Goal: Task Accomplishment & Management: Manage account settings

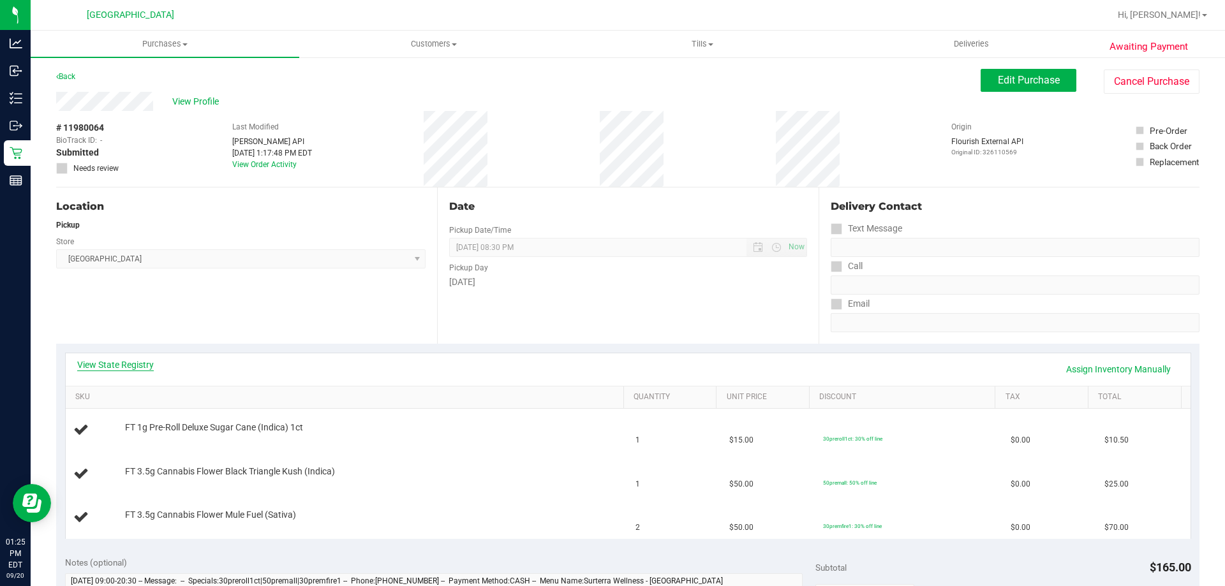
click at [122, 364] on link "View State Registry" at bounding box center [115, 365] width 77 height 13
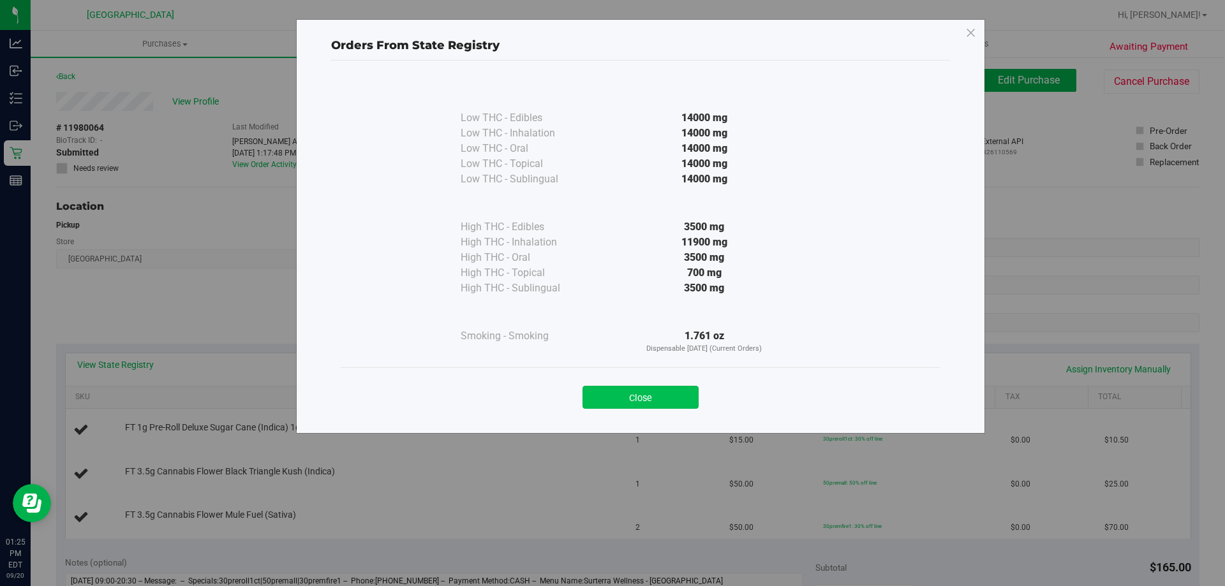
click at [642, 399] on button "Close" at bounding box center [640, 397] width 116 height 23
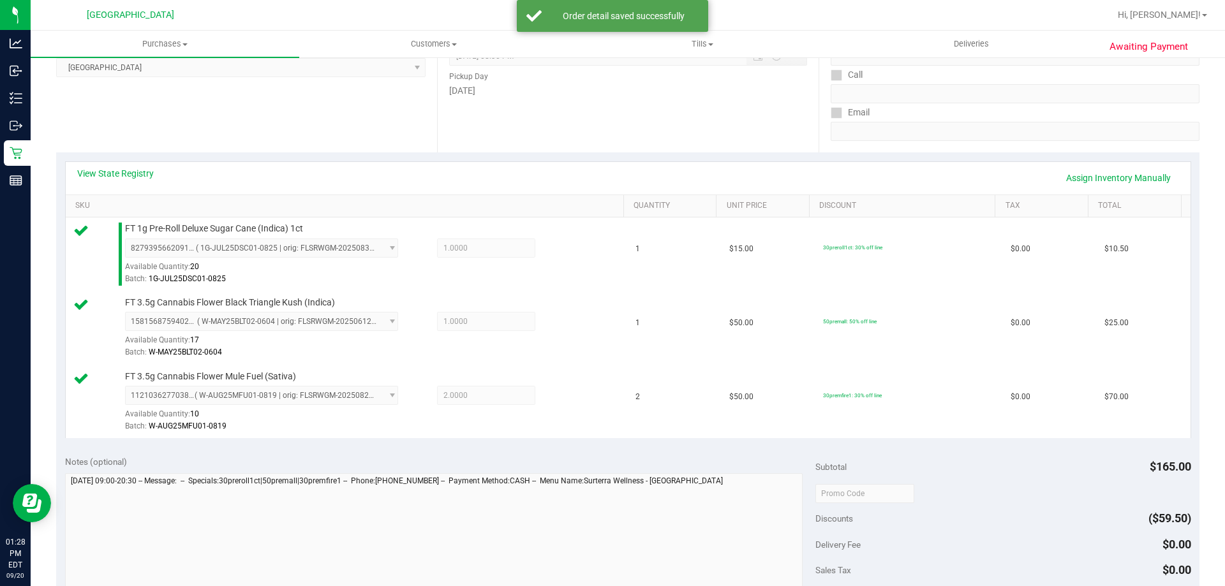
scroll to position [383, 0]
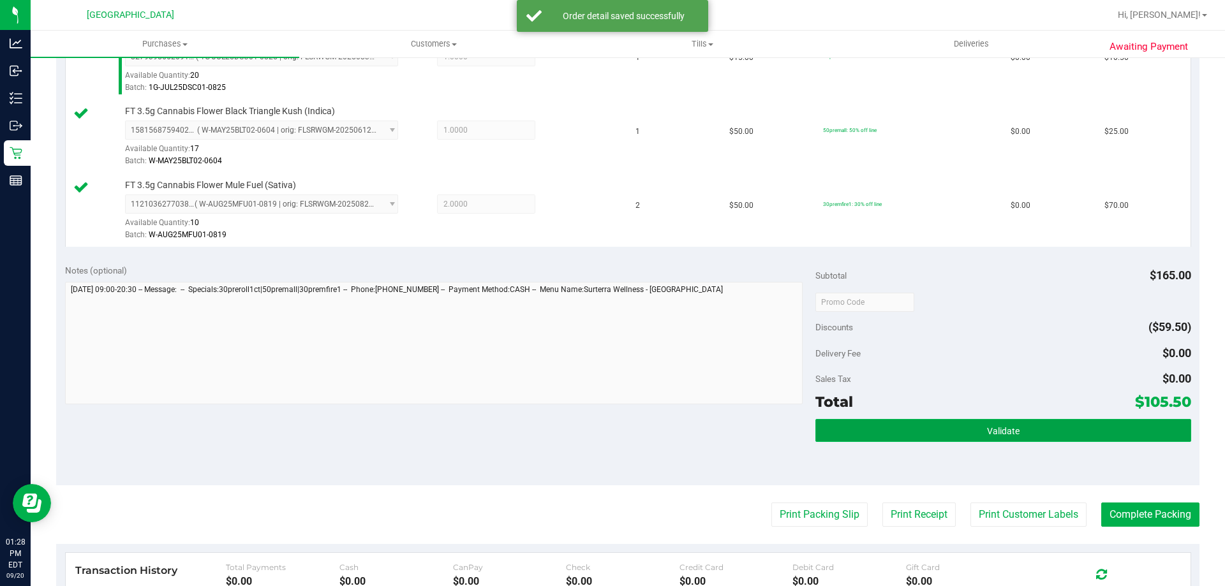
click at [1005, 425] on button "Validate" at bounding box center [1002, 430] width 375 height 23
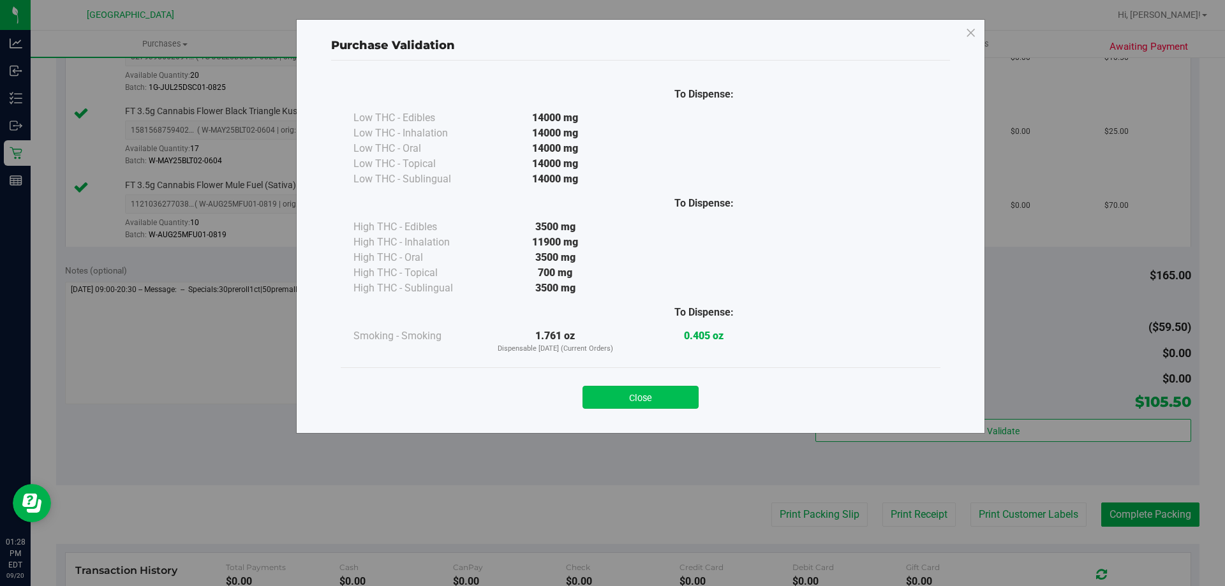
click at [642, 392] on button "Close" at bounding box center [640, 397] width 116 height 23
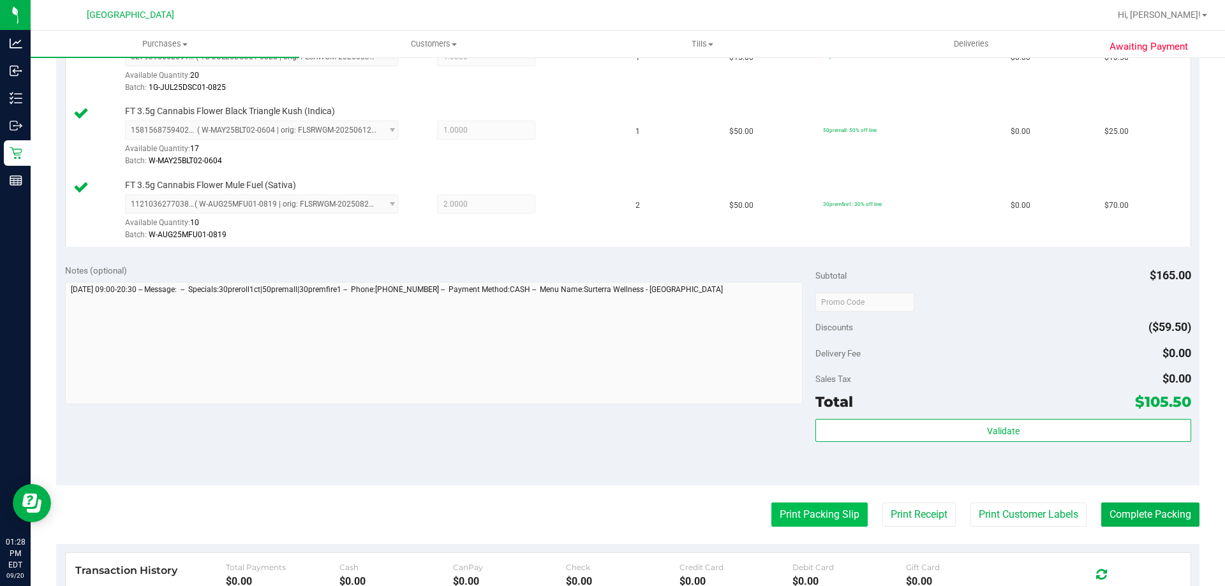
click at [812, 505] on button "Print Packing Slip" at bounding box center [819, 515] width 96 height 24
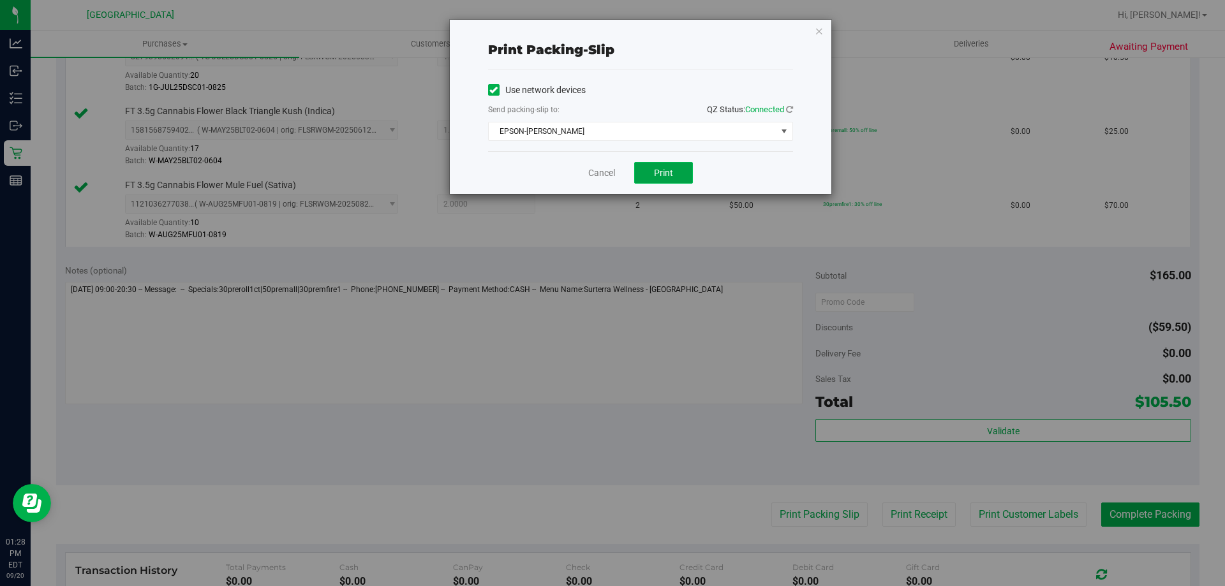
click at [653, 176] on button "Print" at bounding box center [663, 173] width 59 height 22
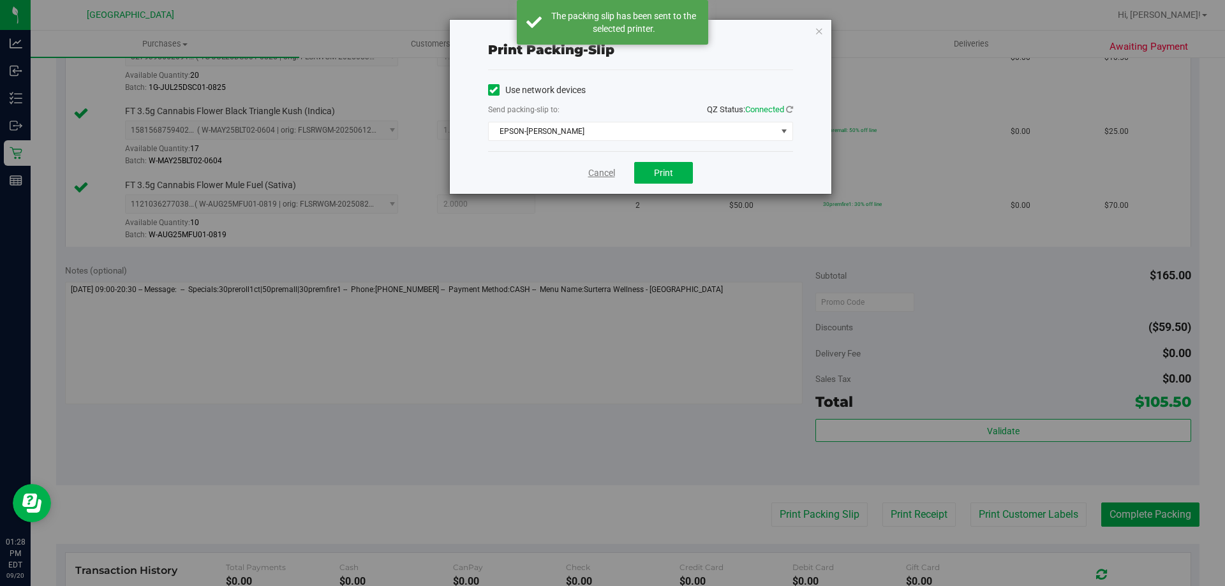
click at [596, 174] on link "Cancel" at bounding box center [601, 172] width 27 height 13
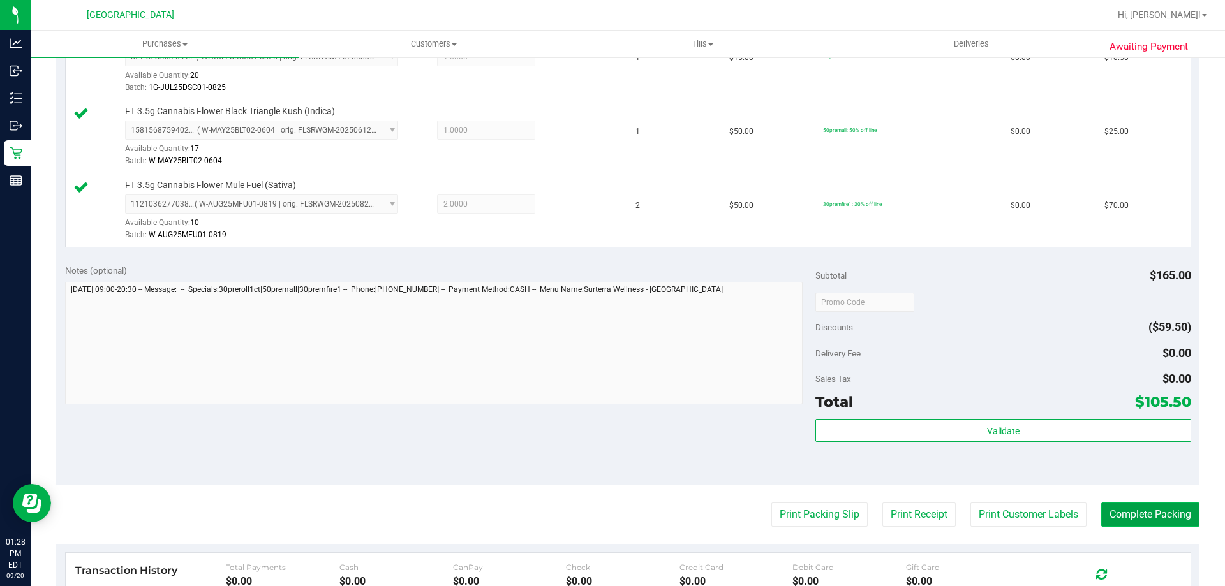
click at [1168, 507] on button "Complete Packing" at bounding box center [1150, 515] width 98 height 24
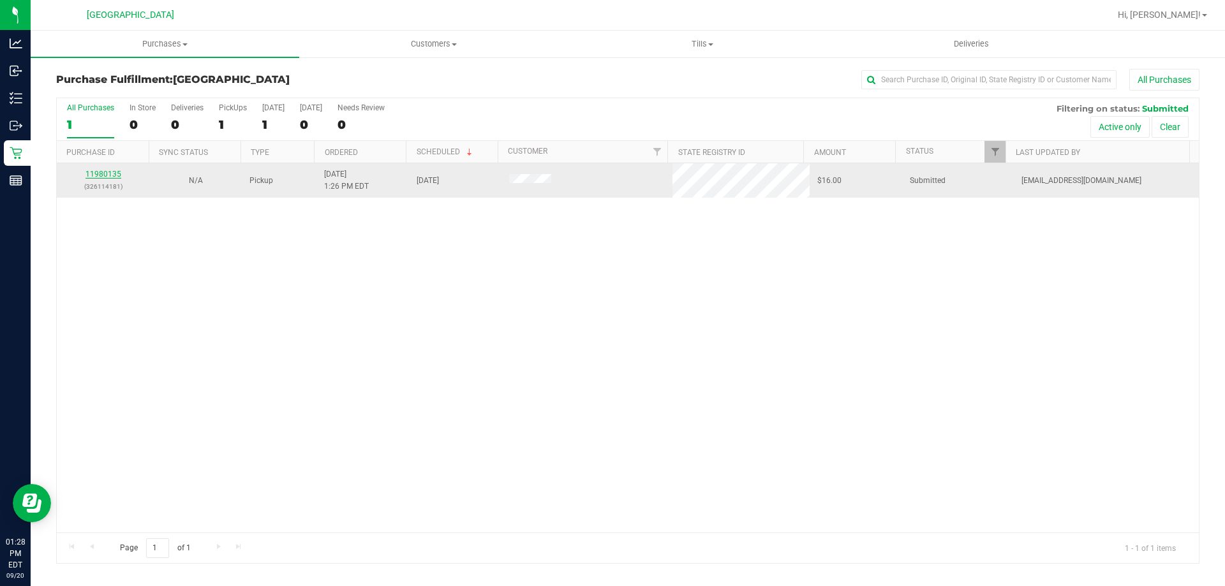
click at [112, 177] on link "11980135" at bounding box center [103, 174] width 36 height 9
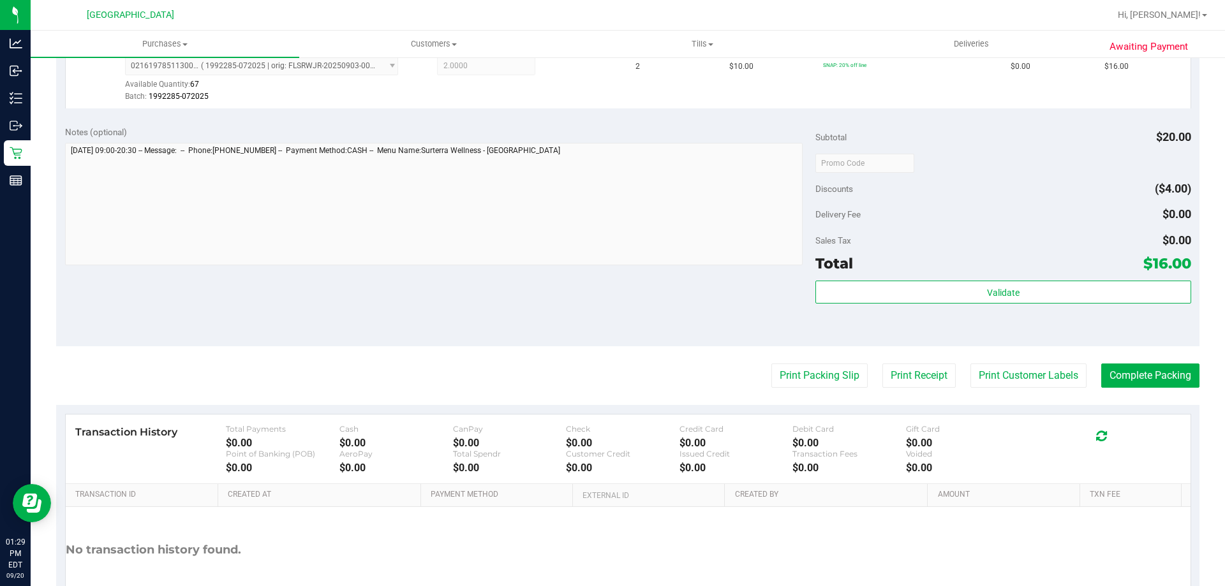
scroll to position [376, 0]
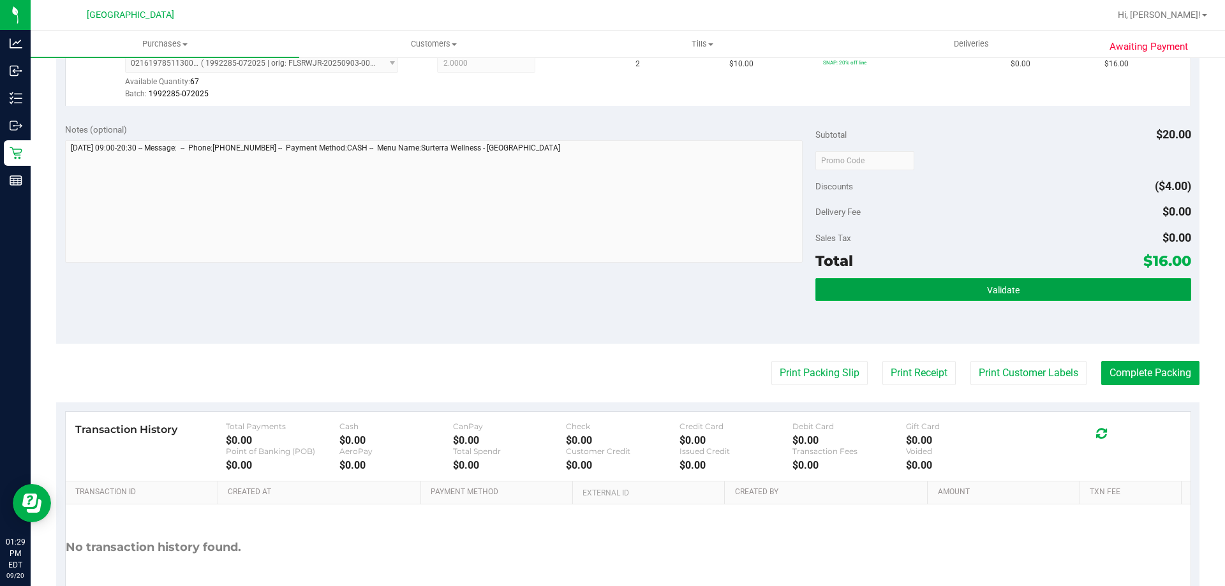
click at [1026, 286] on button "Validate" at bounding box center [1002, 289] width 375 height 23
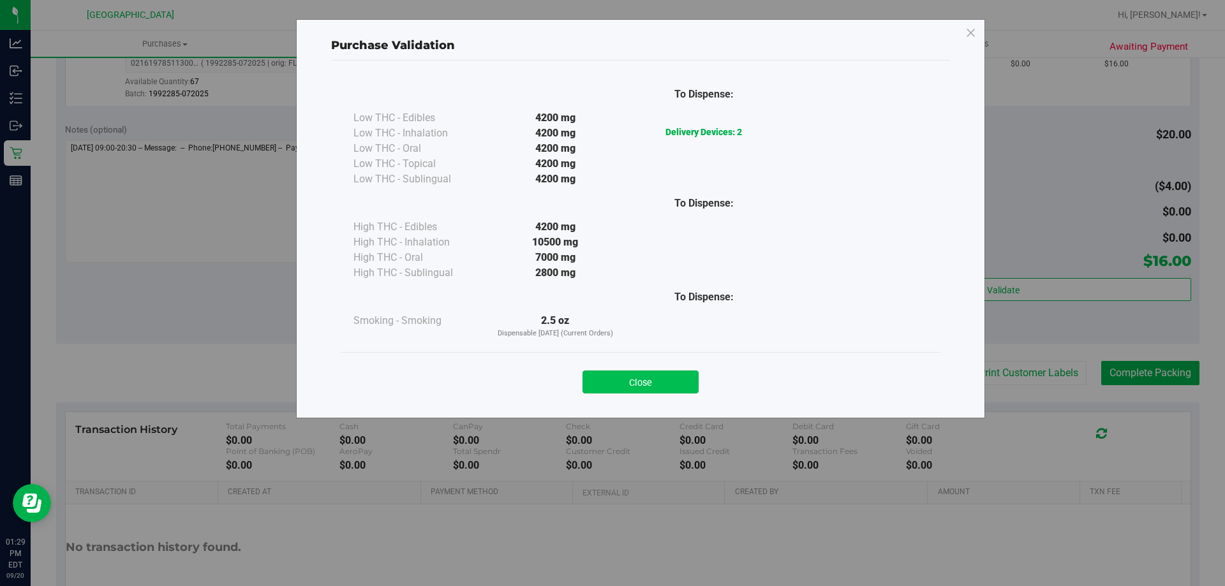
click at [633, 384] on button "Close" at bounding box center [640, 382] width 116 height 23
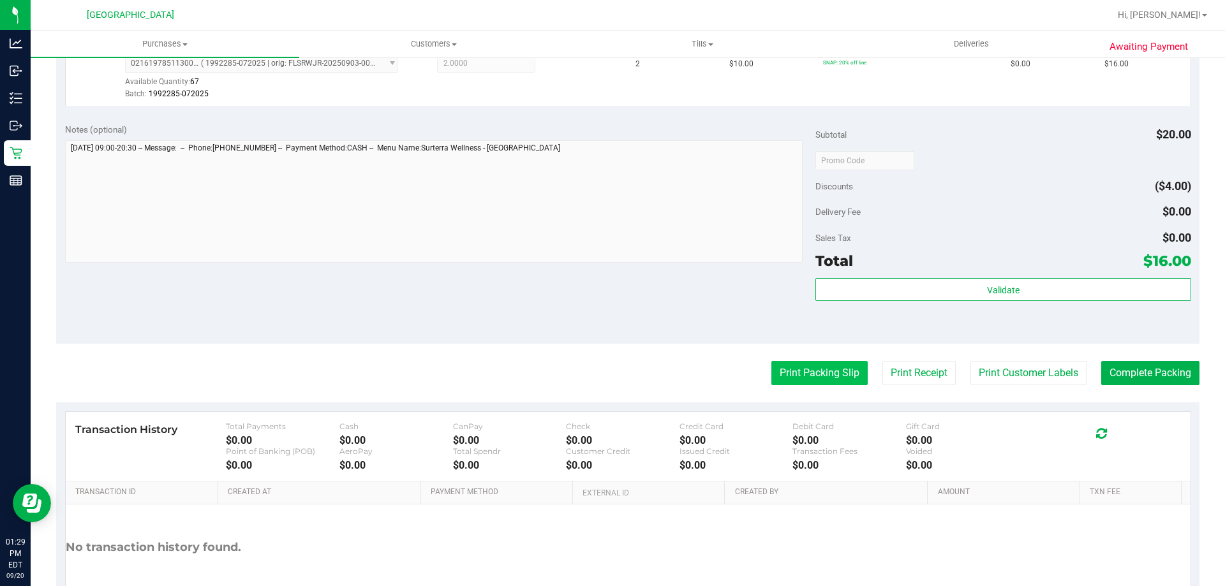
click at [823, 370] on button "Print Packing Slip" at bounding box center [819, 373] width 96 height 24
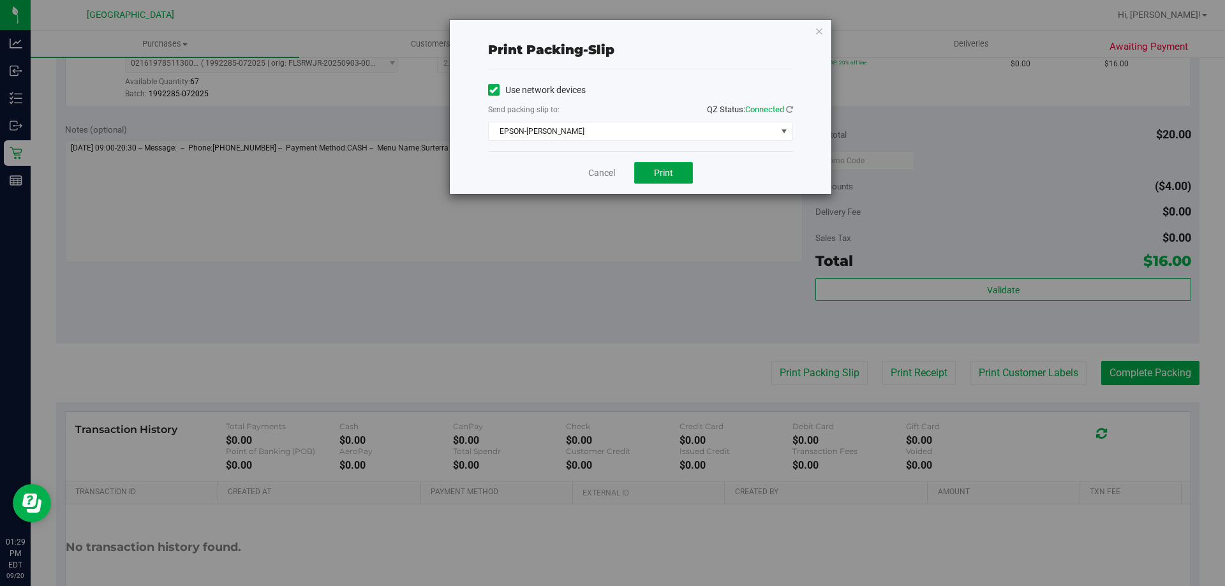
click at [660, 169] on span "Print" at bounding box center [663, 173] width 19 height 10
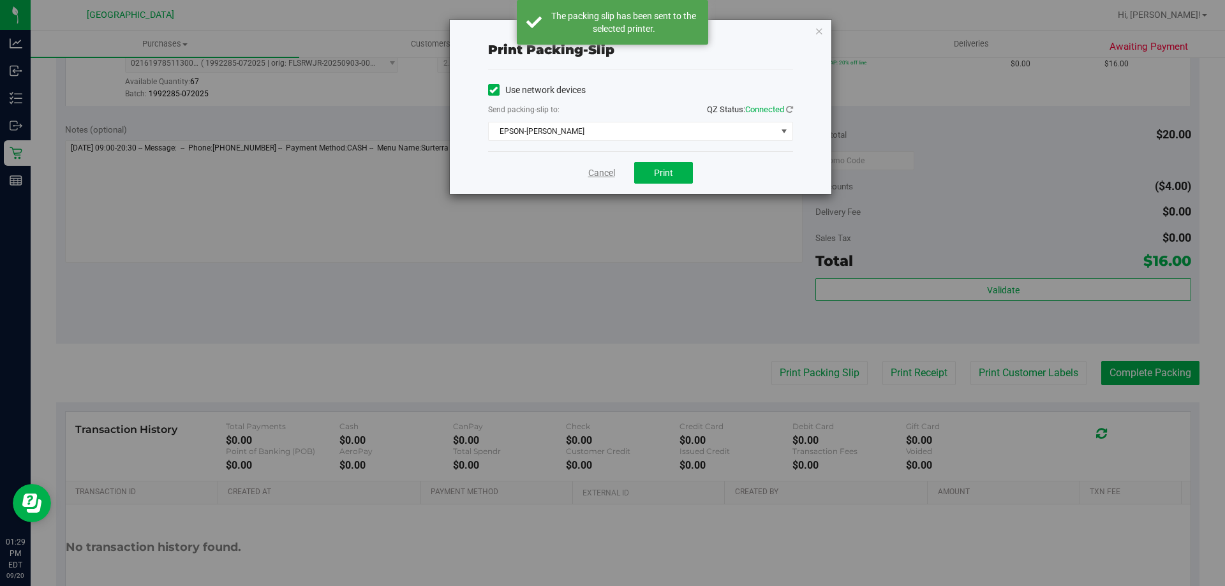
click at [598, 173] on link "Cancel" at bounding box center [601, 172] width 27 height 13
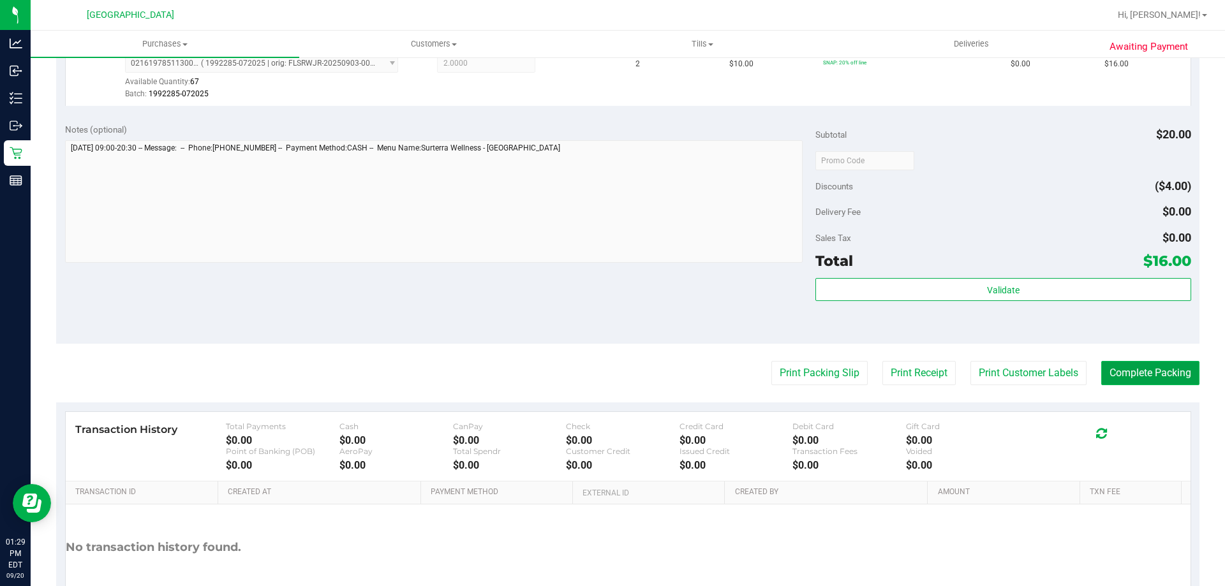
click at [1148, 368] on button "Complete Packing" at bounding box center [1150, 373] width 98 height 24
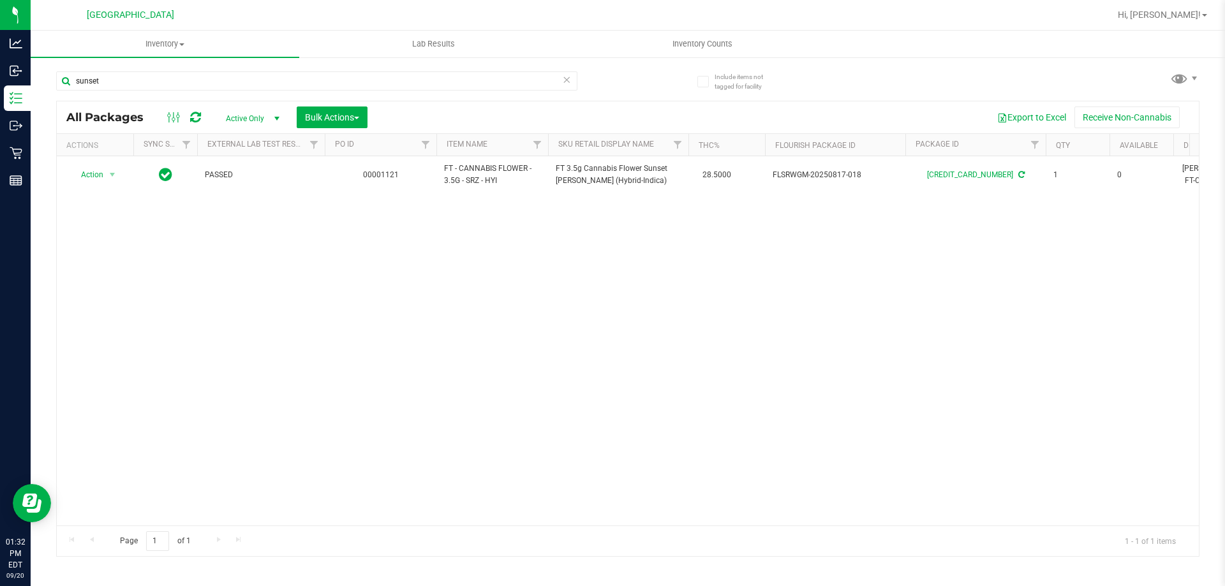
type input "sunset"
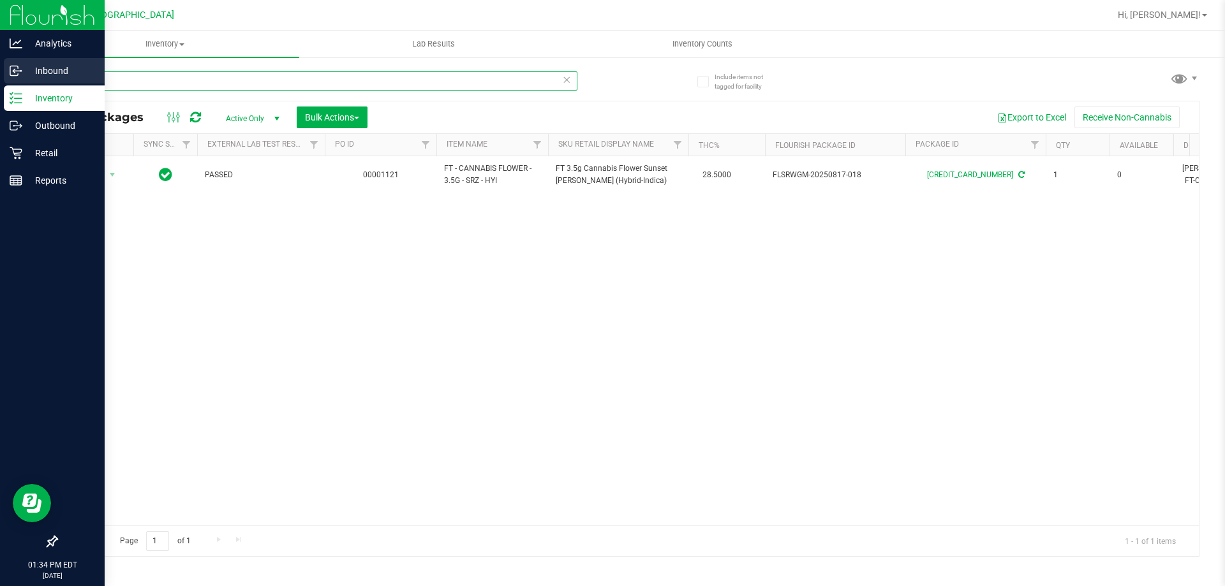
drag, startPoint x: 150, startPoint y: 83, endPoint x: 0, endPoint y: 83, distance: 149.9
click at [0, 83] on div "Analytics Inbound Inventory Outbound Retail Reports 01:34 PM EDT 09/20/2025 09/…" at bounding box center [612, 293] width 1225 height 586
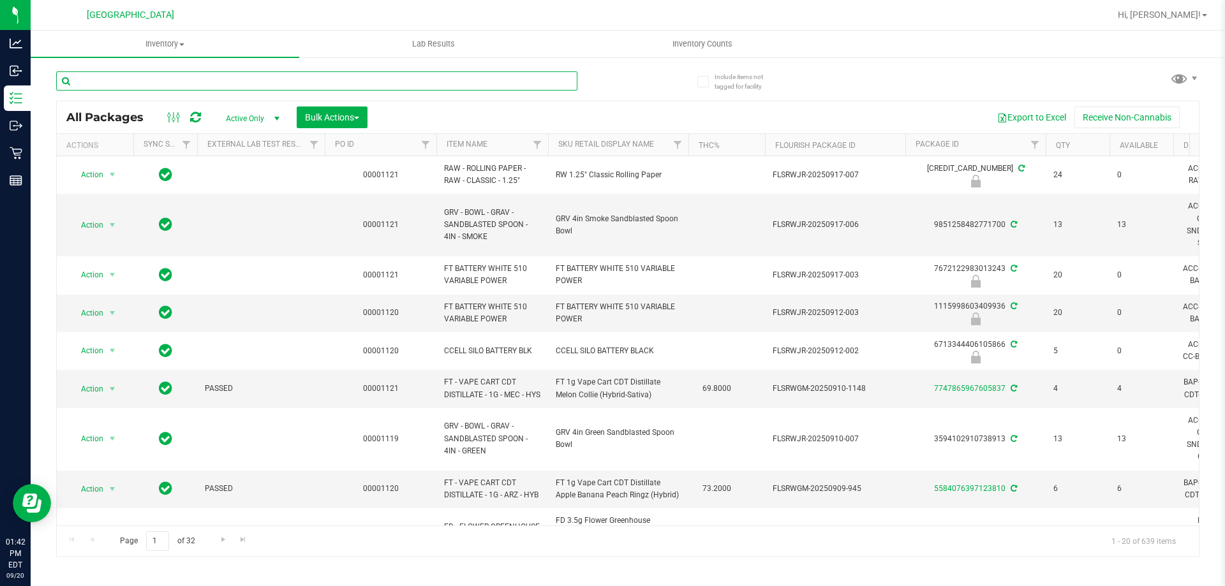
click at [278, 89] on input "text" at bounding box center [316, 80] width 521 height 19
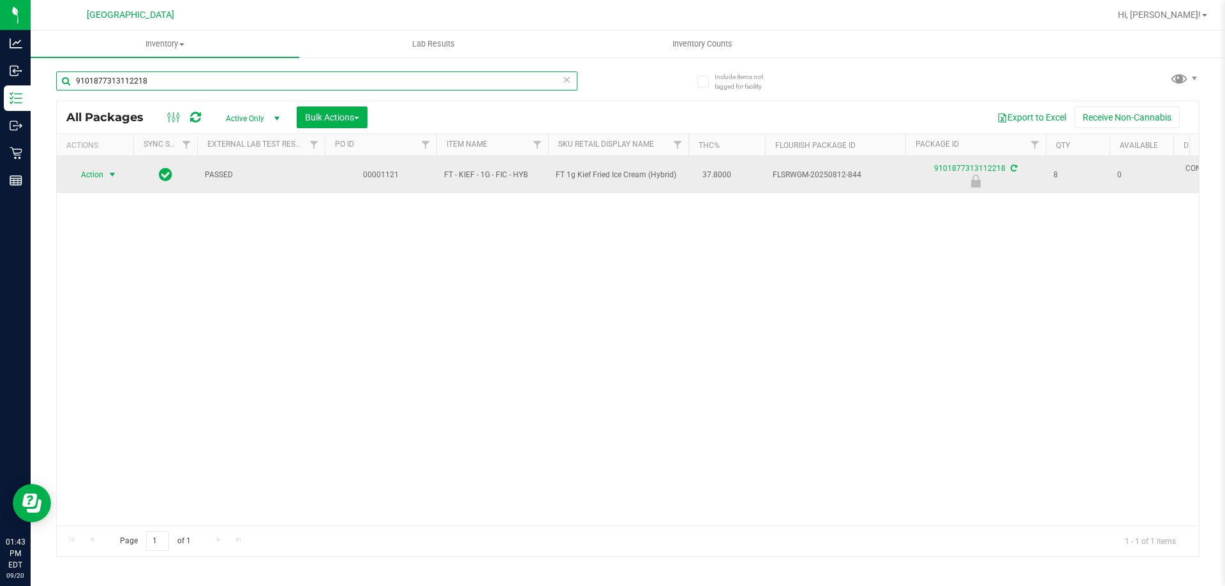
type input "9101877313112218"
click at [84, 173] on span "Action" at bounding box center [87, 175] width 34 height 18
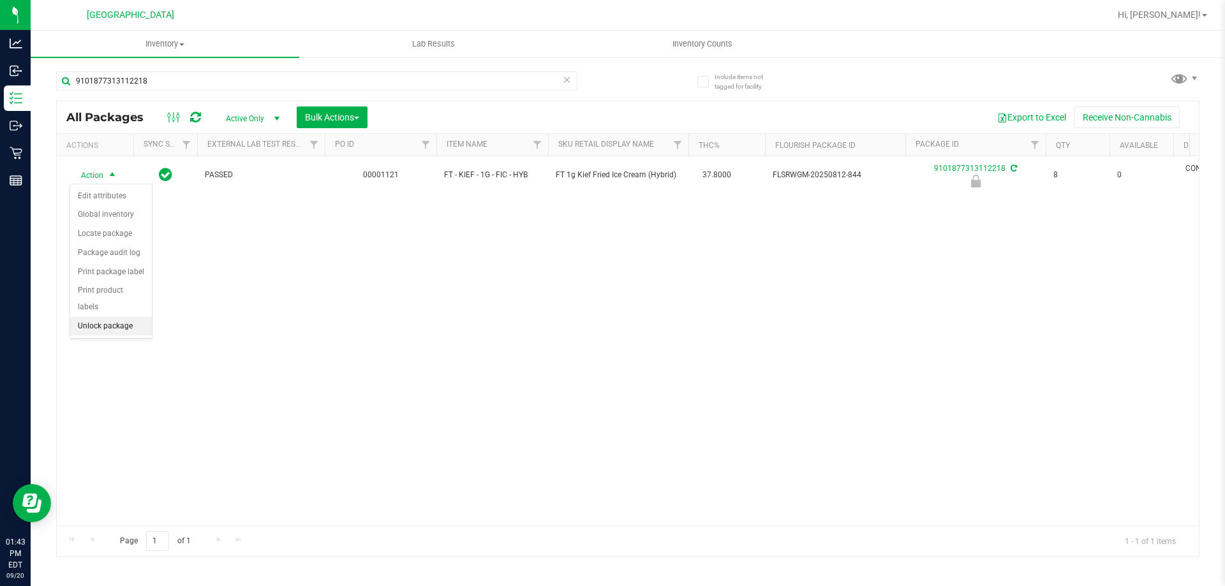
click at [110, 317] on li "Unlock package" at bounding box center [111, 326] width 82 height 19
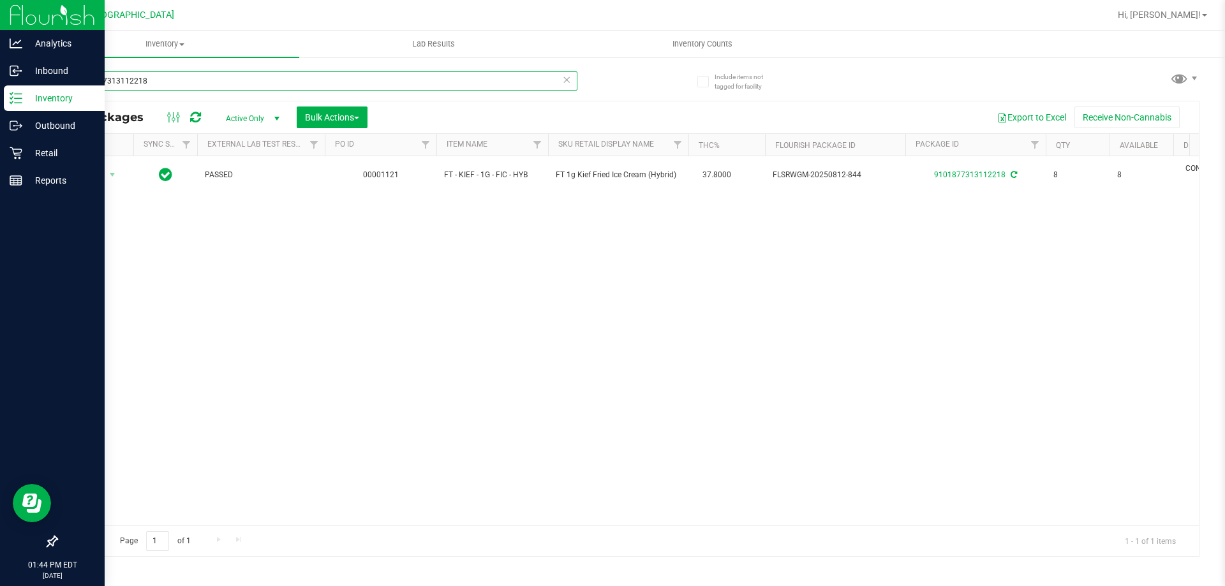
drag, startPoint x: 262, startPoint y: 75, endPoint x: 0, endPoint y: 12, distance: 269.1
click at [0, 70] on div "Analytics Inbound Inventory Outbound Retail Reports 01:44 PM EDT 09/20/2025 09/…" at bounding box center [612, 293] width 1225 height 586
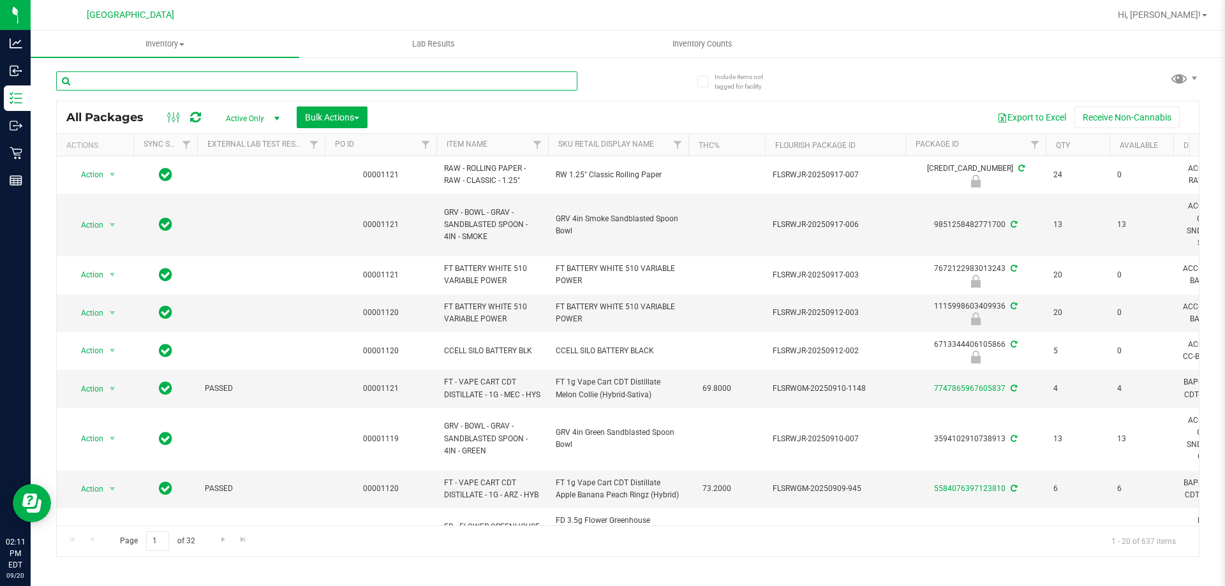
click at [345, 77] on input "text" at bounding box center [316, 80] width 521 height 19
type input "htm"
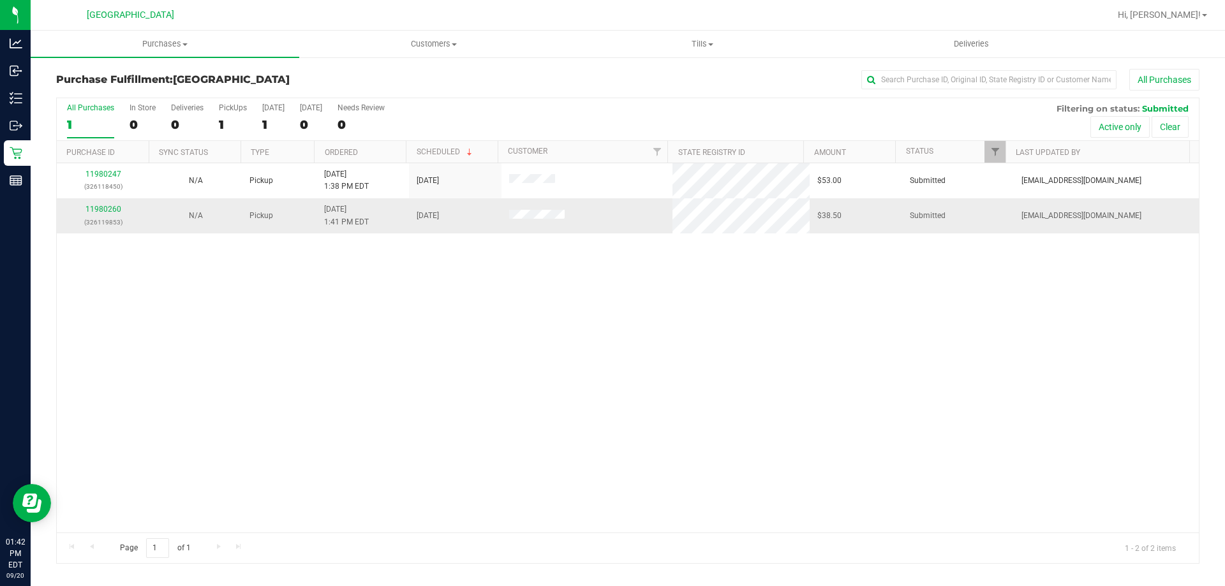
click at [114, 215] on div "11980260 (326119853)" at bounding box center [102, 215] width 77 height 24
click at [113, 208] on link "11980260" at bounding box center [103, 209] width 36 height 9
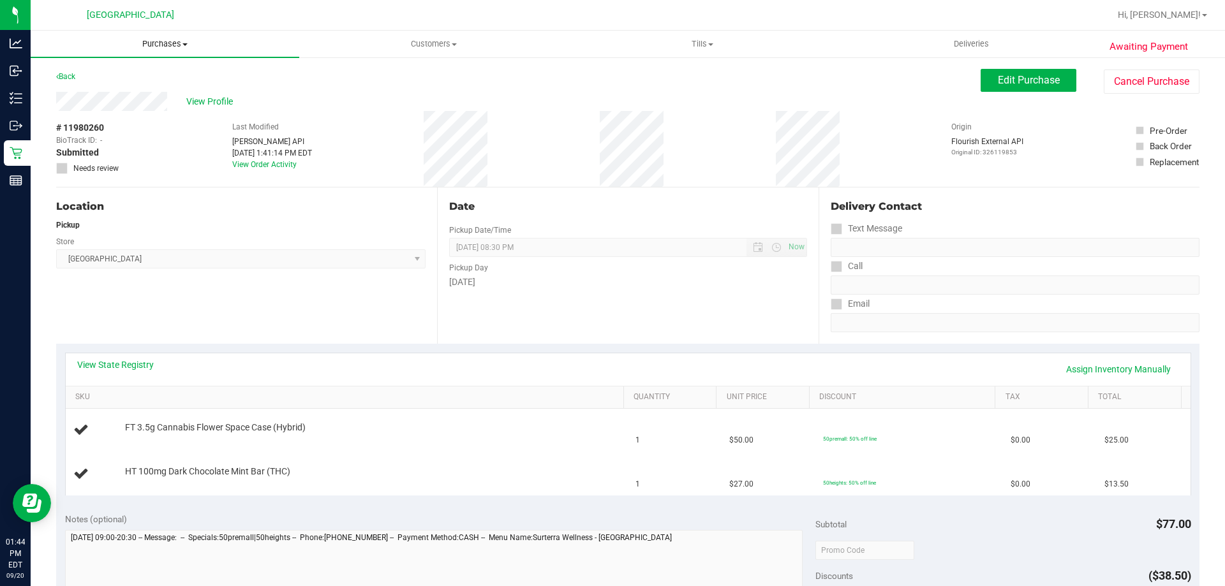
click at [175, 38] on uib-tab-heading "Purchases Summary of purchases Fulfillment All purchases" at bounding box center [165, 44] width 269 height 27
click at [158, 88] on li "Fulfillment" at bounding box center [165, 92] width 269 height 15
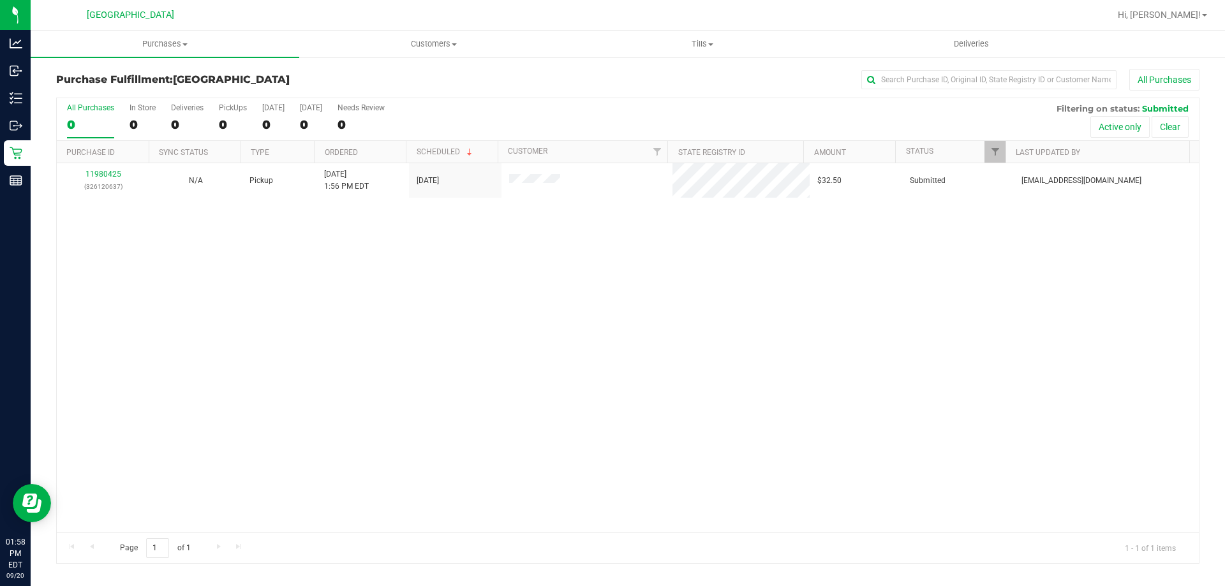
click at [179, 413] on div "11980425 (326120637) N/A Pickup [DATE] 1:56 PM EDT 9/20/2025 $32.50 Submitted […" at bounding box center [628, 347] width 1142 height 369
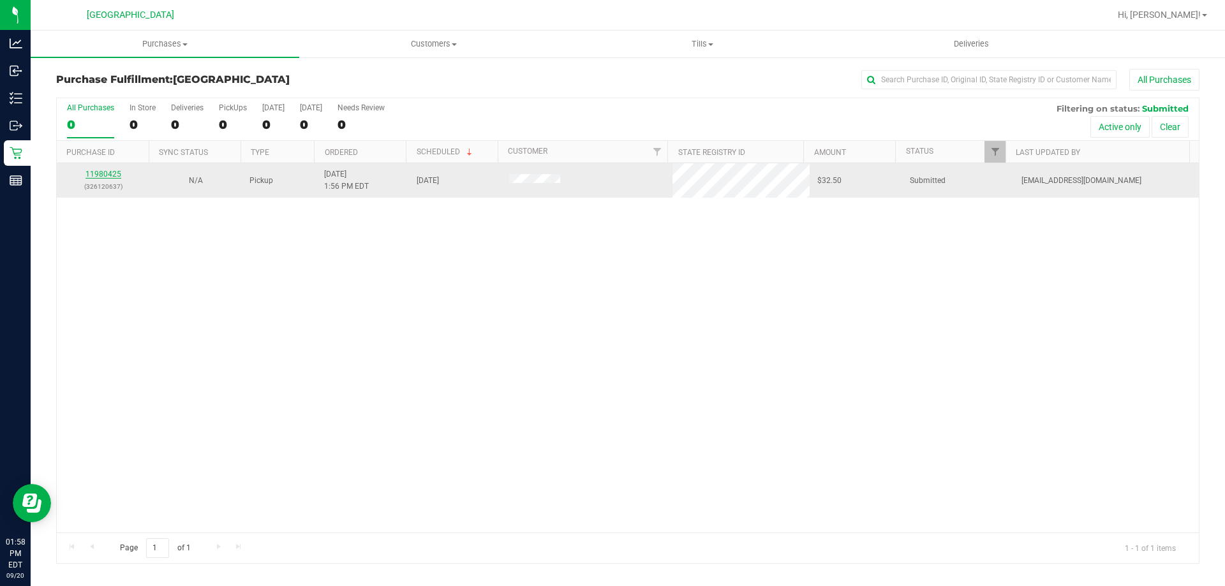
click at [114, 173] on link "11980425" at bounding box center [103, 174] width 36 height 9
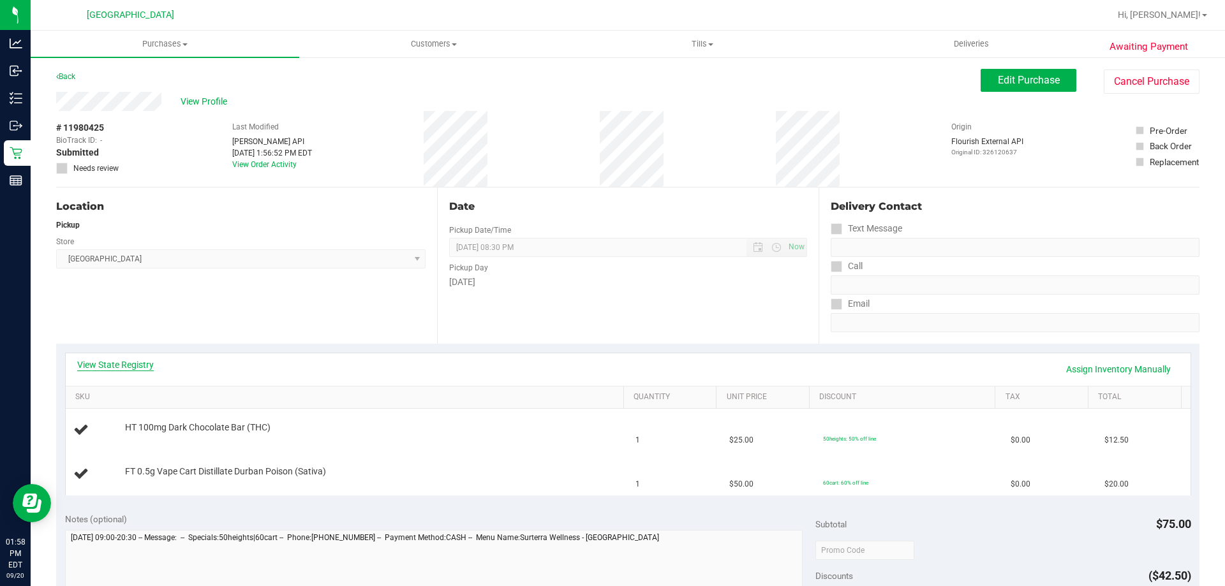
click at [136, 361] on link "View State Registry" at bounding box center [115, 365] width 77 height 13
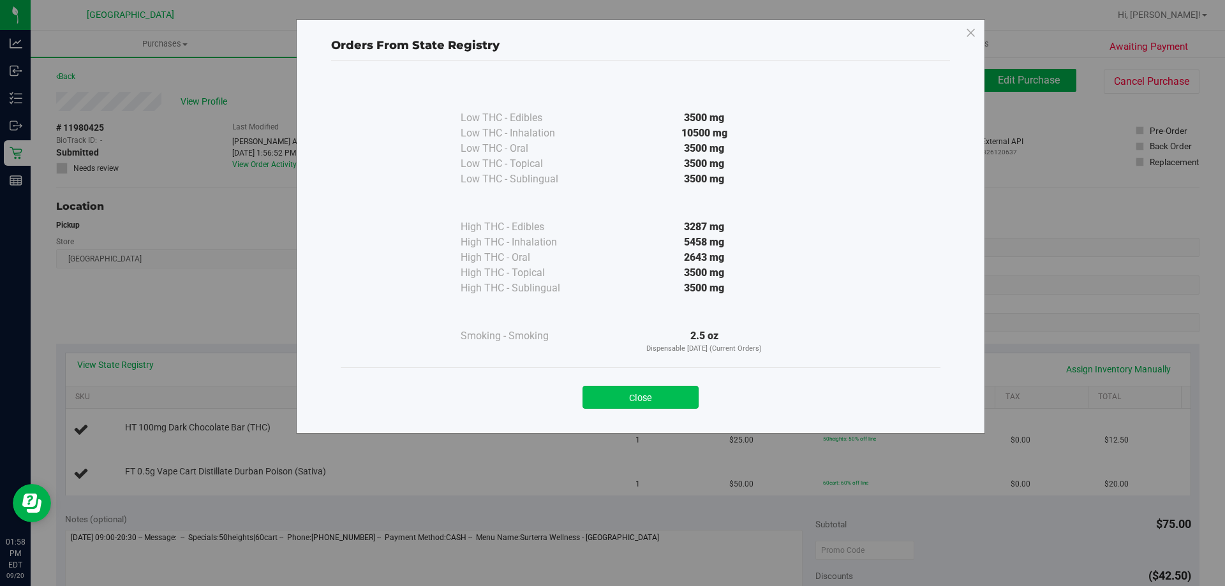
click at [638, 398] on button "Close" at bounding box center [640, 397] width 116 height 23
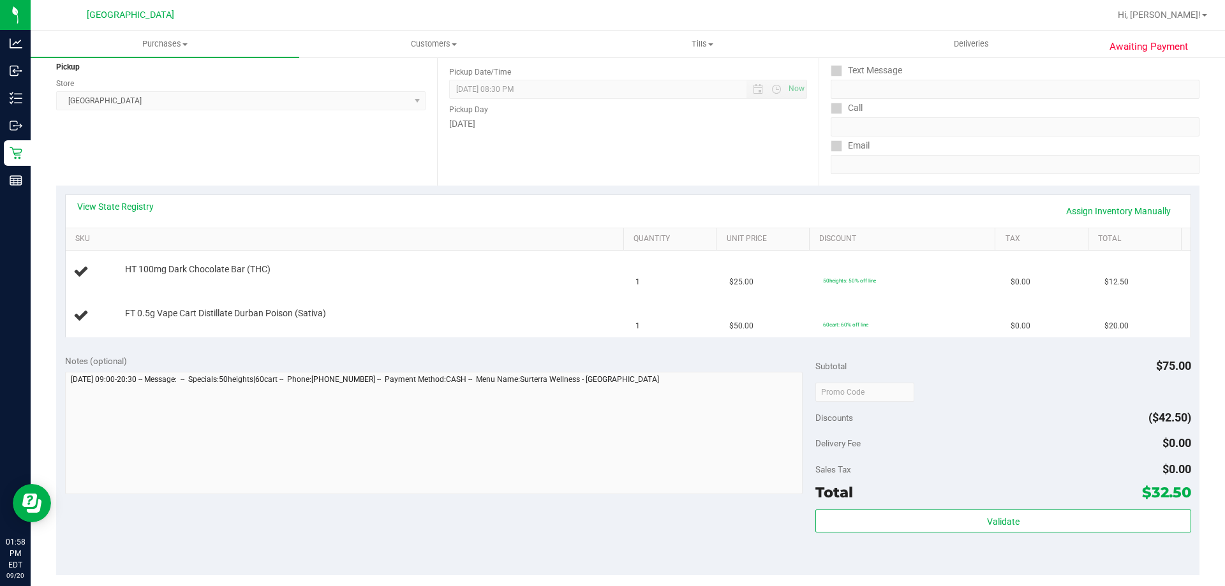
scroll to position [255, 0]
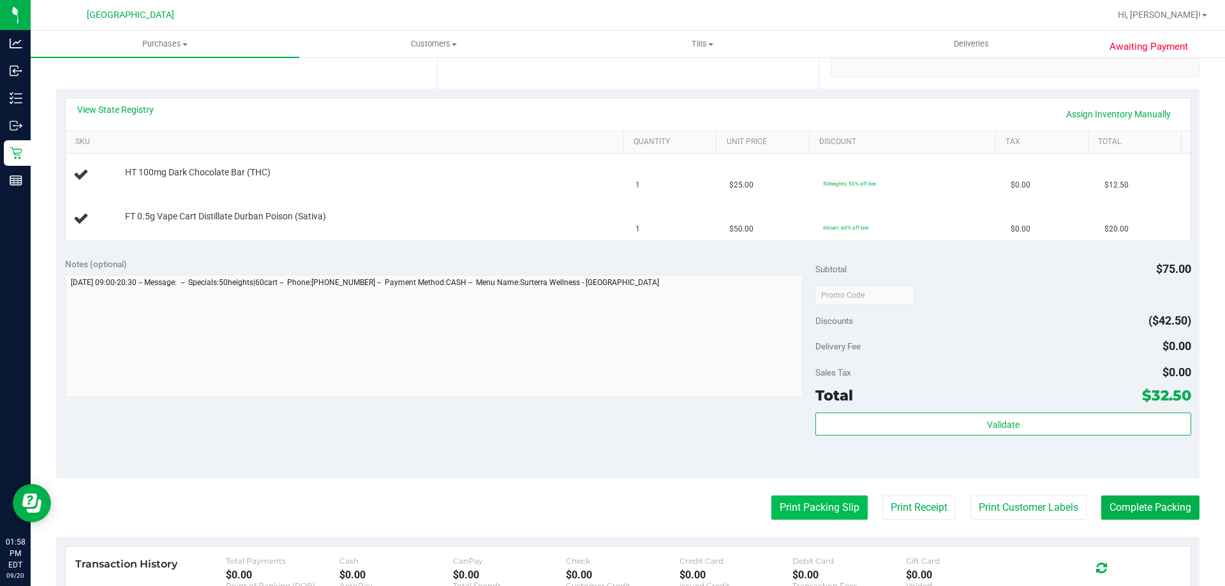
click at [793, 503] on button "Print Packing Slip" at bounding box center [819, 508] width 96 height 24
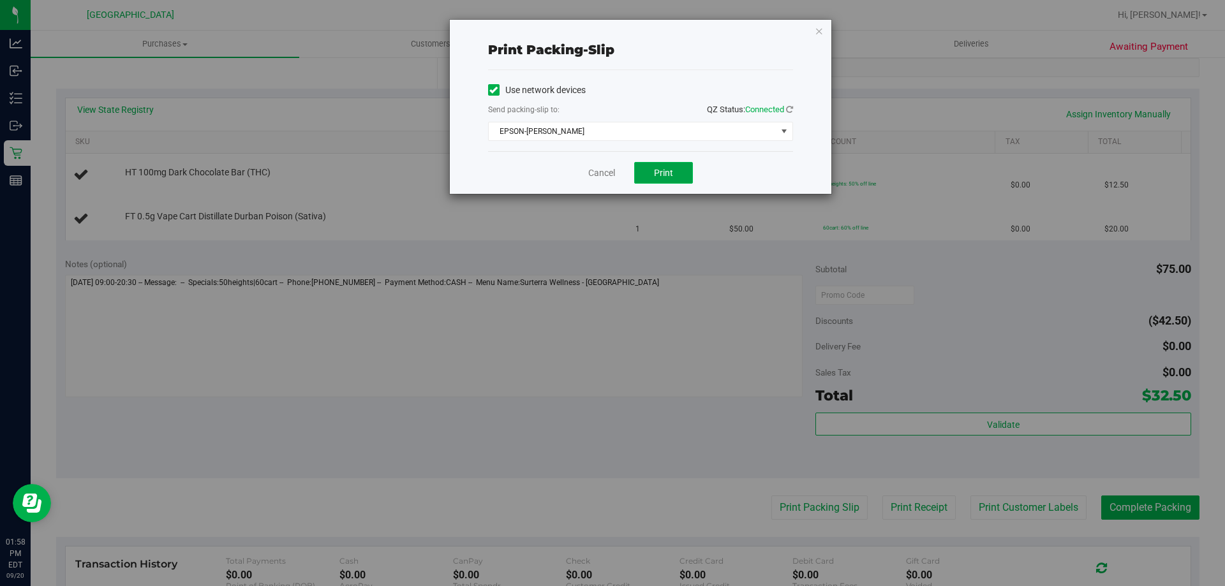
click at [655, 174] on span "Print" at bounding box center [663, 173] width 19 height 10
click at [821, 28] on icon "button" at bounding box center [819, 30] width 9 height 15
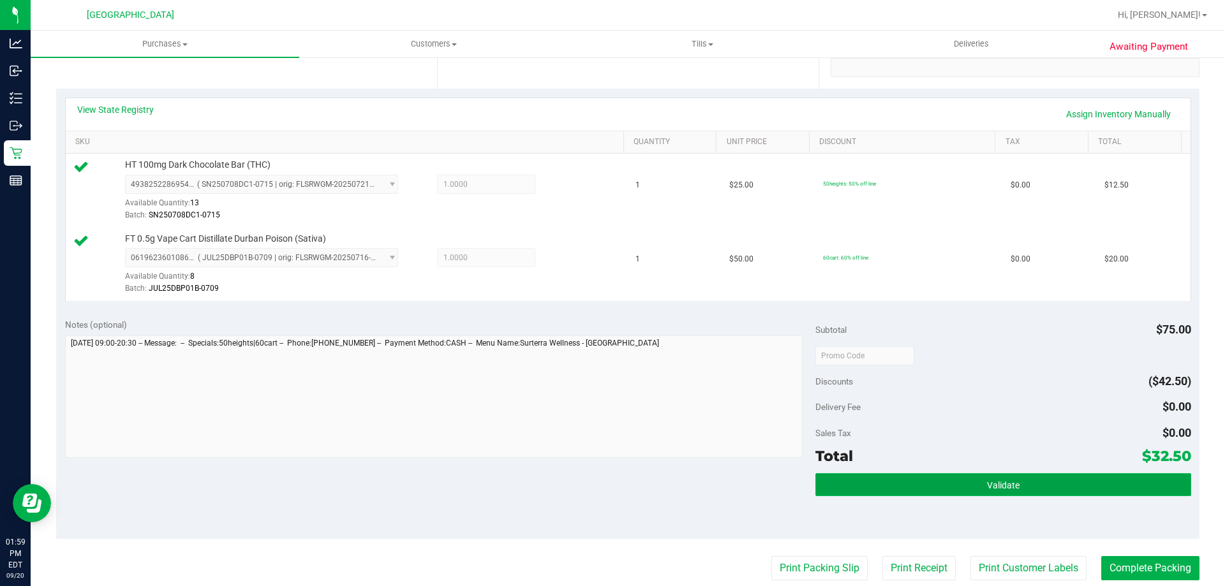
click at [1031, 477] on button "Validate" at bounding box center [1002, 484] width 375 height 23
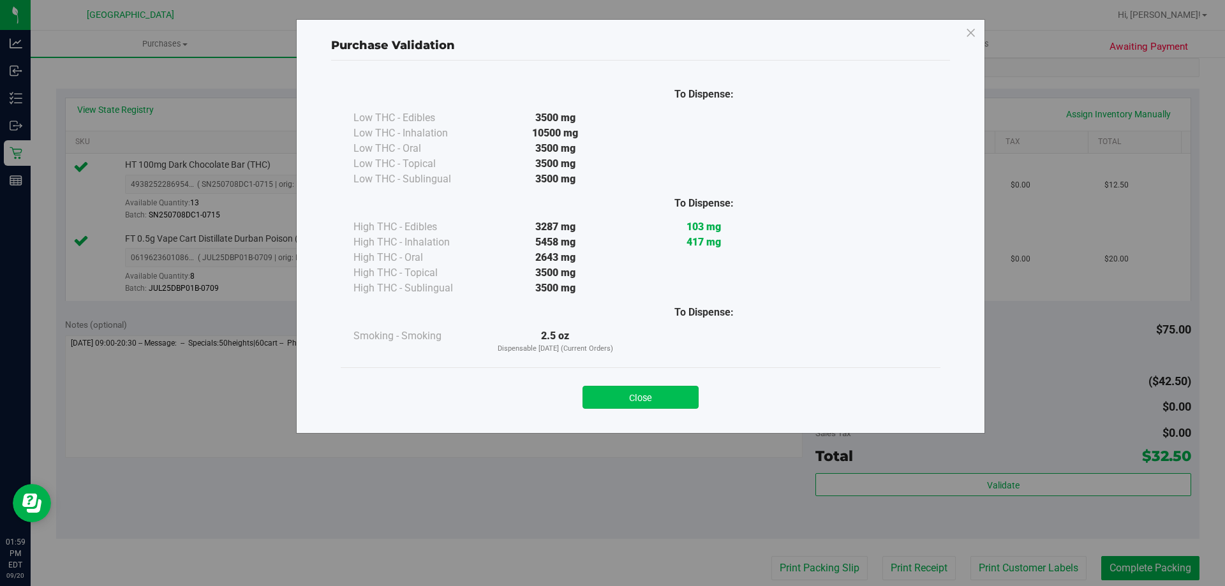
click at [638, 406] on button "Close" at bounding box center [640, 397] width 116 height 23
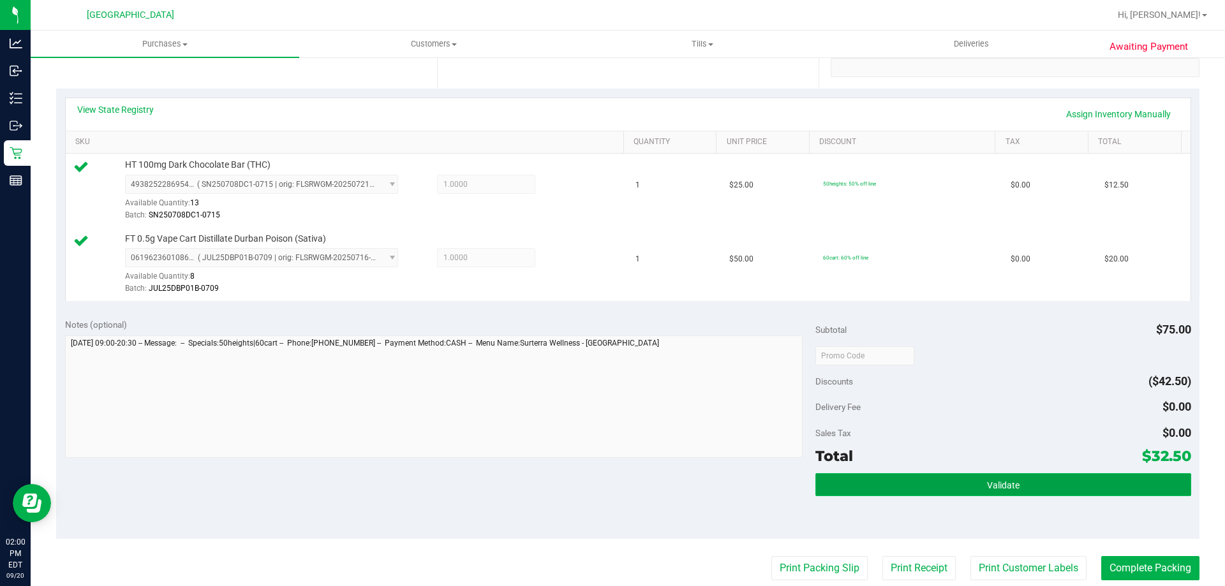
click at [1007, 483] on span "Validate" at bounding box center [1003, 485] width 33 height 10
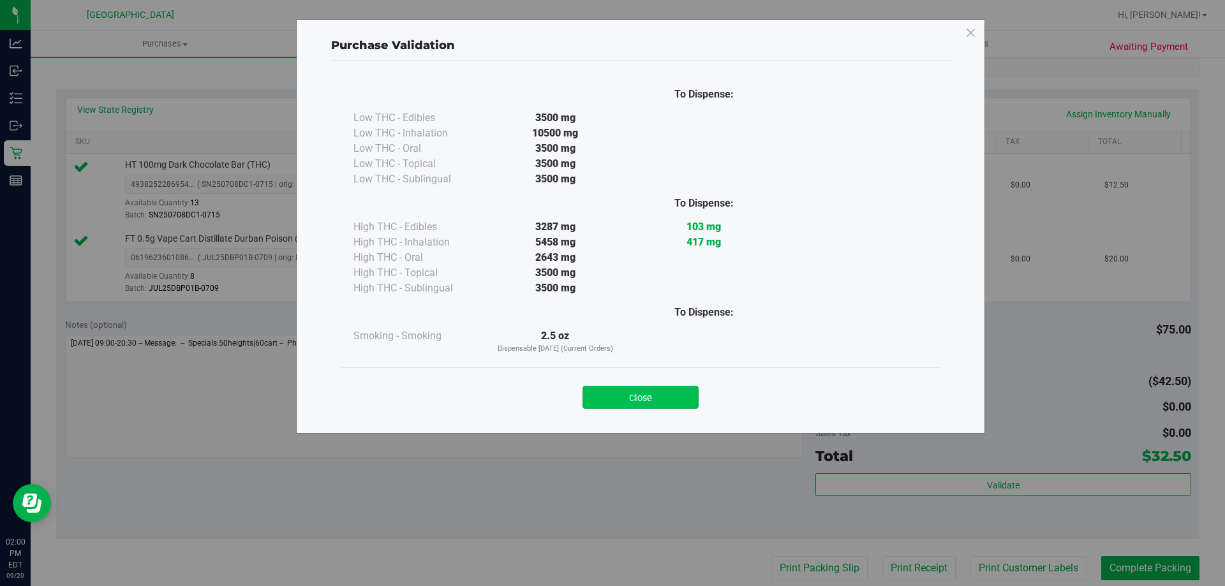
click at [649, 392] on button "Close" at bounding box center [640, 397] width 116 height 23
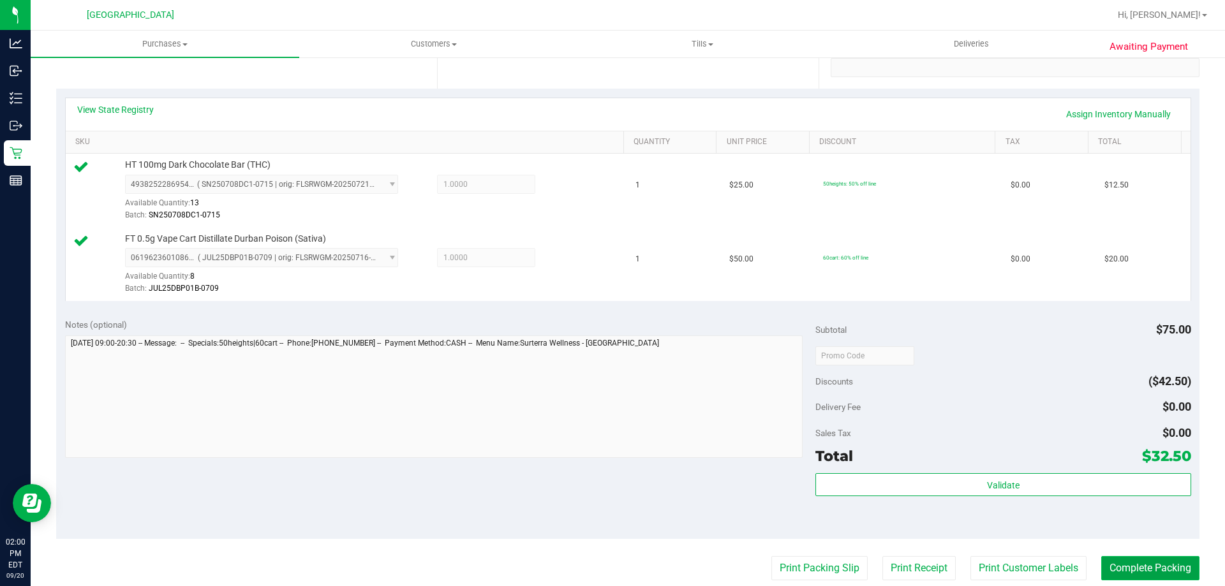
click at [1135, 576] on button "Complete Packing" at bounding box center [1150, 568] width 98 height 24
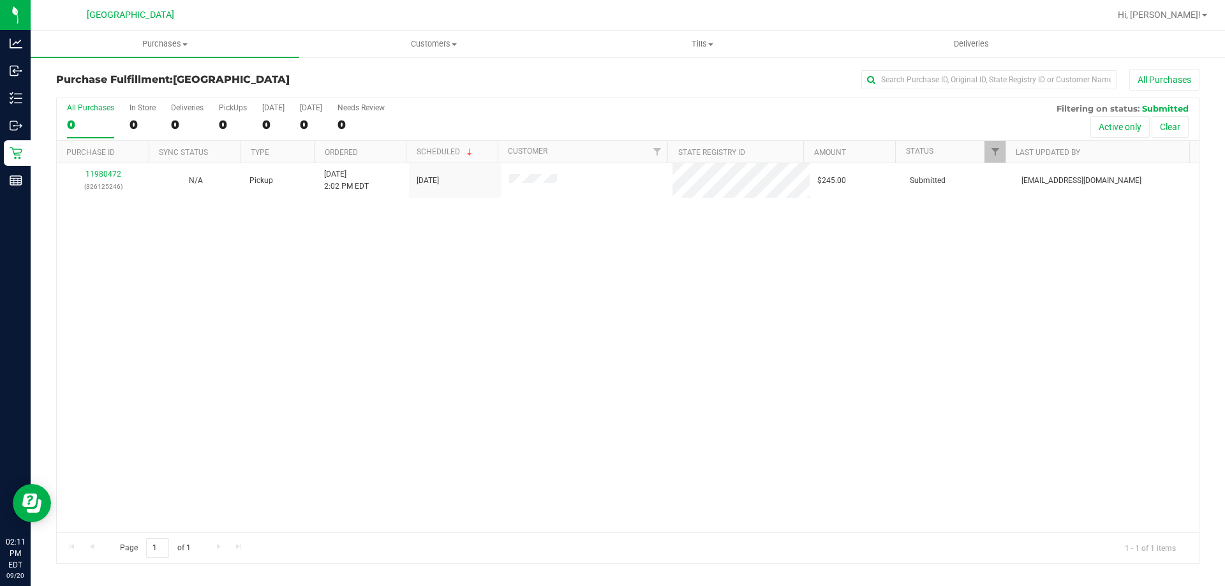
click at [297, 383] on div "11980472 (326125246) N/A Pickup 9/20/2025 2:02 PM EDT 9/20/2025 $245.00 Submitt…" at bounding box center [628, 347] width 1142 height 369
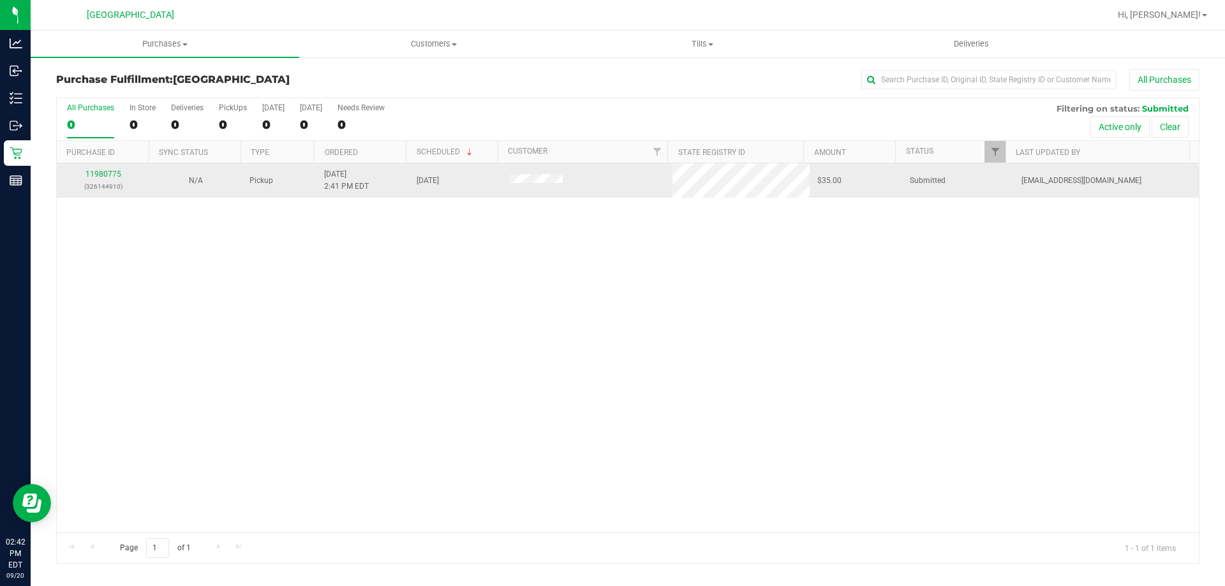
click at [104, 168] on div "11980775 (326144910)" at bounding box center [102, 180] width 77 height 24
click at [101, 172] on link "11980775" at bounding box center [103, 174] width 36 height 9
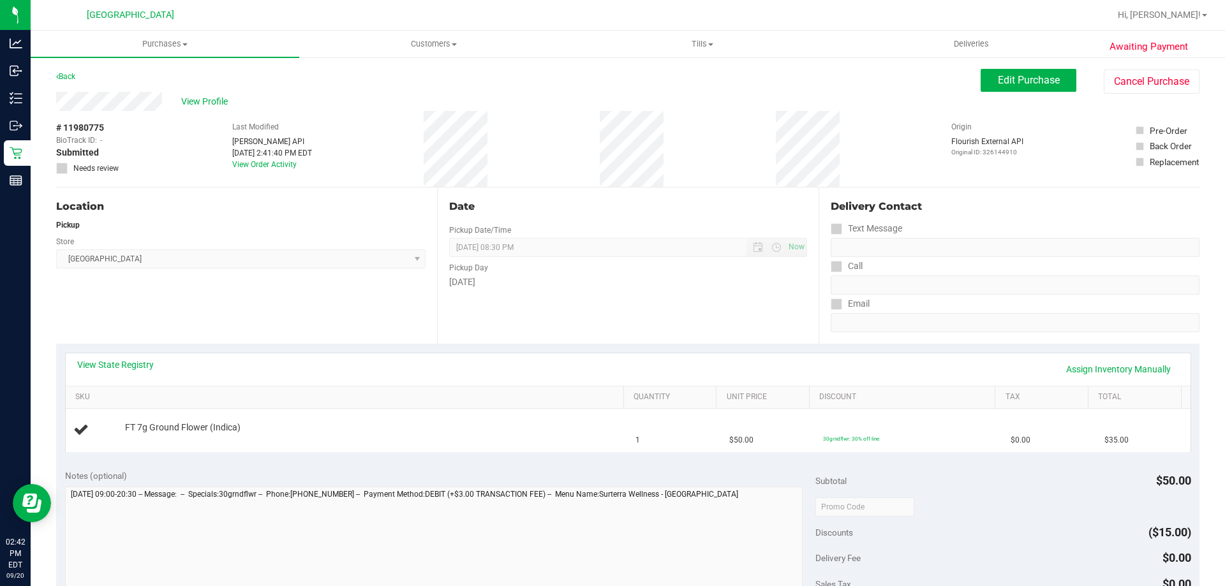
click at [143, 357] on div "View State Registry Assign Inventory Manually" at bounding box center [628, 369] width 1125 height 33
click at [137, 360] on link "View State Registry" at bounding box center [115, 365] width 77 height 13
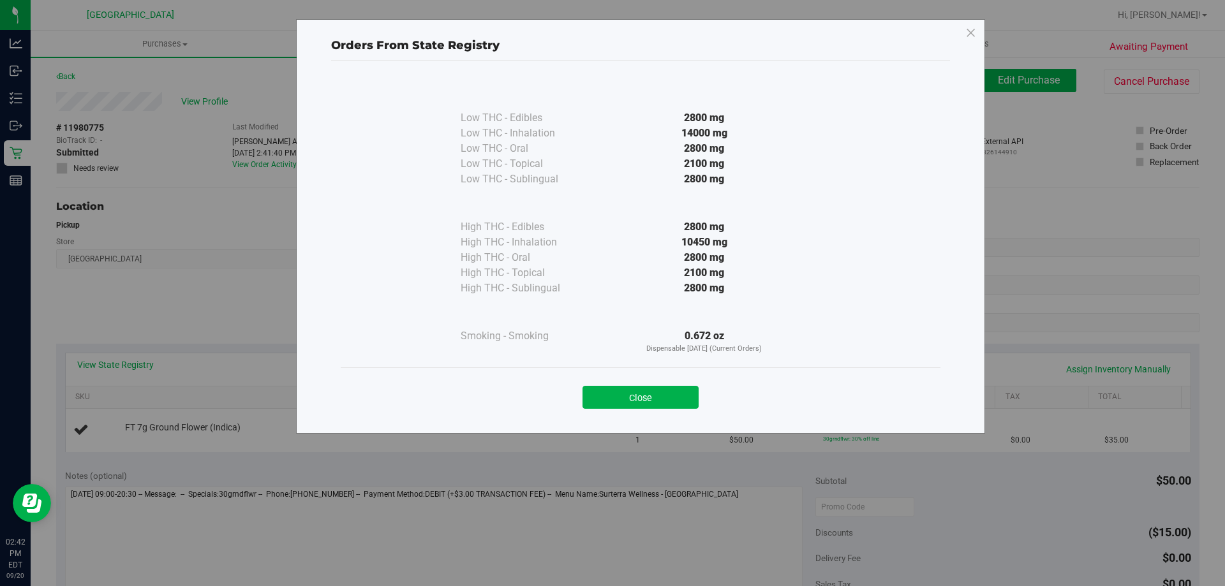
click at [626, 397] on button "Close" at bounding box center [640, 397] width 116 height 23
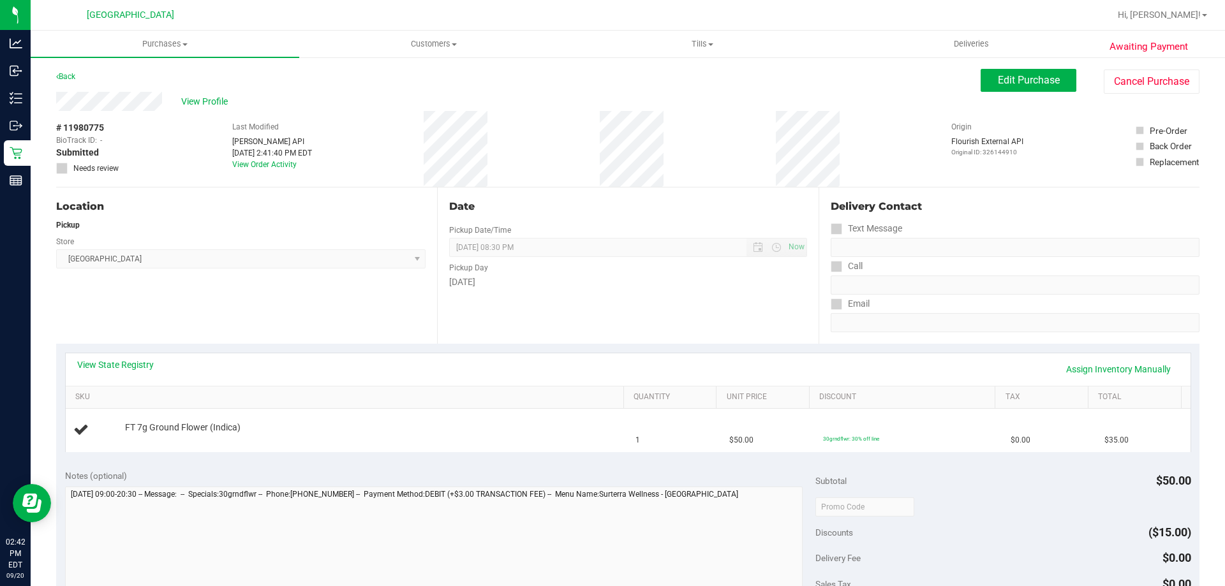
scroll to position [319, 0]
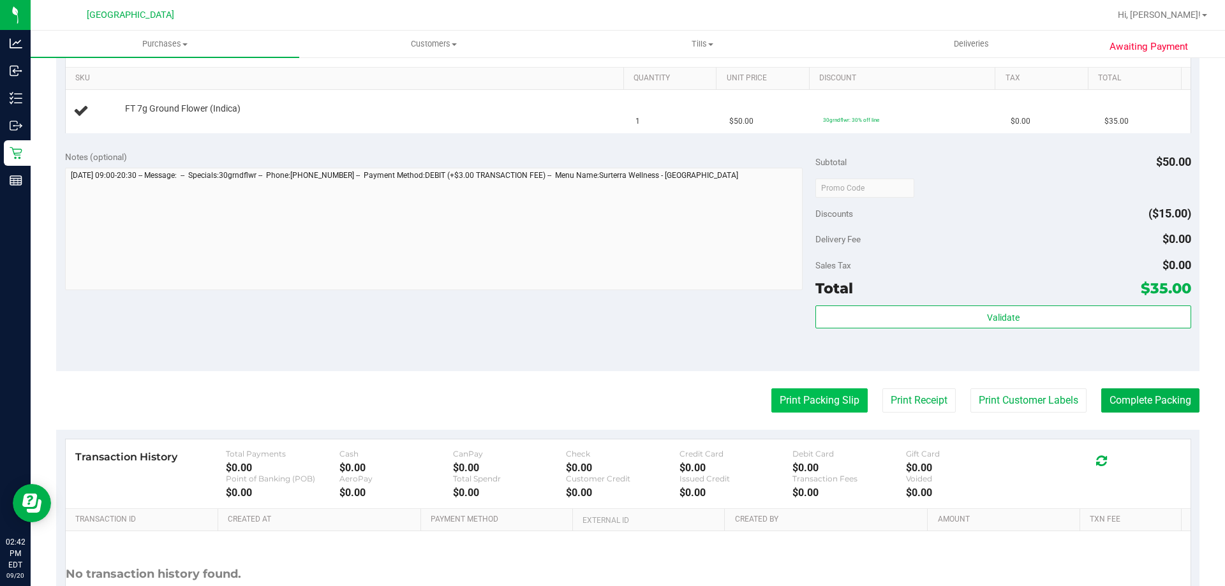
click at [829, 399] on button "Print Packing Slip" at bounding box center [819, 400] width 96 height 24
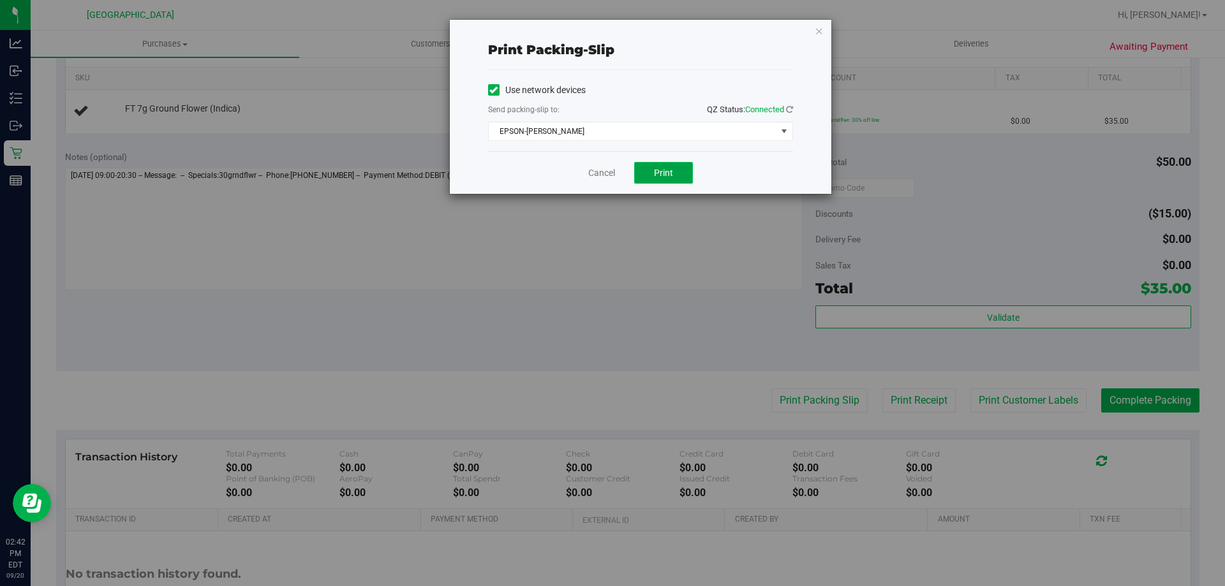
click at [658, 168] on span "Print" at bounding box center [663, 173] width 19 height 10
click at [822, 36] on icon "button" at bounding box center [819, 30] width 9 height 15
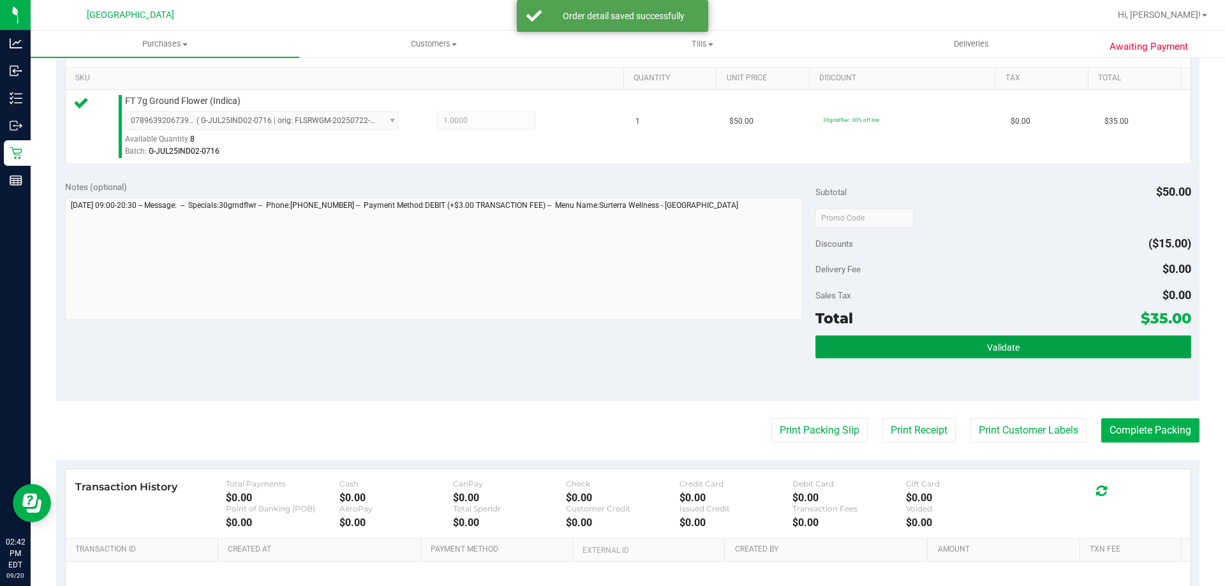
click at [994, 343] on span "Validate" at bounding box center [1003, 348] width 33 height 10
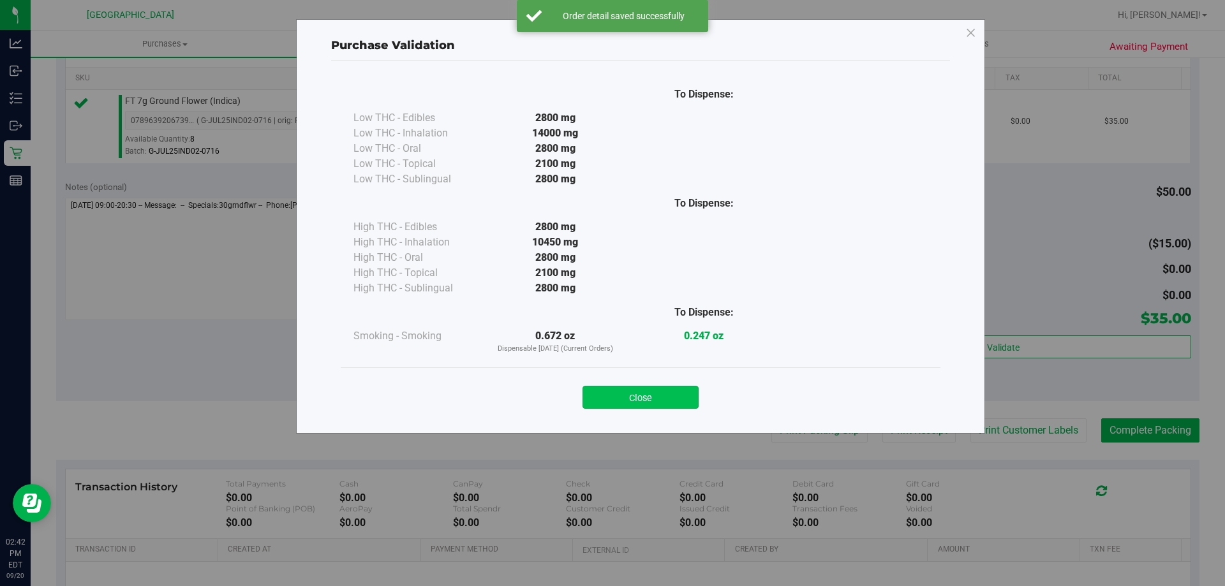
click at [640, 400] on button "Close" at bounding box center [640, 397] width 116 height 23
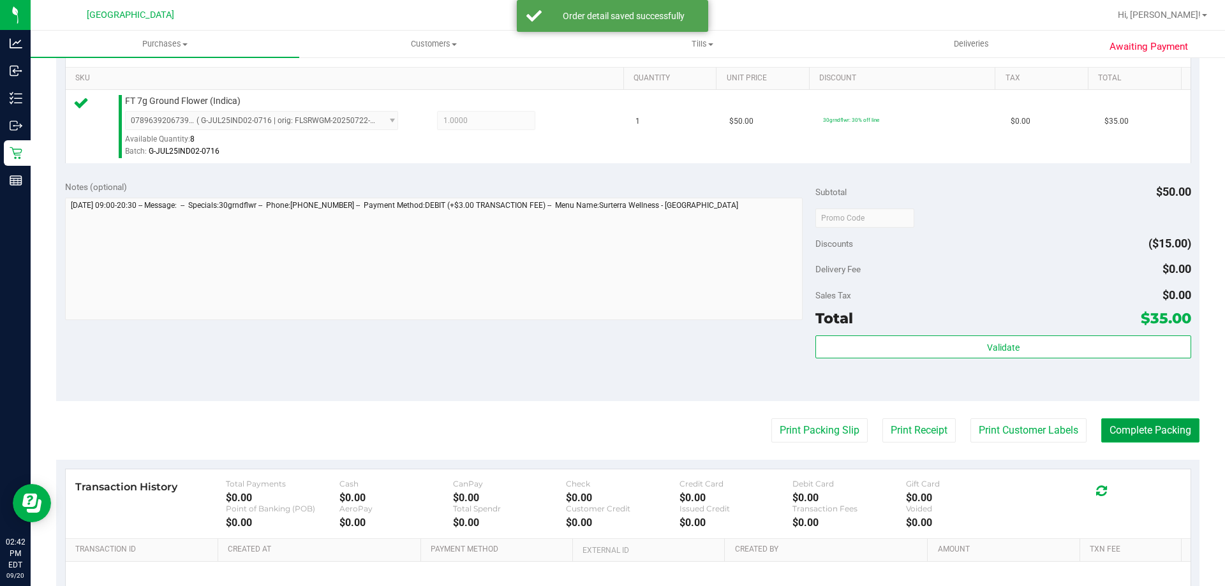
click at [1143, 426] on button "Complete Packing" at bounding box center [1150, 430] width 98 height 24
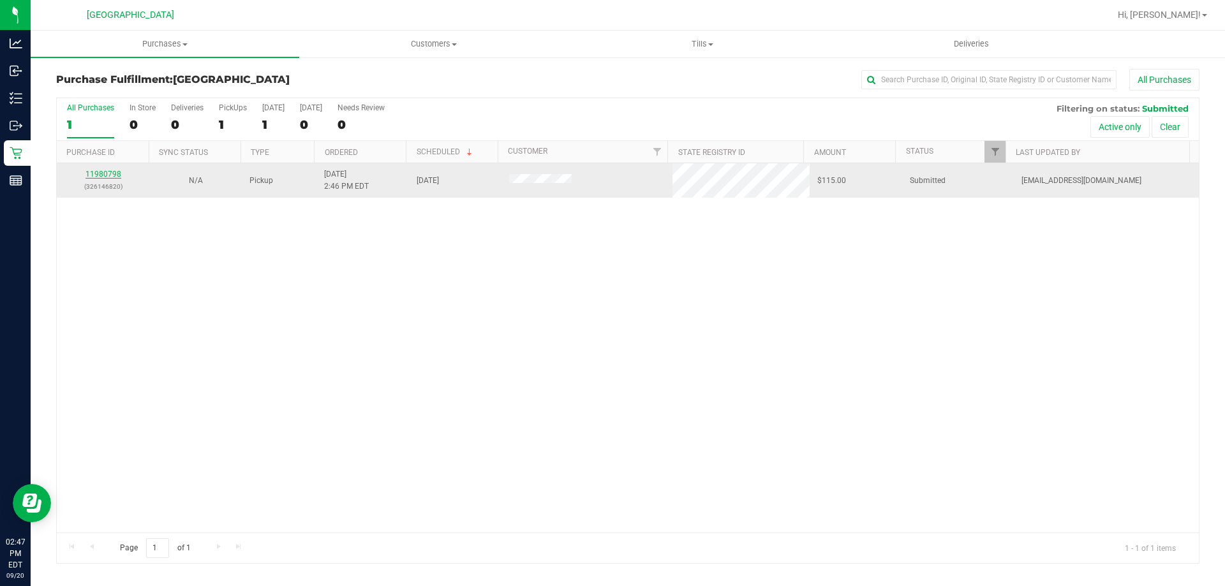
click at [104, 170] on link "11980798" at bounding box center [103, 174] width 36 height 9
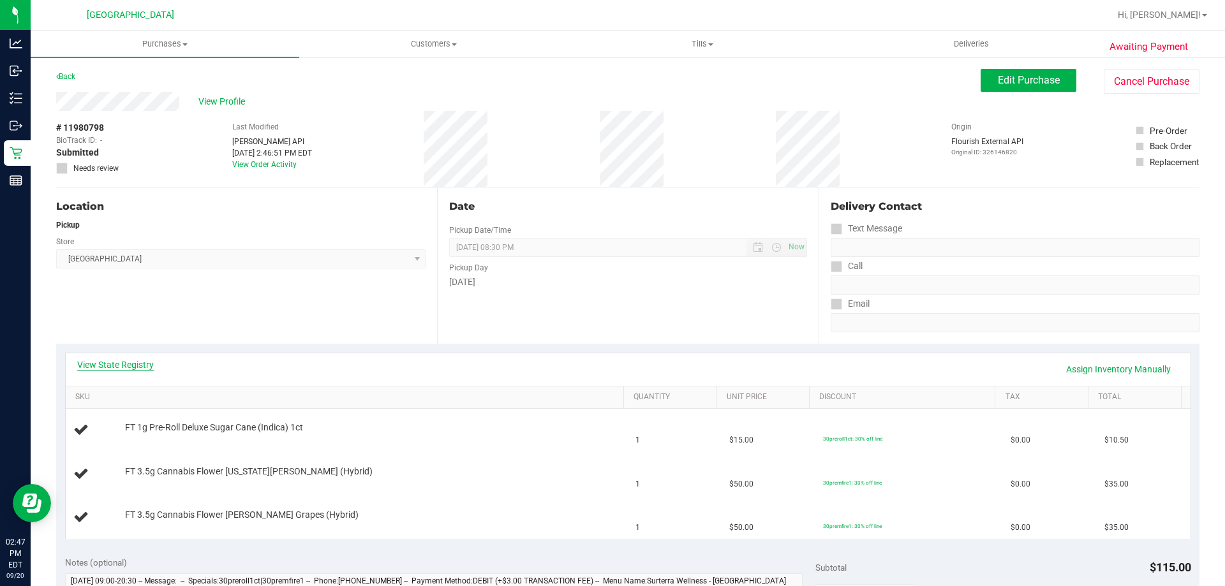
click at [142, 360] on link "View State Registry" at bounding box center [115, 365] width 77 height 13
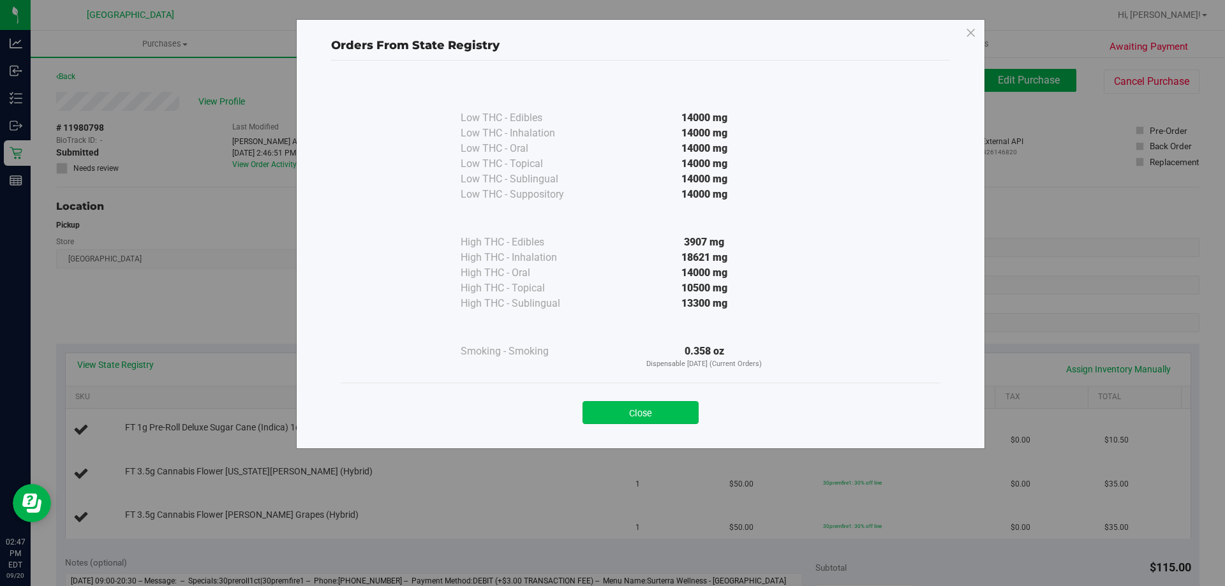
click at [652, 414] on button "Close" at bounding box center [640, 412] width 116 height 23
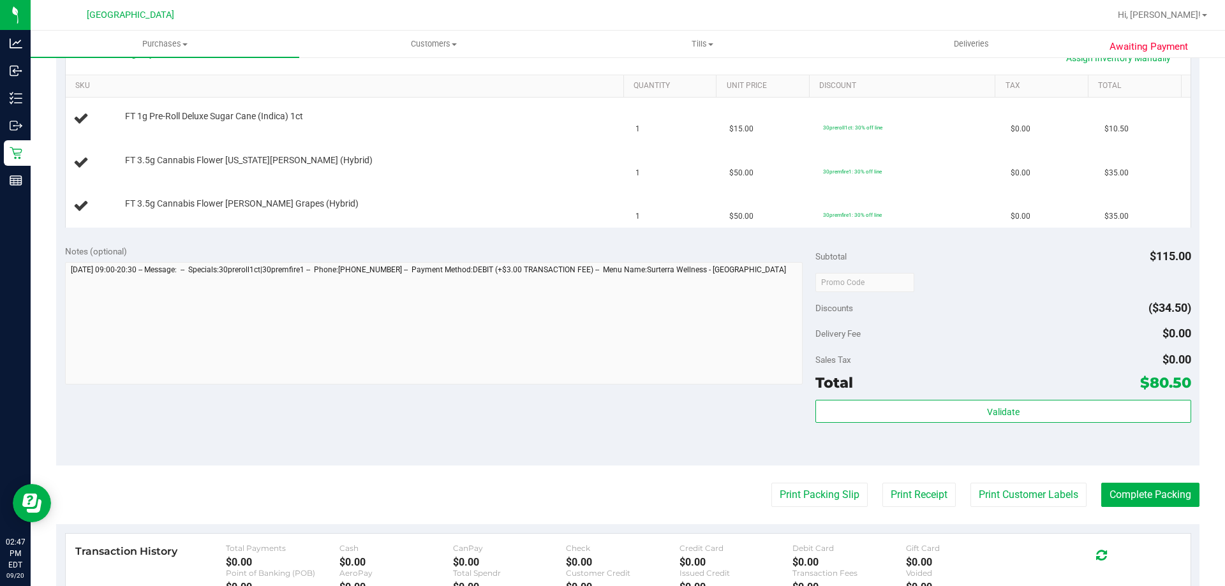
scroll to position [383, 0]
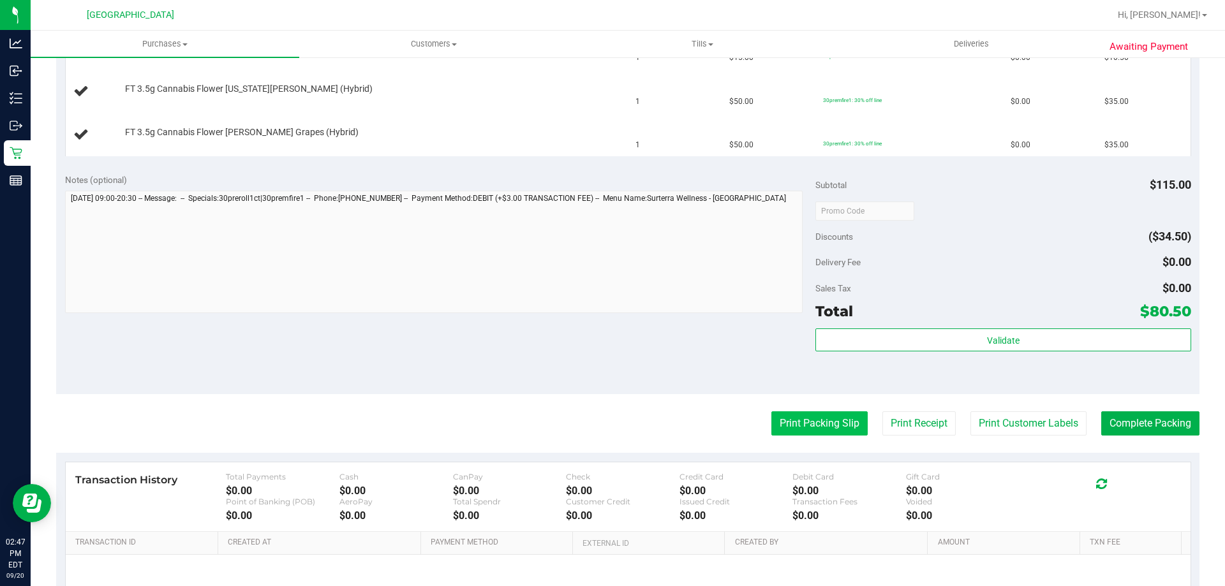
click at [787, 423] on button "Print Packing Slip" at bounding box center [819, 423] width 96 height 24
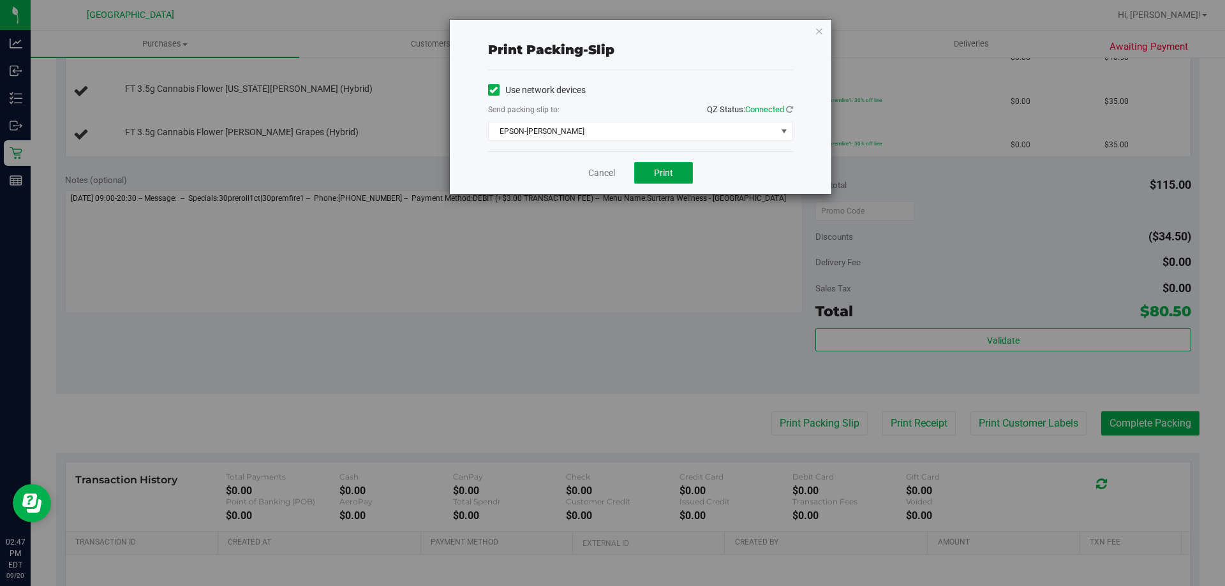
click at [674, 181] on button "Print" at bounding box center [663, 173] width 59 height 22
click at [819, 34] on icon "button" at bounding box center [819, 30] width 9 height 15
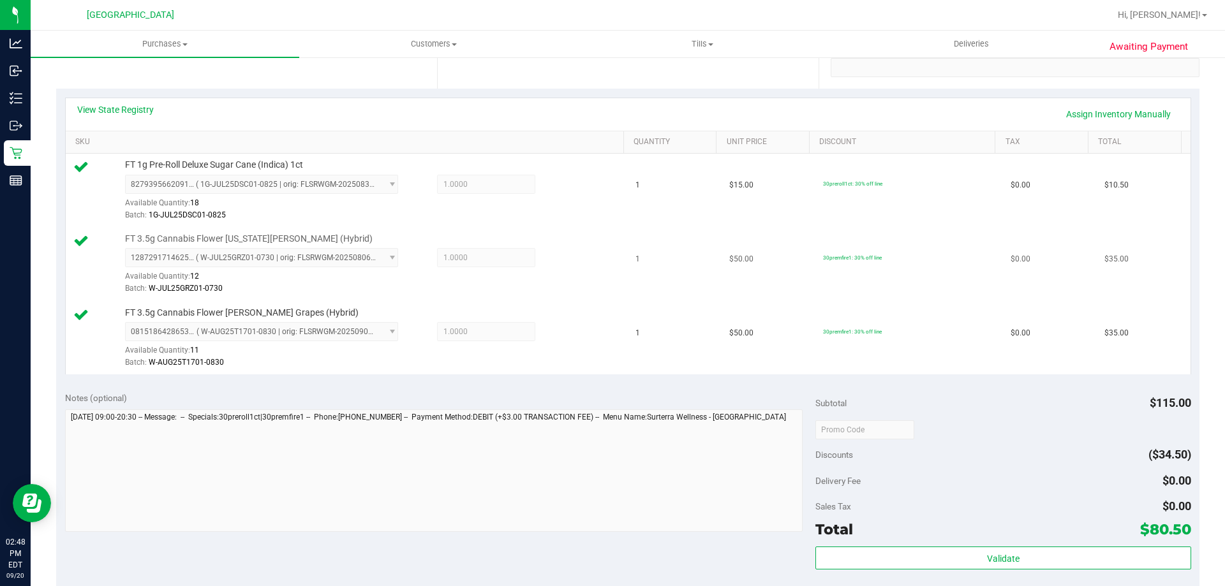
scroll to position [447, 0]
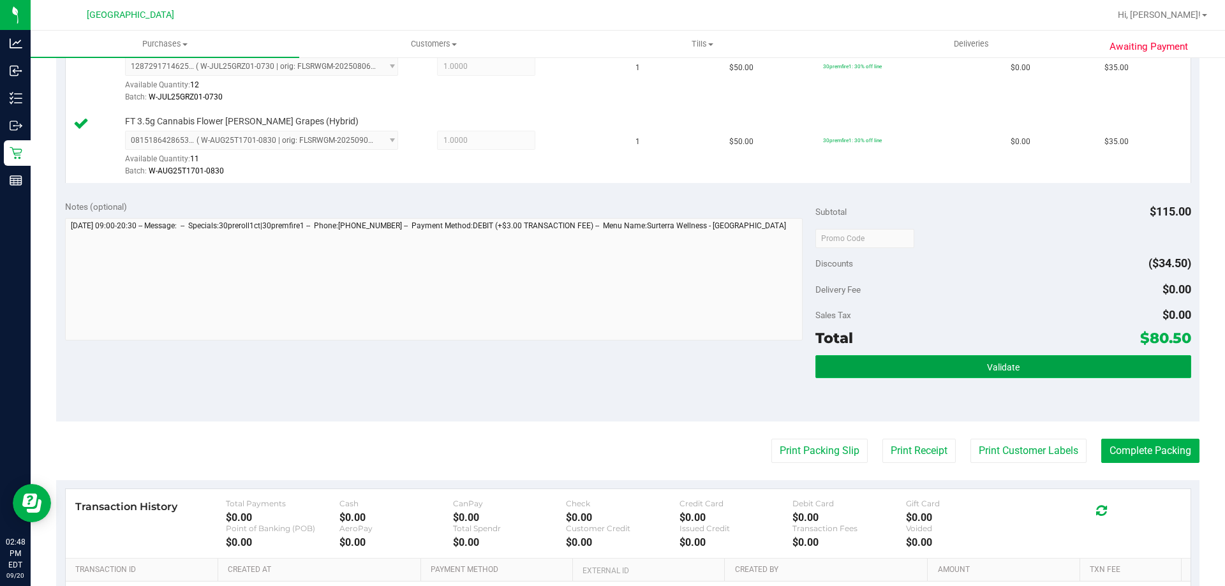
click at [997, 370] on span "Validate" at bounding box center [1003, 367] width 33 height 10
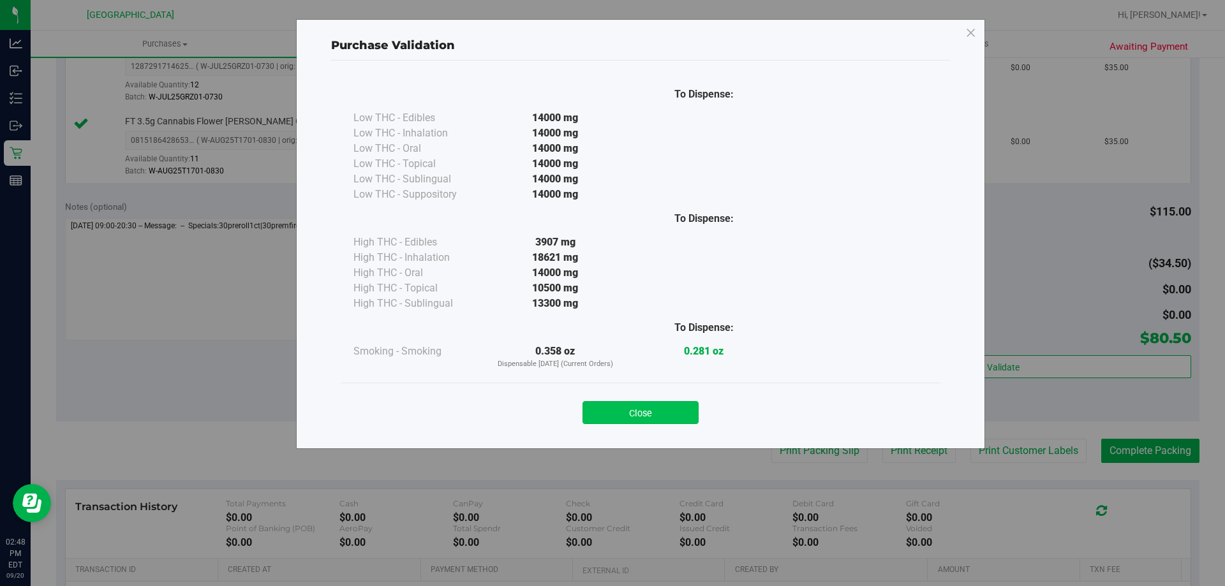
click at [617, 419] on button "Close" at bounding box center [640, 412] width 116 height 23
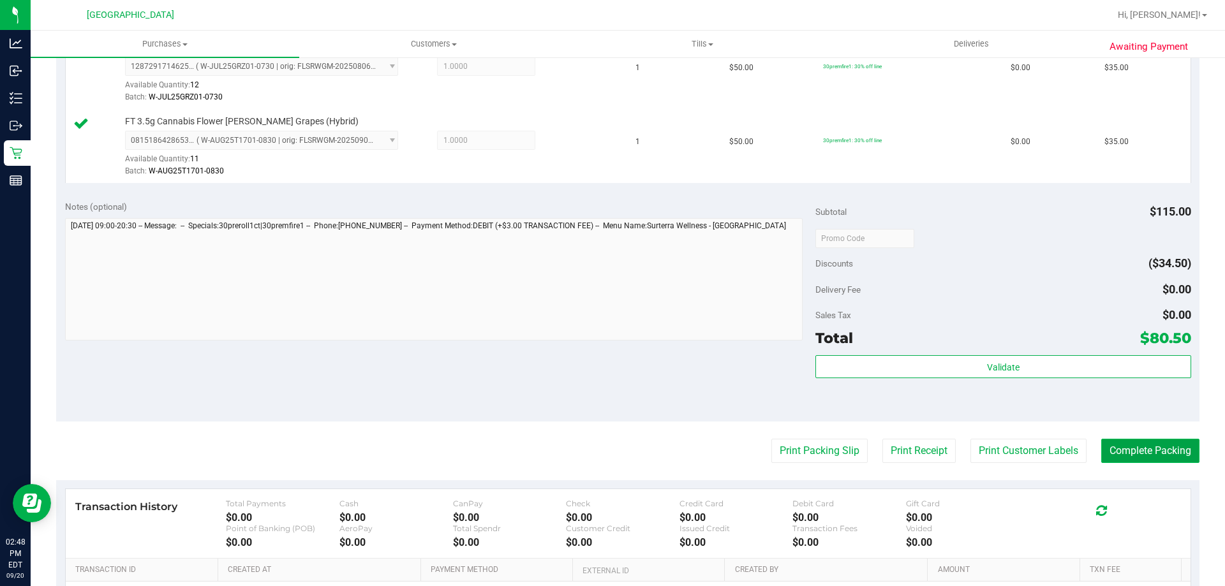
click at [1156, 453] on button "Complete Packing" at bounding box center [1150, 451] width 98 height 24
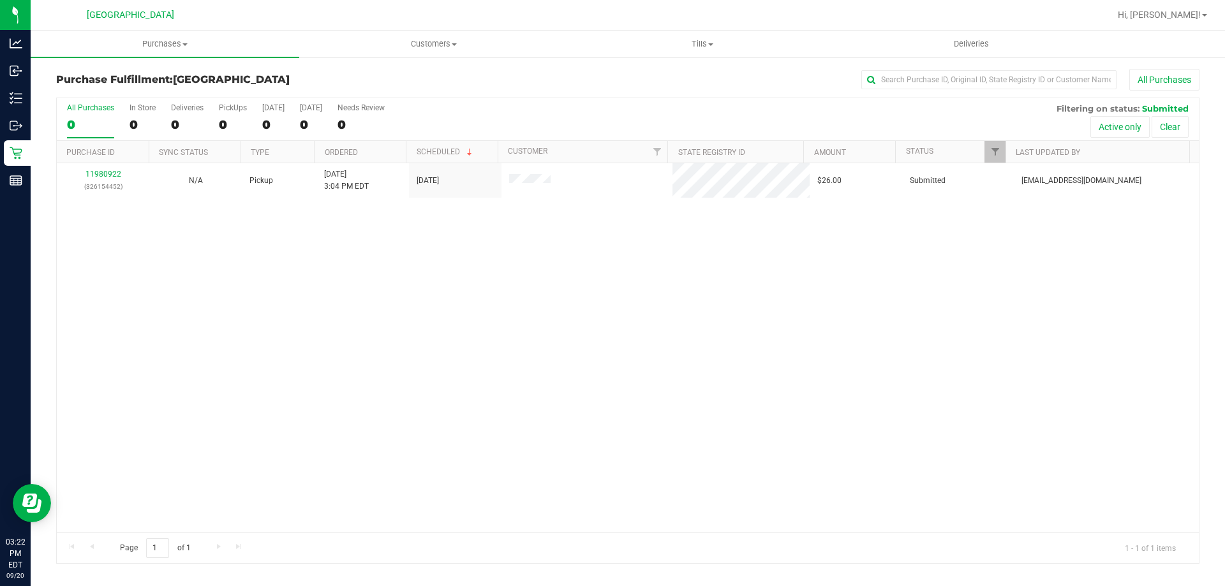
click at [130, 235] on div "11980922 (326154452) N/A Pickup [DATE] 3:04 PM EDT 9/20/2025 $26.00 Submitted […" at bounding box center [628, 347] width 1142 height 369
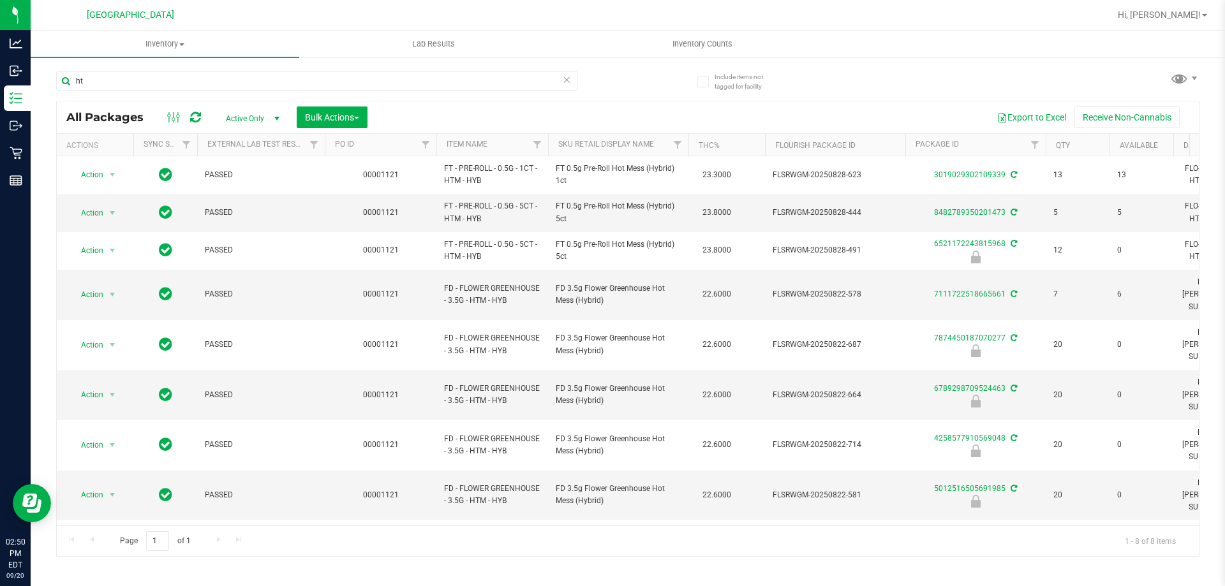
type input "h"
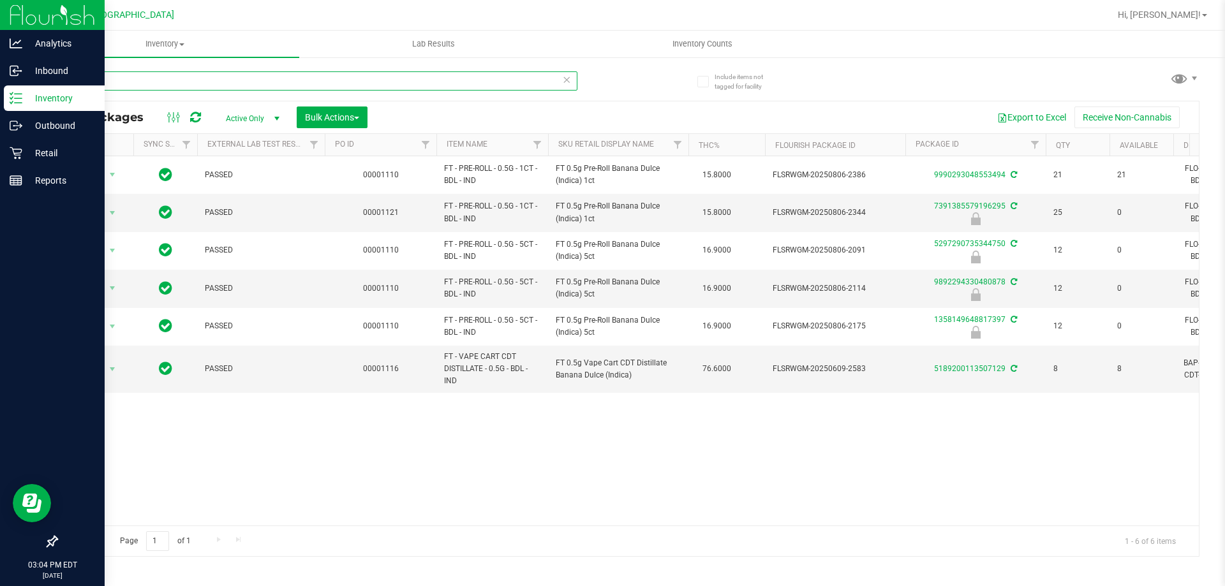
drag, startPoint x: 330, startPoint y: 77, endPoint x: 0, endPoint y: 100, distance: 331.2
click at [0, 100] on div "Analytics Inbound Inventory Outbound Retail Reports 03:04 PM EDT 09/20/2025 09/…" at bounding box center [612, 293] width 1225 height 586
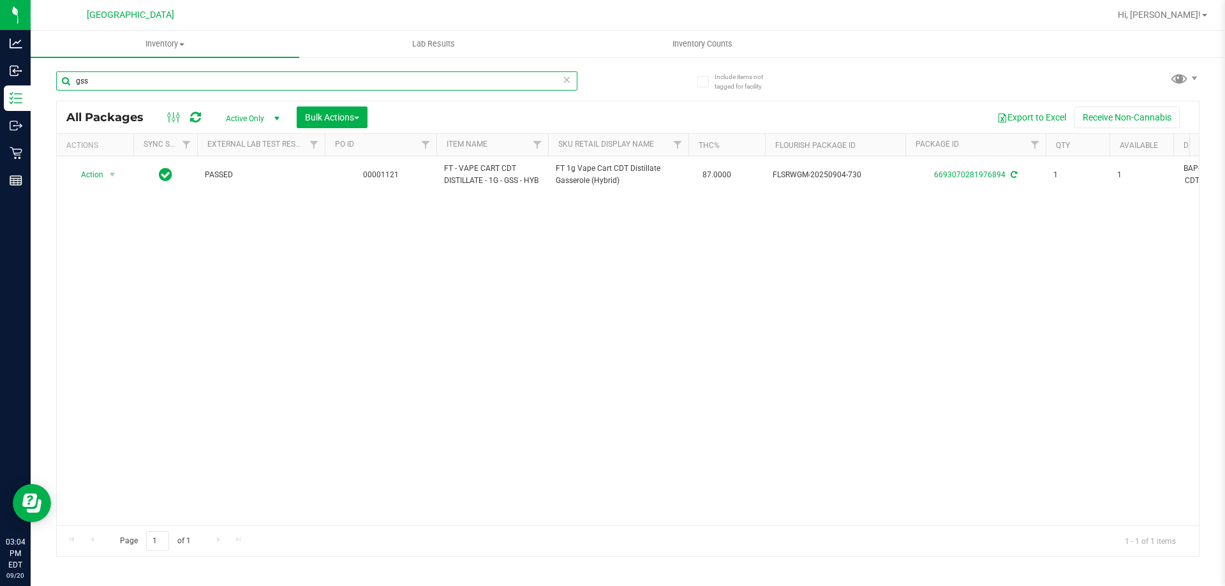
click at [471, 88] on input "gss" at bounding box center [316, 80] width 521 height 19
type input "g"
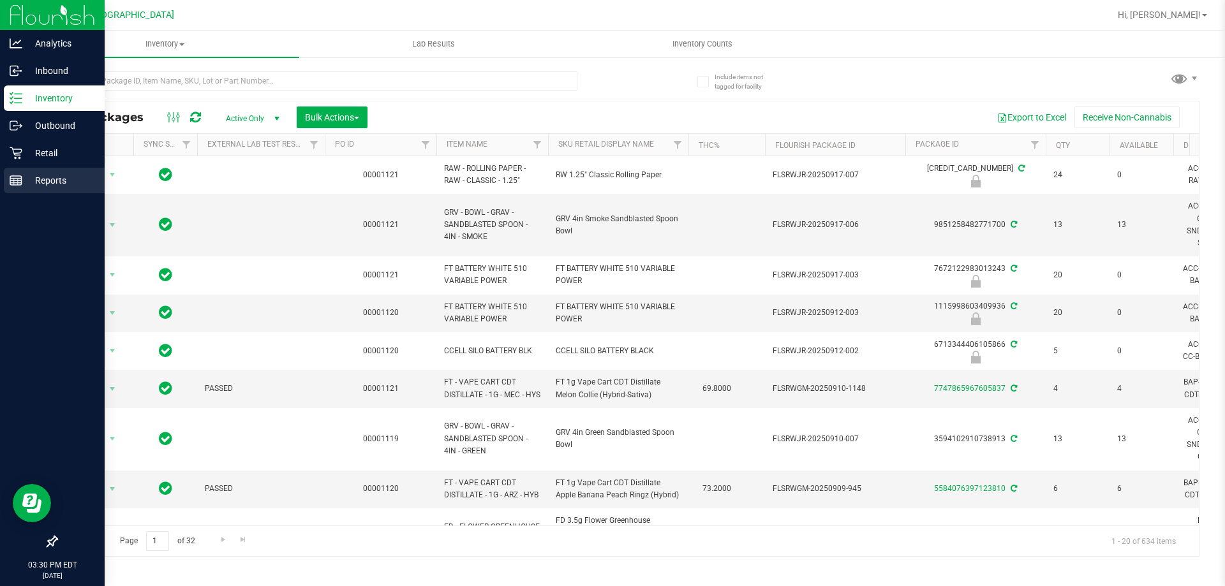
click at [20, 188] on div "Reports" at bounding box center [54, 181] width 101 height 26
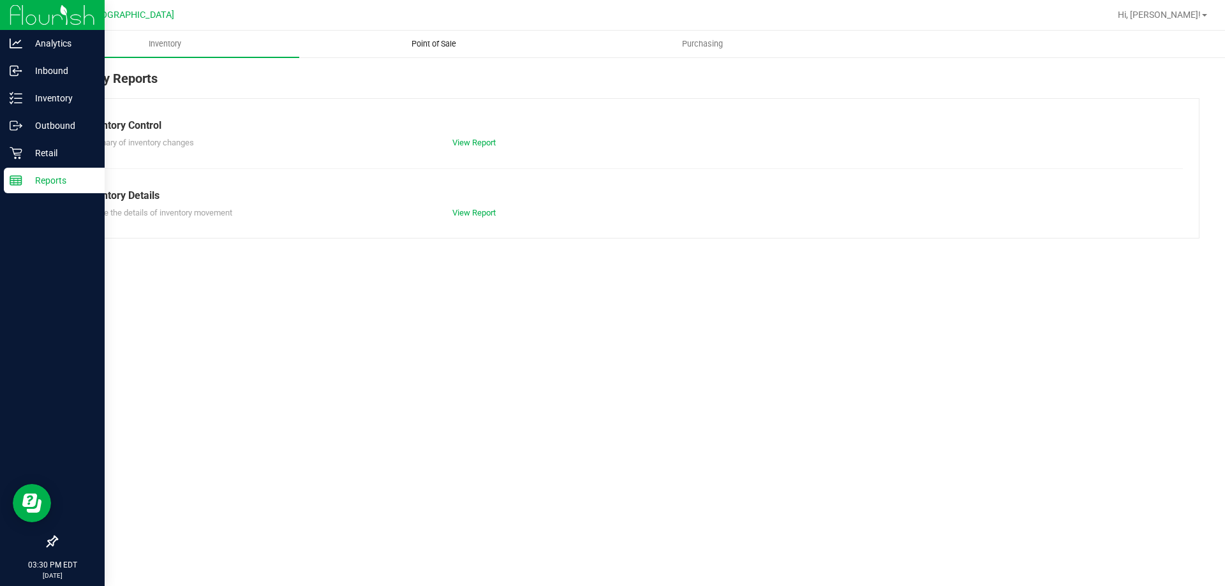
click at [424, 46] on span "Point of Sale" at bounding box center [433, 43] width 79 height 11
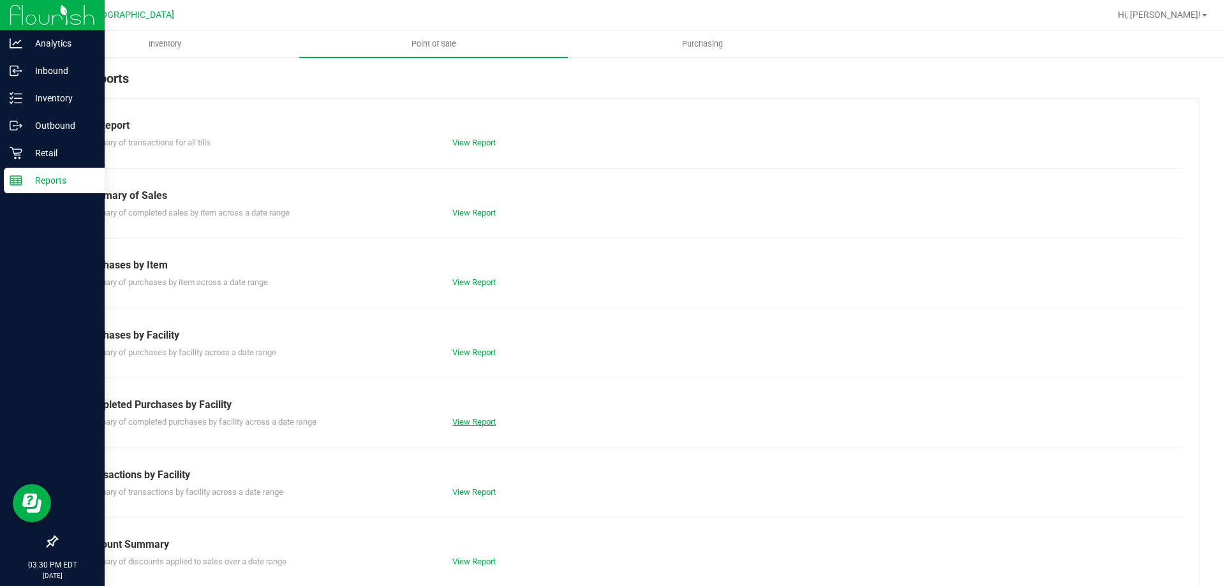
click at [477, 425] on link "View Report" at bounding box center [473, 422] width 43 height 10
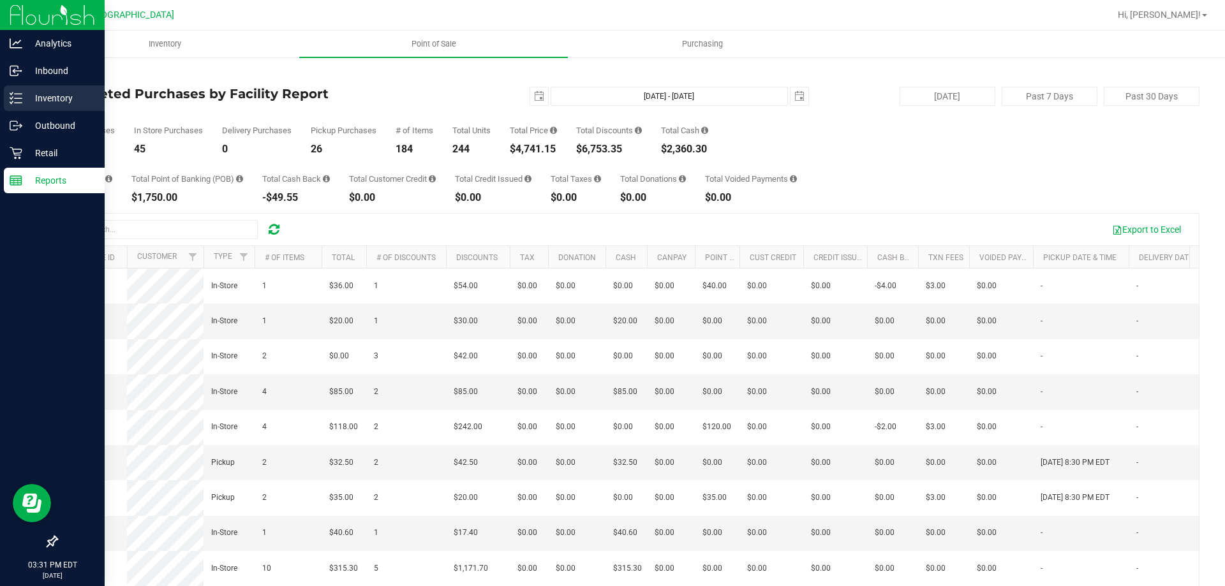
click at [38, 96] on p "Inventory" at bounding box center [60, 98] width 77 height 15
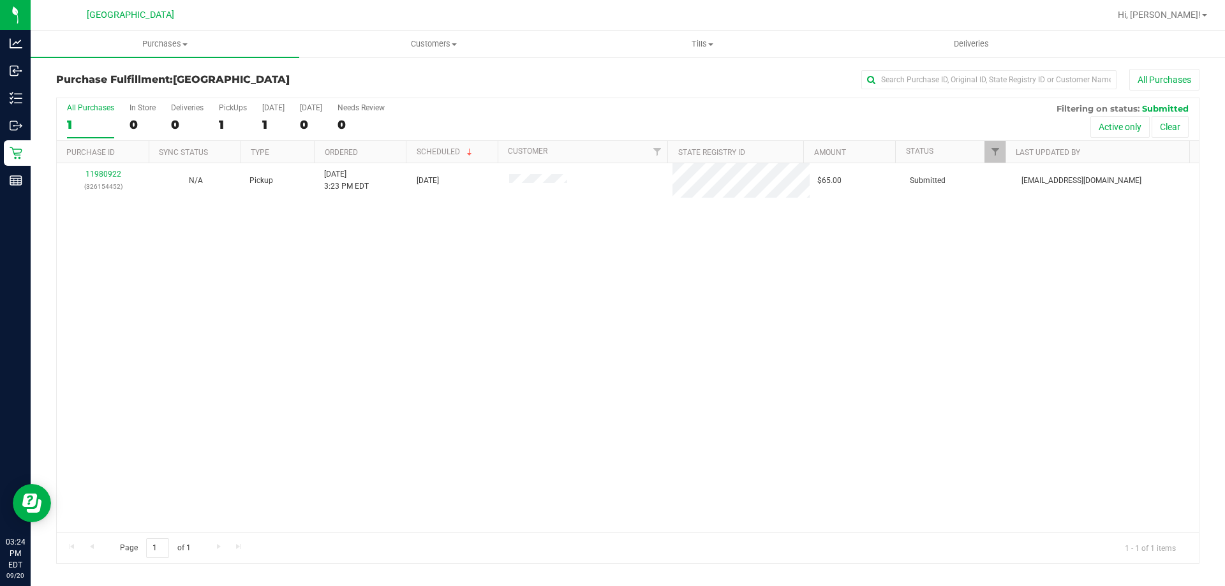
click at [179, 266] on div "11980922 (326154452) N/A Pickup [DATE] 3:23 PM EDT 9/20/2025 $65.00 Submitted […" at bounding box center [628, 347] width 1142 height 369
click at [191, 341] on div "No results found." at bounding box center [628, 390] width 1142 height 455
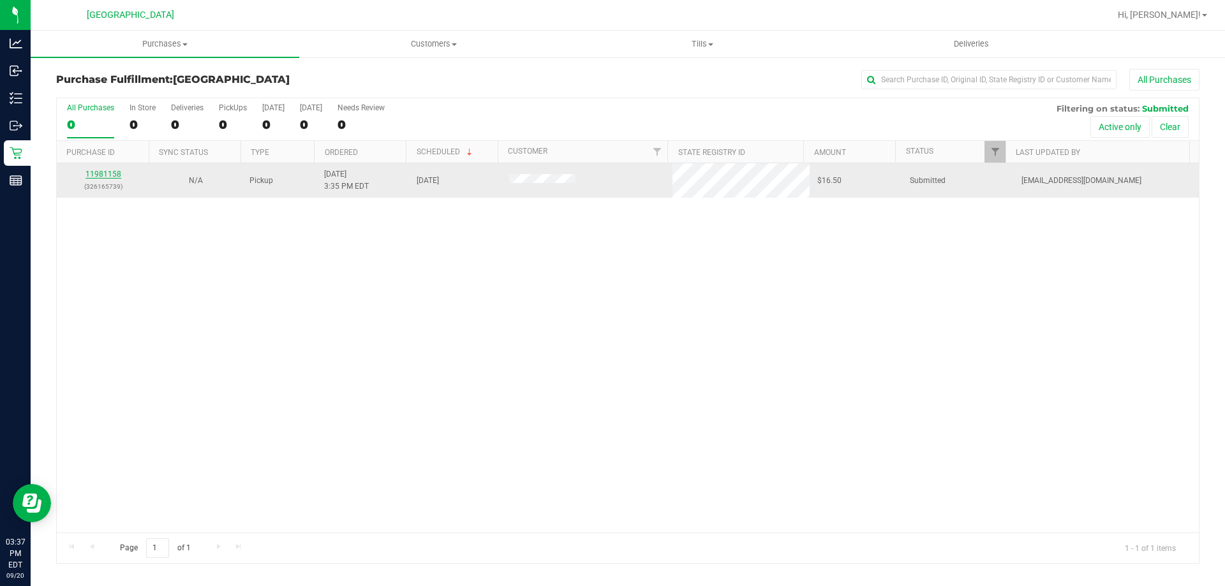
click at [115, 173] on link "11981158" at bounding box center [103, 174] width 36 height 9
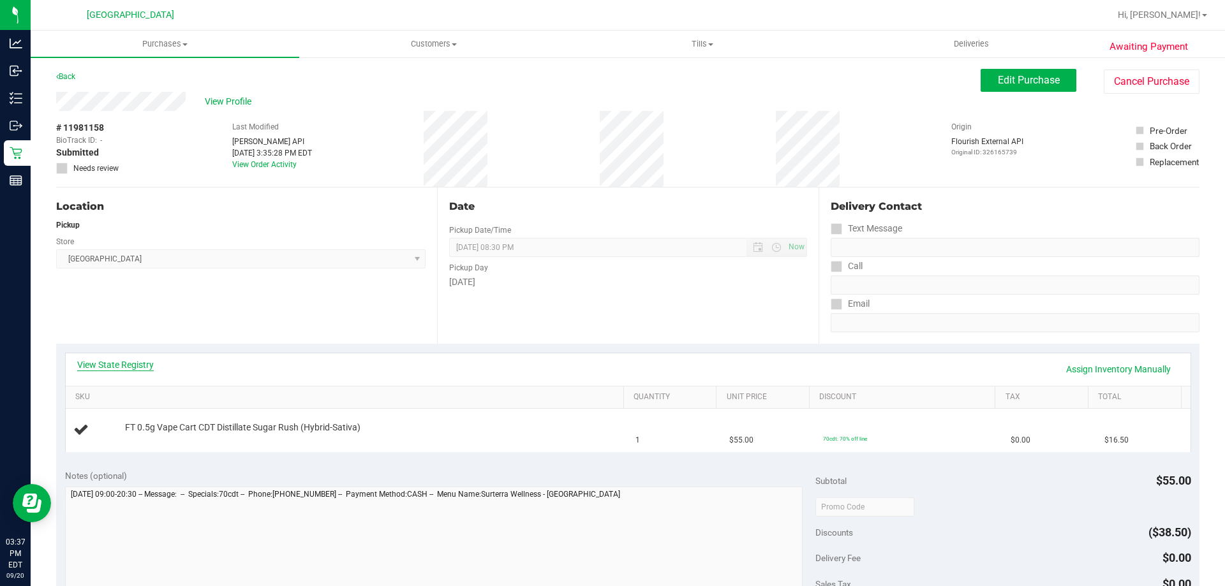
click at [116, 363] on link "View State Registry" at bounding box center [115, 365] width 77 height 13
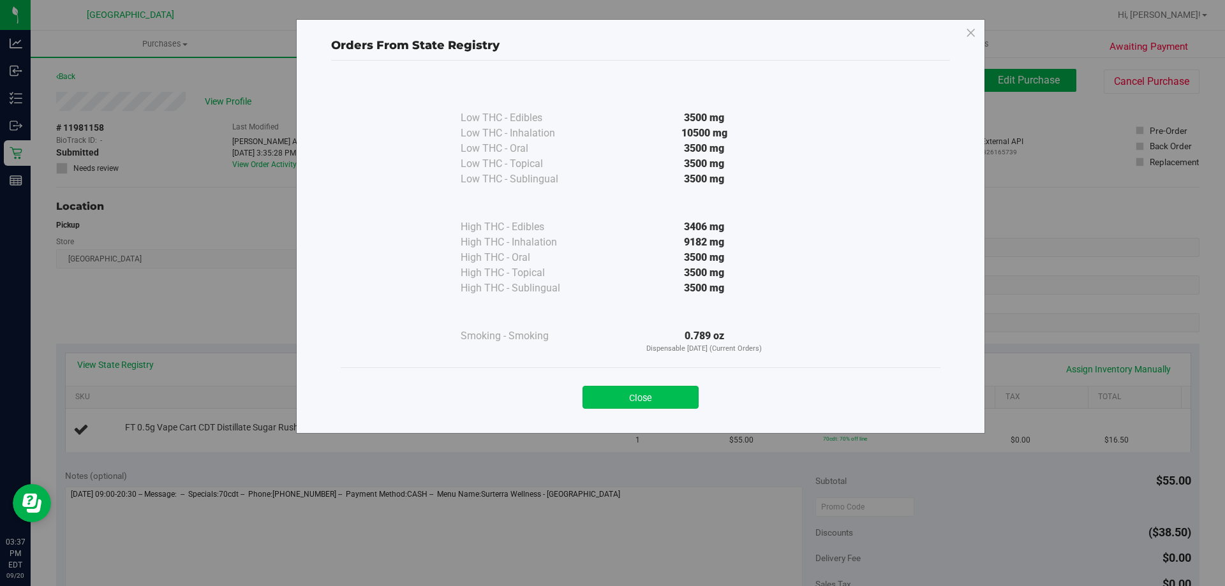
click at [679, 393] on button "Close" at bounding box center [640, 397] width 116 height 23
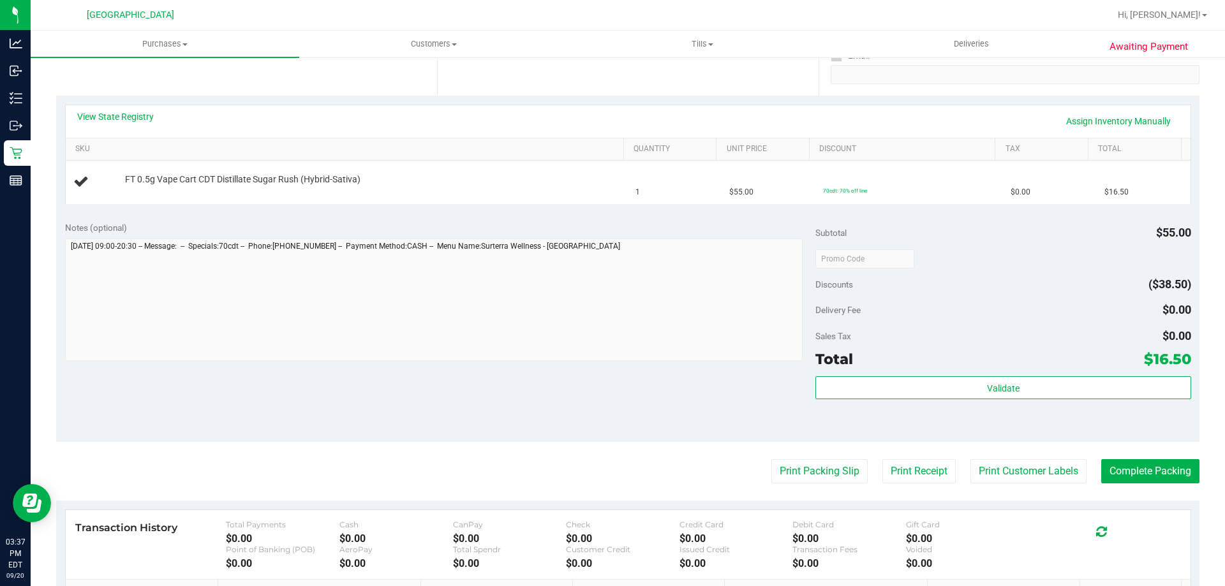
scroll to position [255, 0]
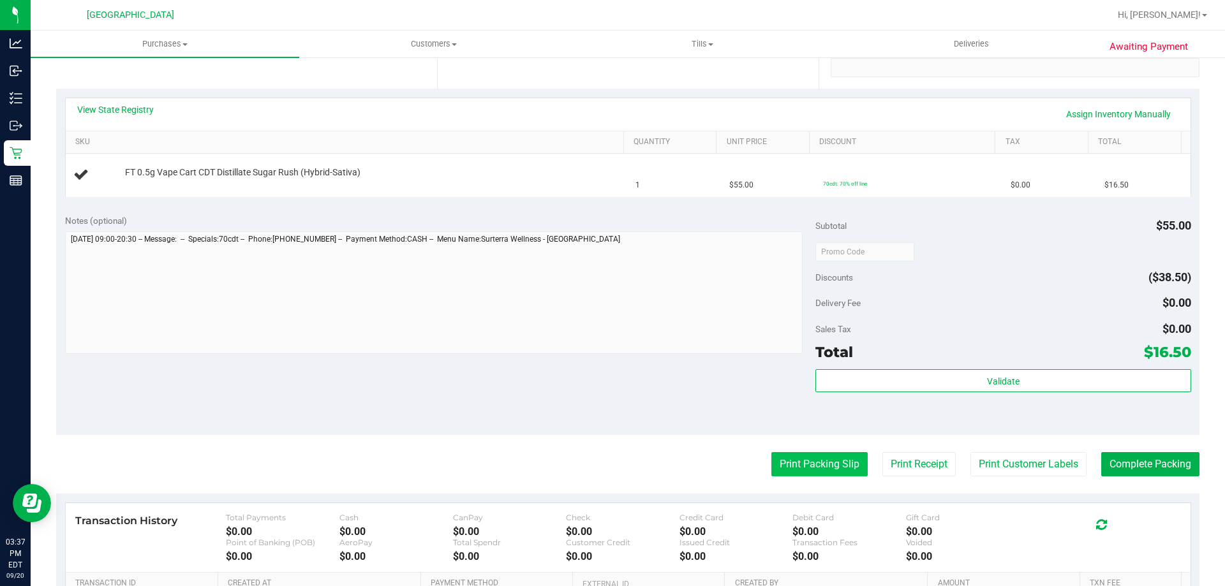
click at [803, 458] on button "Print Packing Slip" at bounding box center [819, 464] width 96 height 24
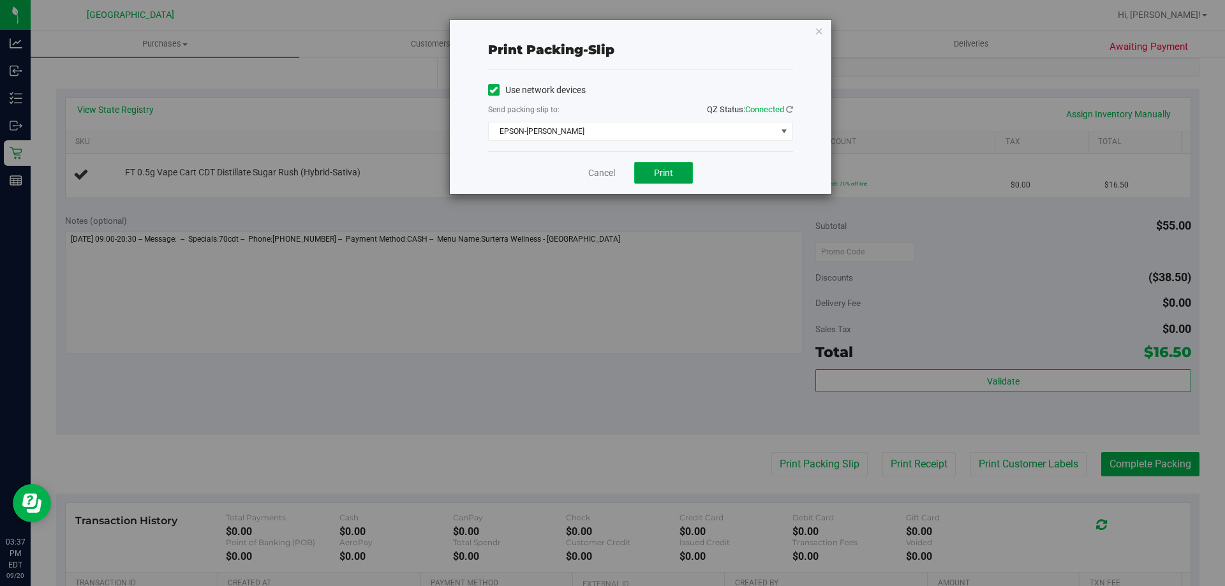
click at [653, 174] on button "Print" at bounding box center [663, 173] width 59 height 22
click at [817, 27] on icon "button" at bounding box center [819, 30] width 9 height 15
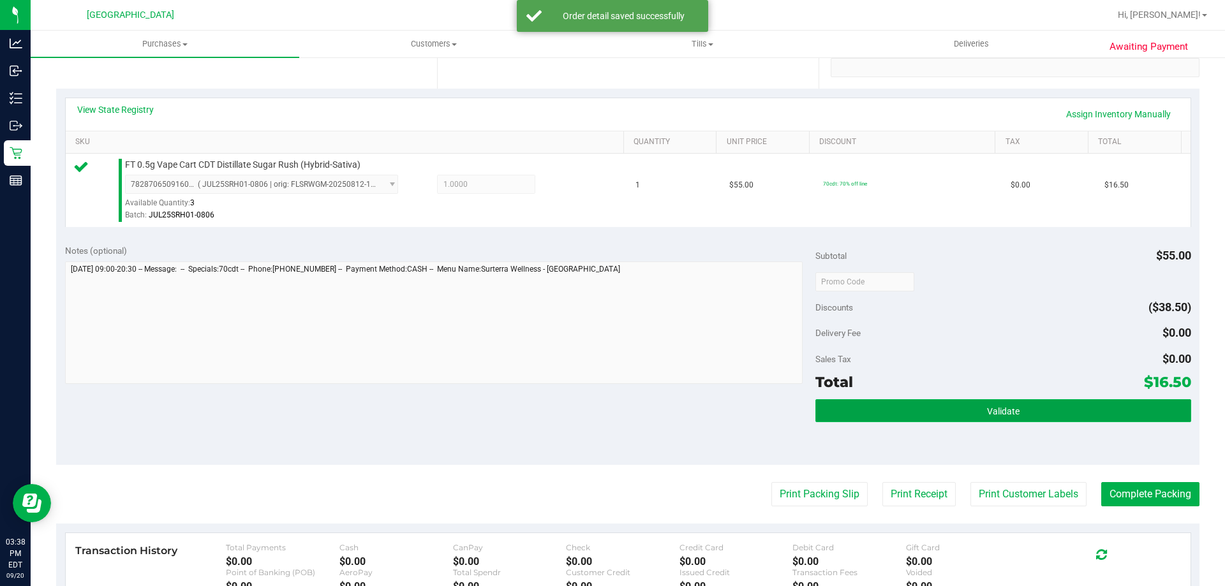
click at [901, 410] on button "Validate" at bounding box center [1002, 410] width 375 height 23
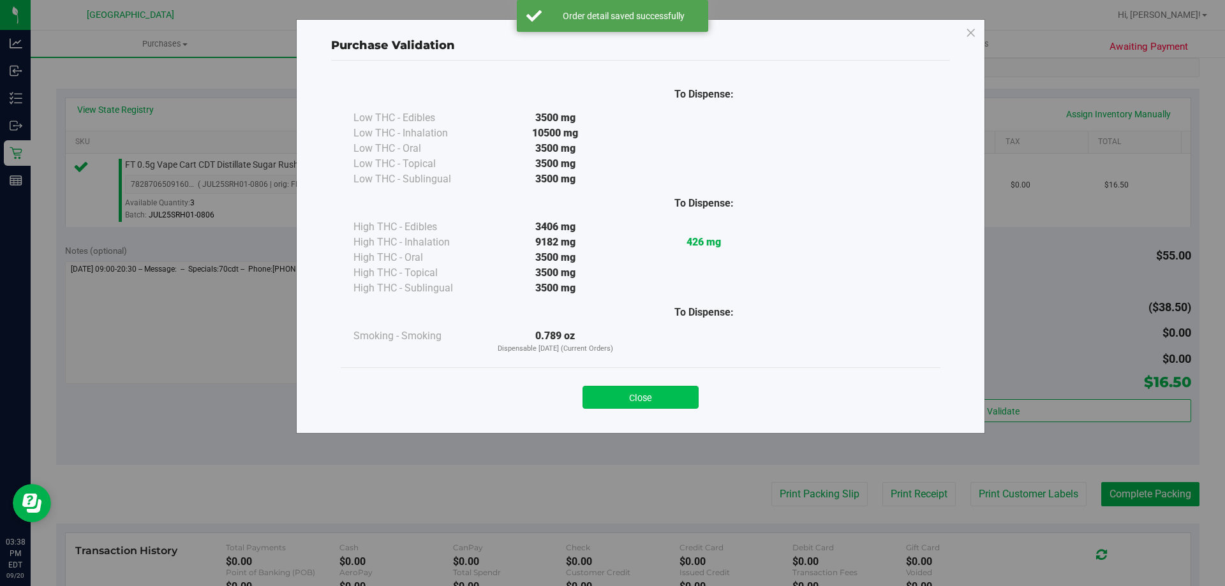
click at [663, 398] on button "Close" at bounding box center [640, 397] width 116 height 23
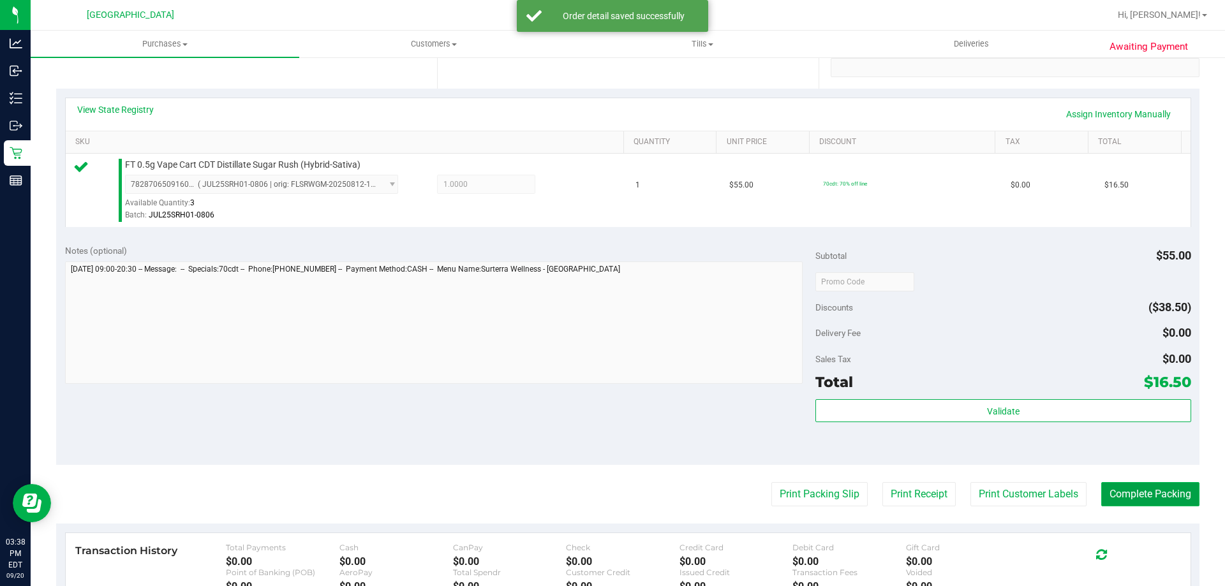
click at [1143, 498] on button "Complete Packing" at bounding box center [1150, 494] width 98 height 24
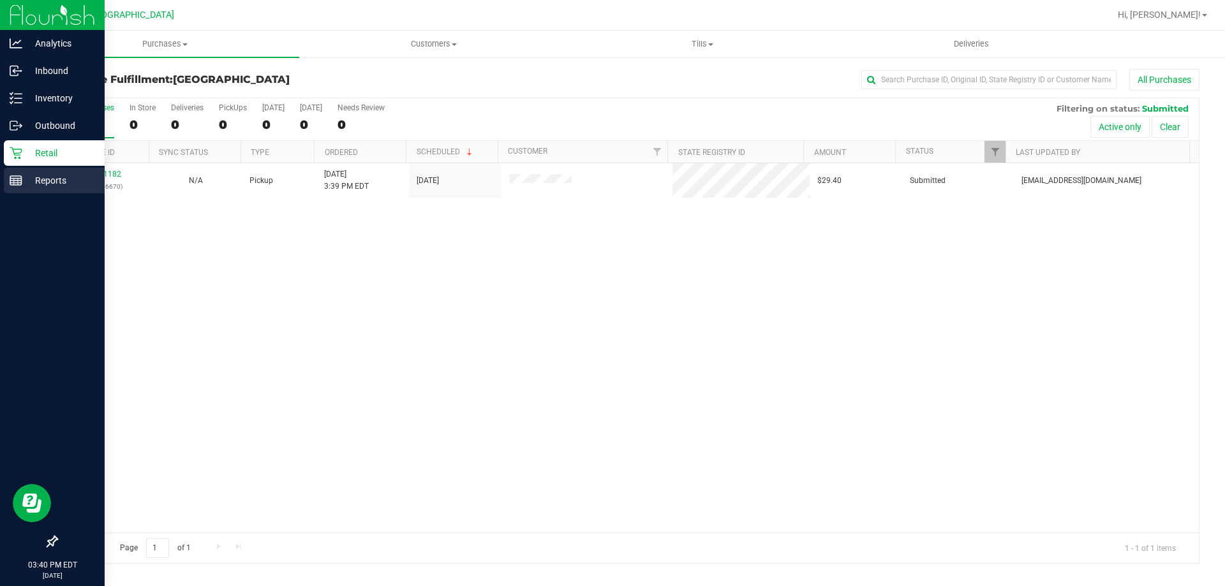
click at [61, 186] on p "Reports" at bounding box center [60, 180] width 77 height 15
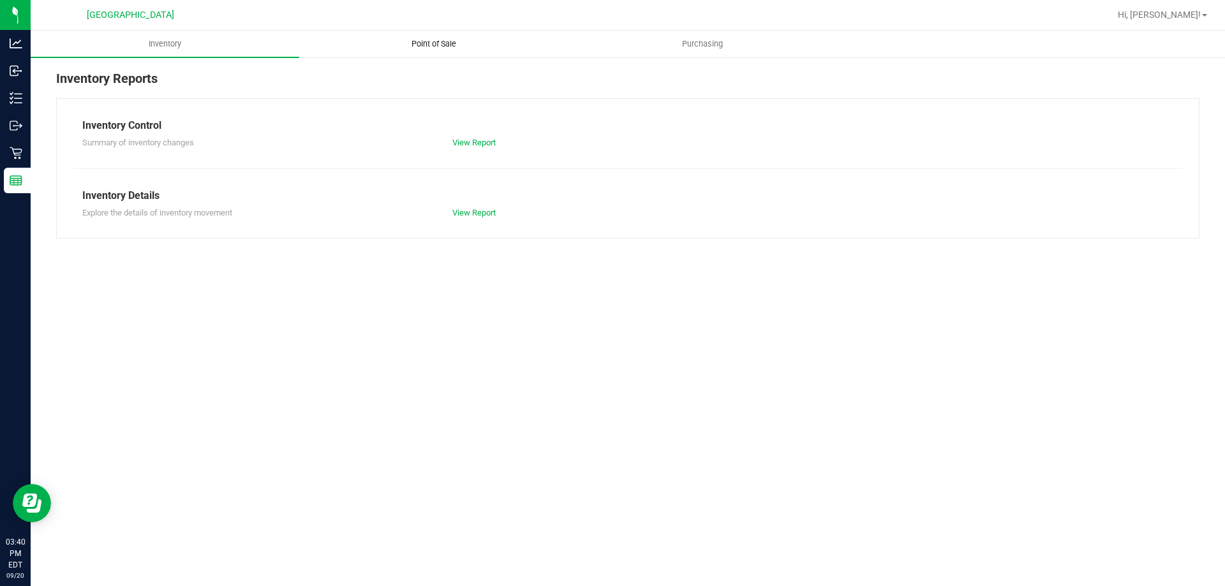
click at [434, 40] on span "Point of Sale" at bounding box center [433, 43] width 79 height 11
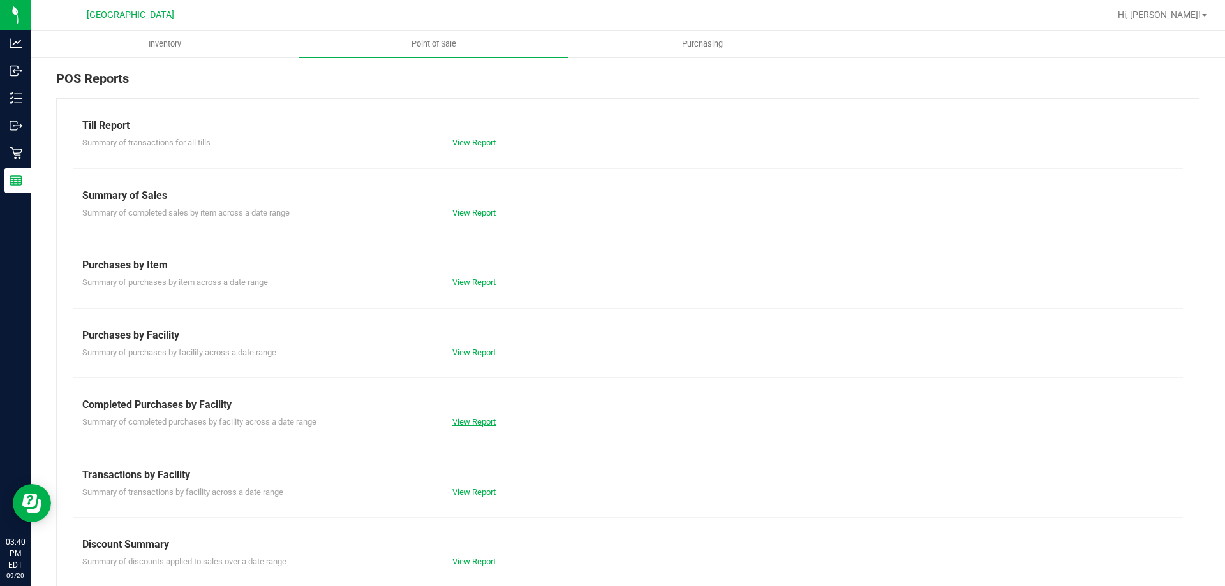
click at [477, 417] on link "View Report" at bounding box center [473, 422] width 43 height 10
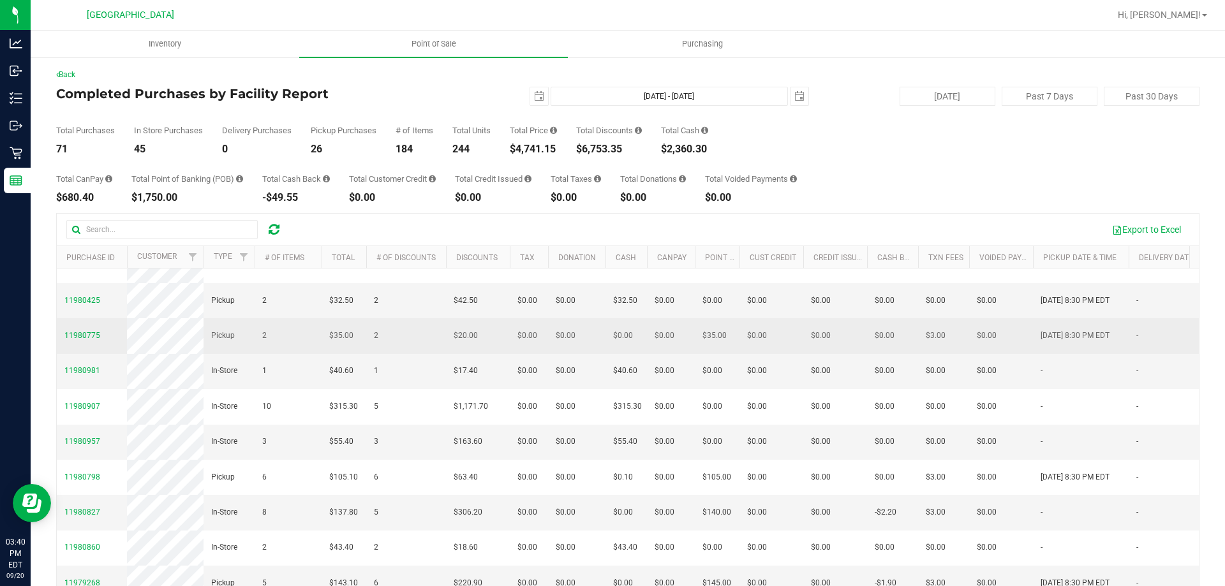
scroll to position [191, 0]
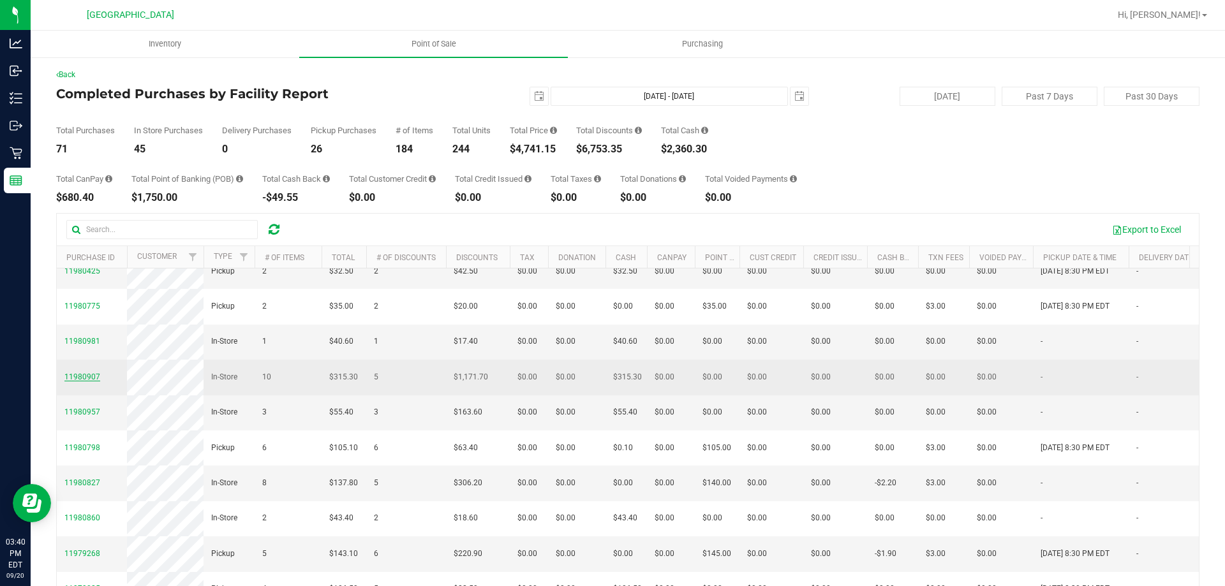
click at [77, 381] on span "11980907" at bounding box center [82, 377] width 36 height 9
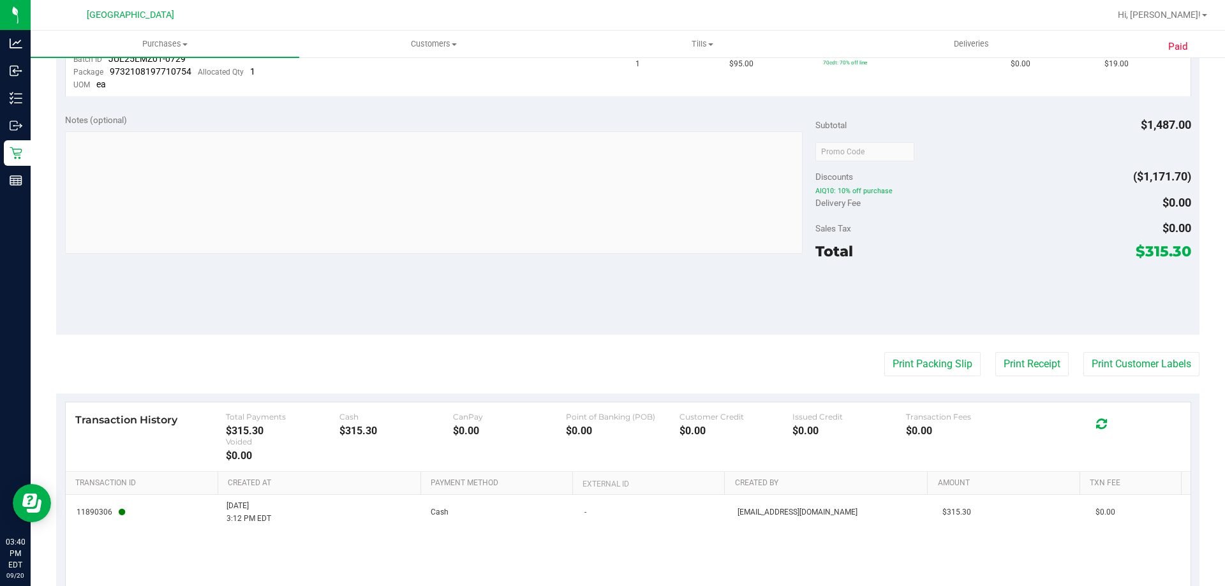
scroll to position [1048, 0]
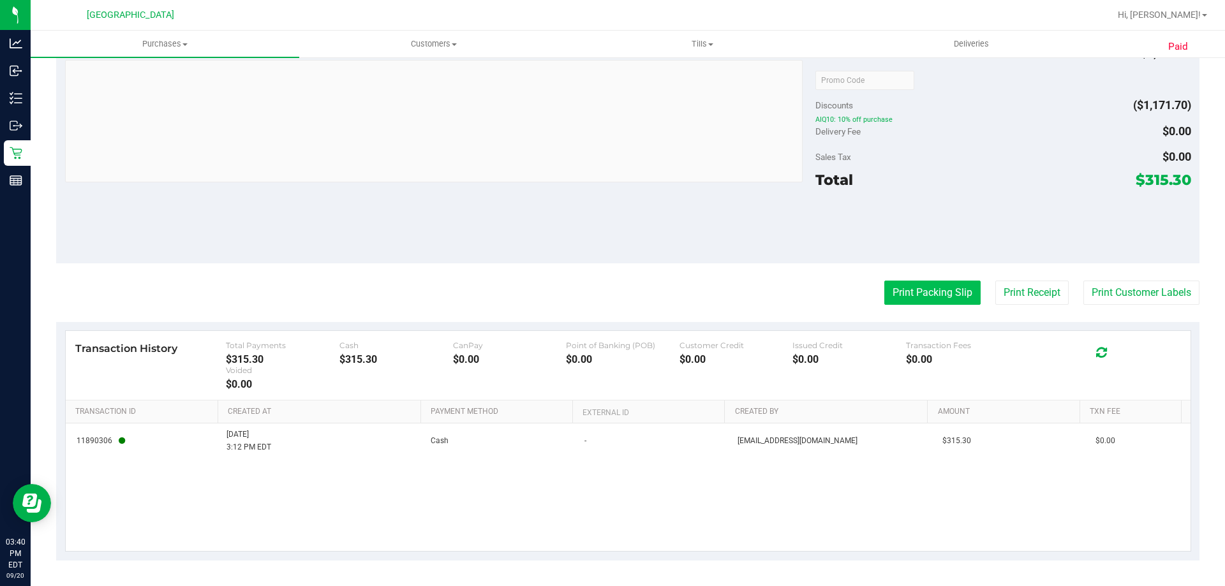
click at [935, 295] on button "Print Packing Slip" at bounding box center [932, 293] width 96 height 24
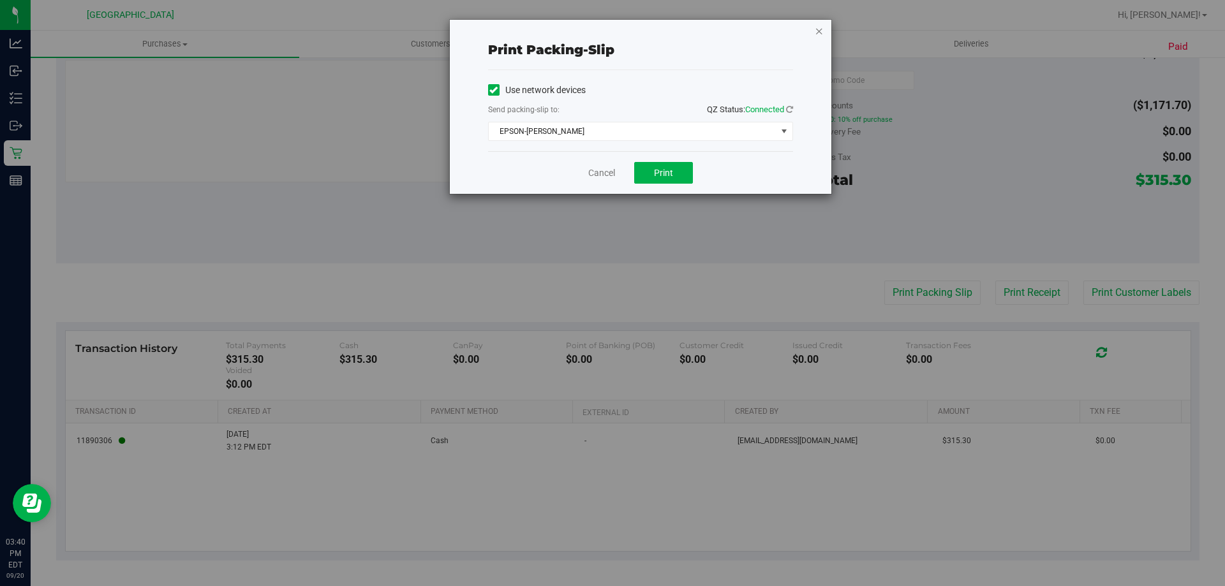
click at [818, 32] on icon "button" at bounding box center [819, 30] width 9 height 15
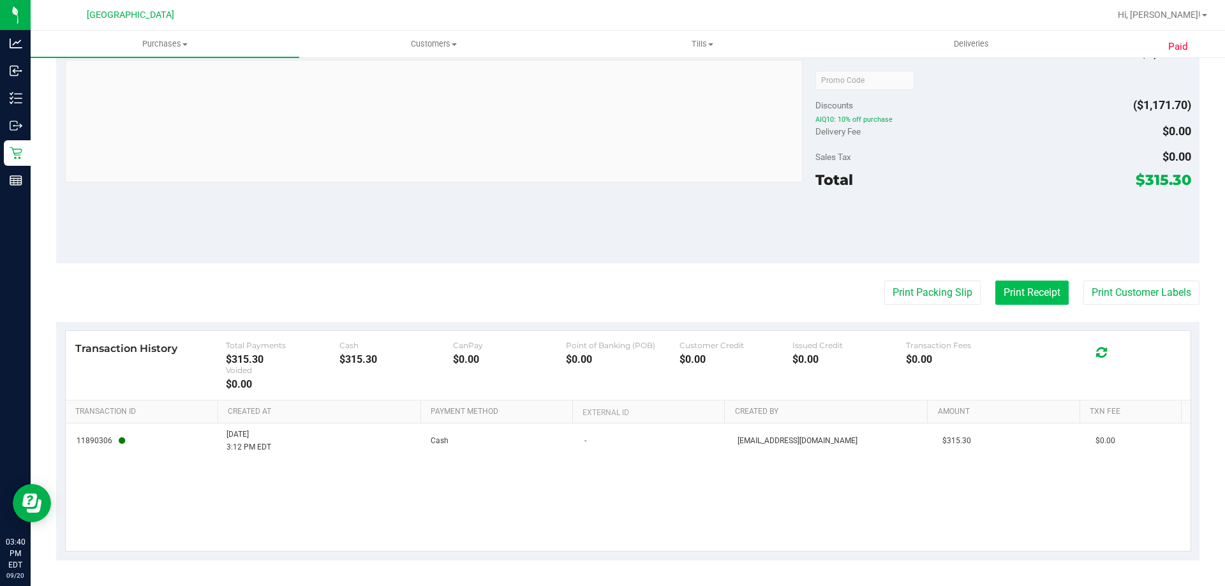
click at [1012, 300] on button "Print Receipt" at bounding box center [1031, 293] width 73 height 24
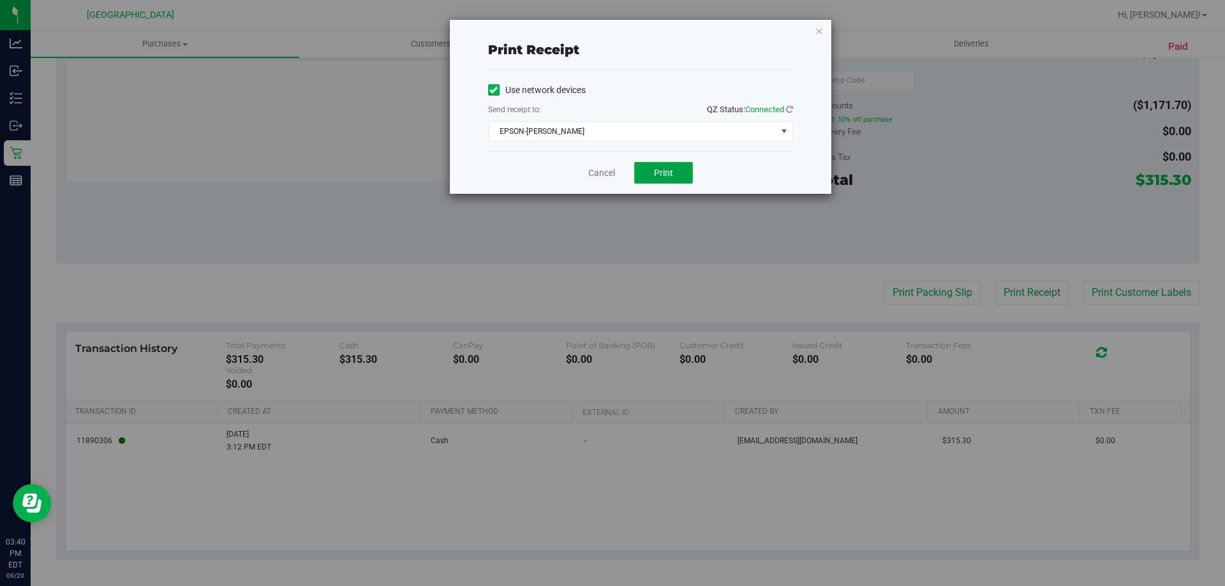
click at [675, 170] on button "Print" at bounding box center [663, 173] width 59 height 22
click at [817, 28] on icon "button" at bounding box center [819, 30] width 9 height 15
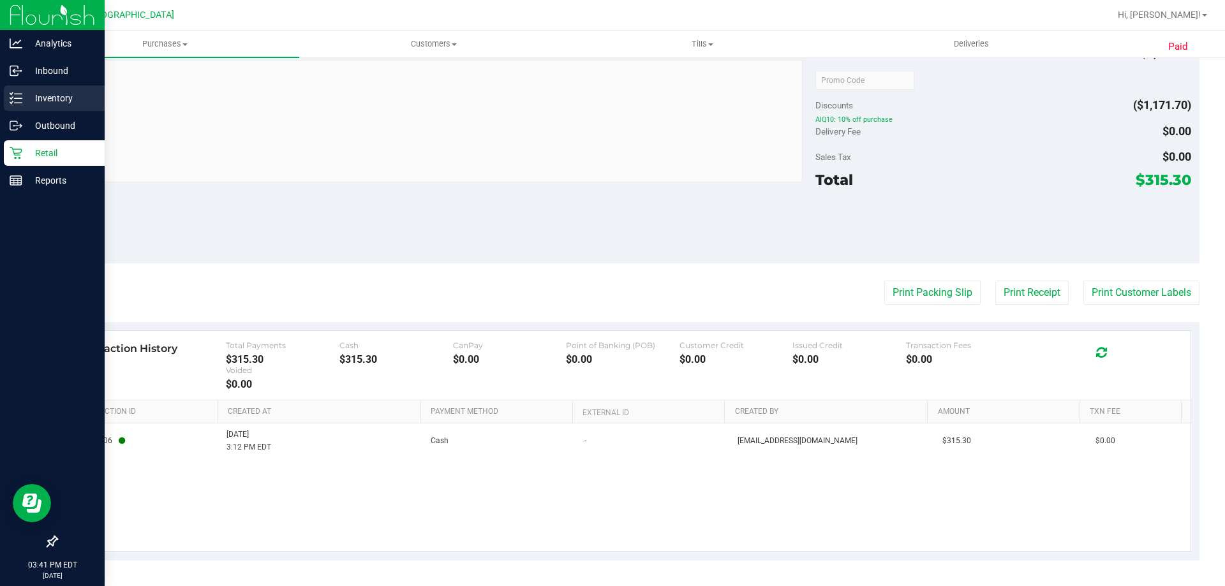
click at [22, 89] on div "Inventory" at bounding box center [54, 98] width 101 height 26
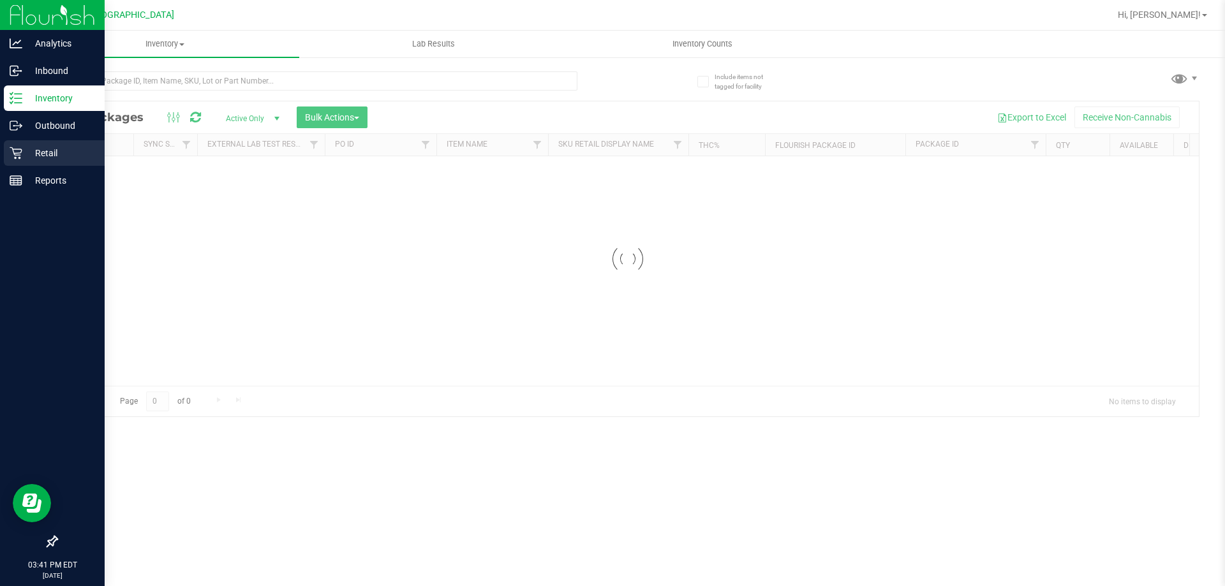
click at [38, 161] on div "Retail" at bounding box center [54, 153] width 101 height 26
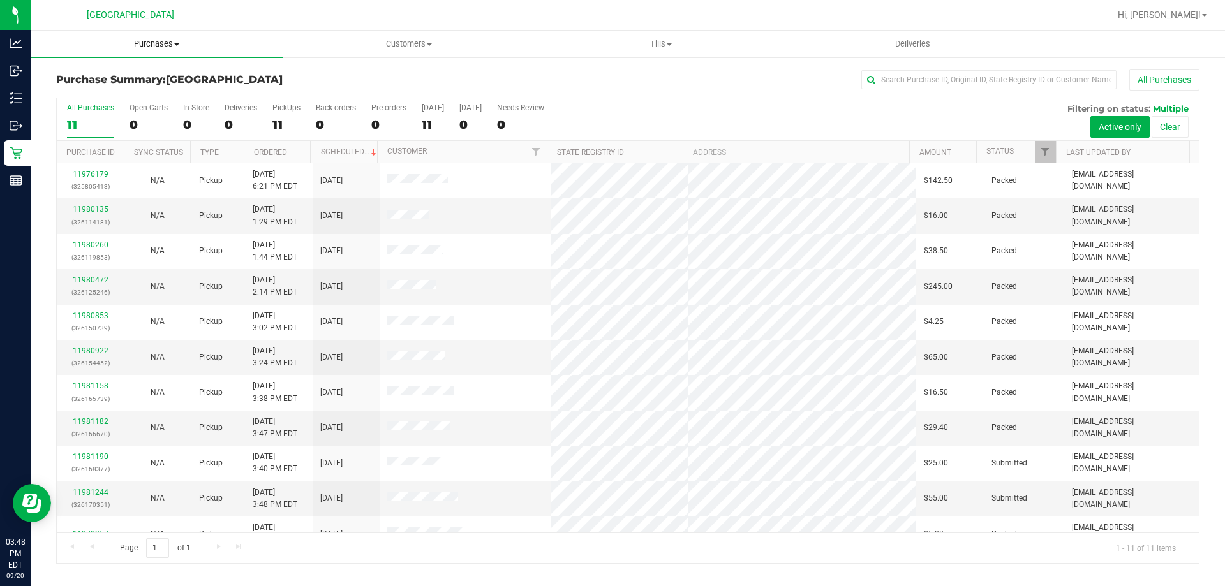
click at [159, 43] on span "Purchases" at bounding box center [157, 43] width 252 height 11
click at [137, 97] on li "Fulfillment" at bounding box center [157, 92] width 252 height 15
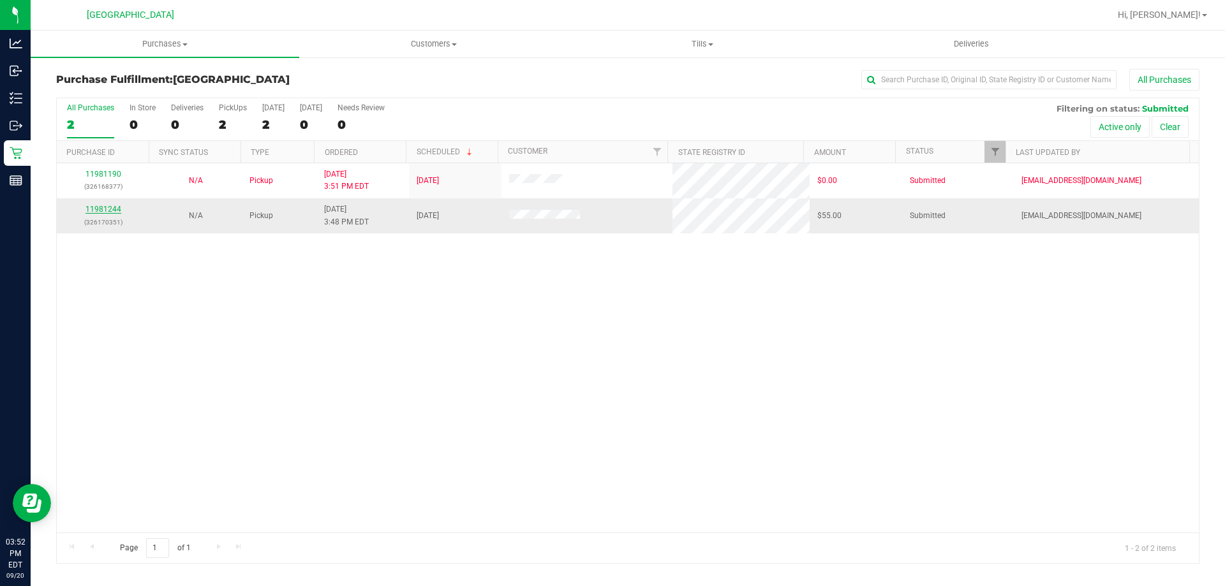
click at [111, 207] on link "11981244" at bounding box center [103, 209] width 36 height 9
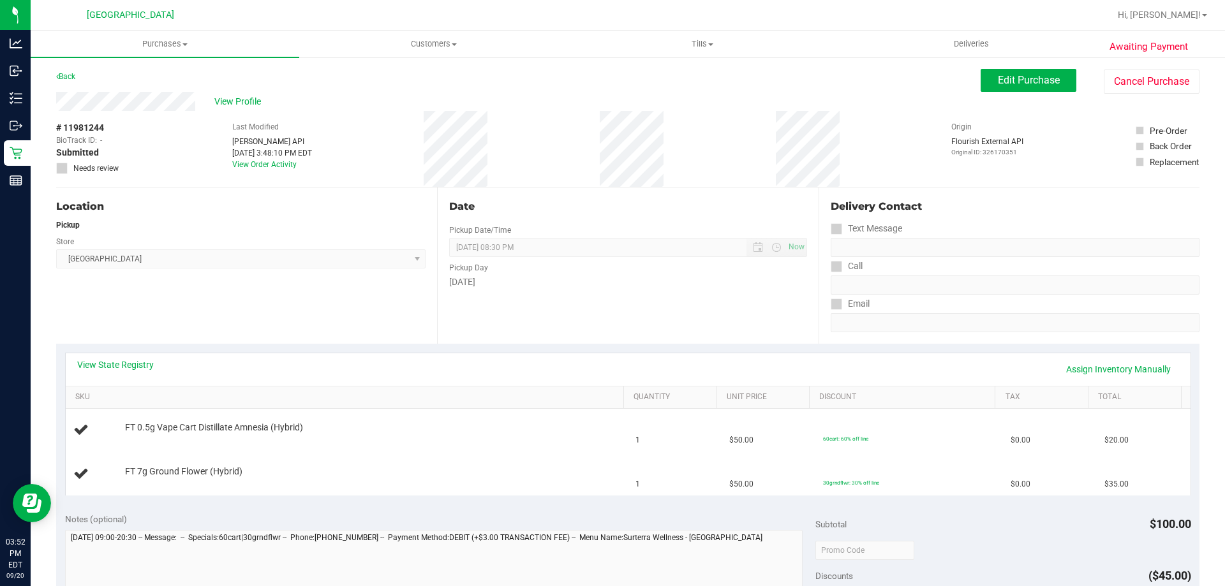
click at [113, 349] on div "View State Registry Assign Inventory Manually SKU Quantity Unit Price Discount …" at bounding box center [627, 424] width 1143 height 160
click at [122, 369] on link "View State Registry" at bounding box center [115, 365] width 77 height 13
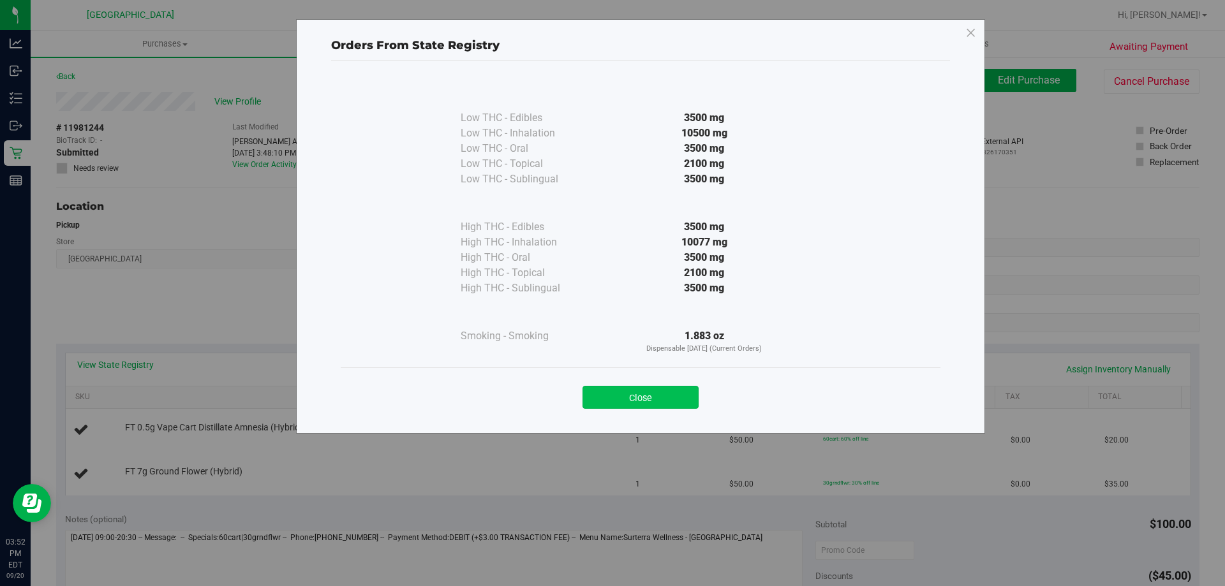
click at [652, 402] on button "Close" at bounding box center [640, 397] width 116 height 23
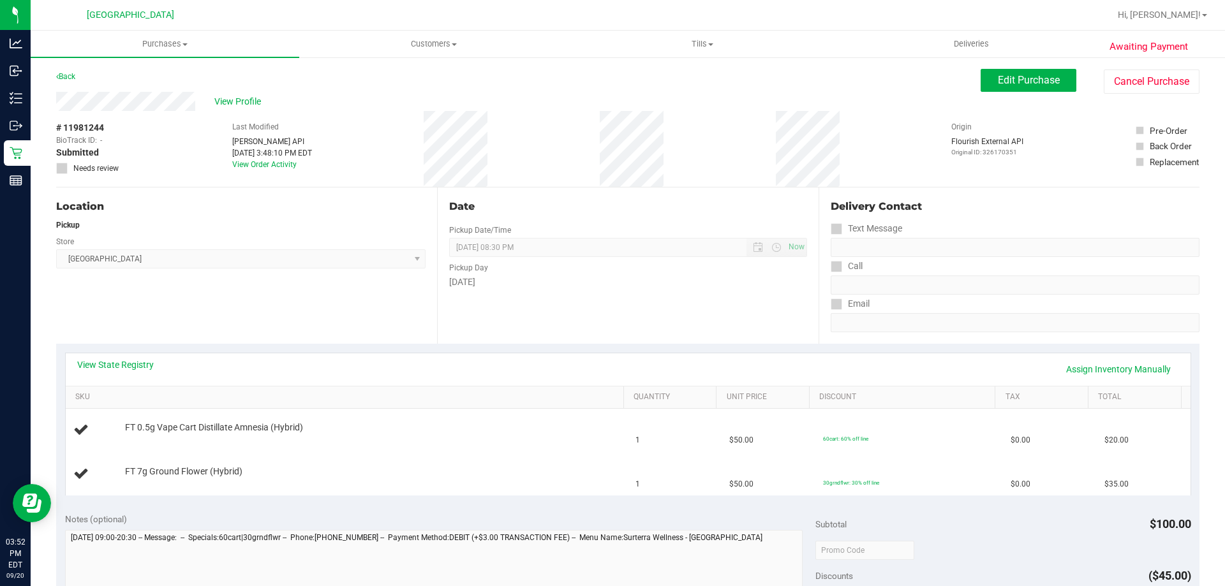
scroll to position [255, 0]
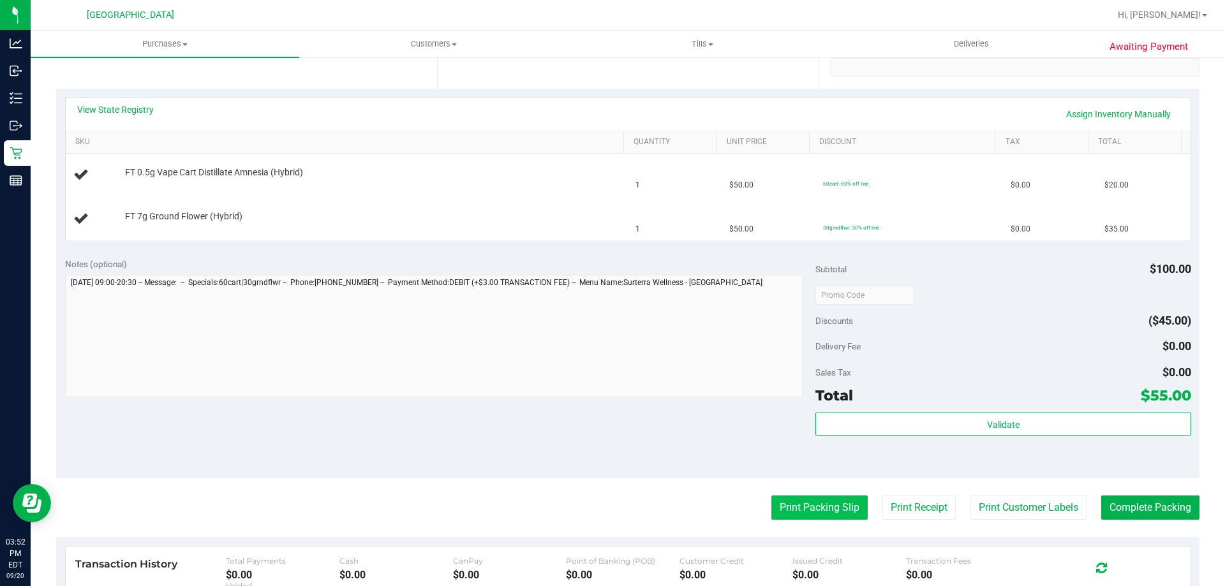
click at [785, 504] on button "Print Packing Slip" at bounding box center [819, 508] width 96 height 24
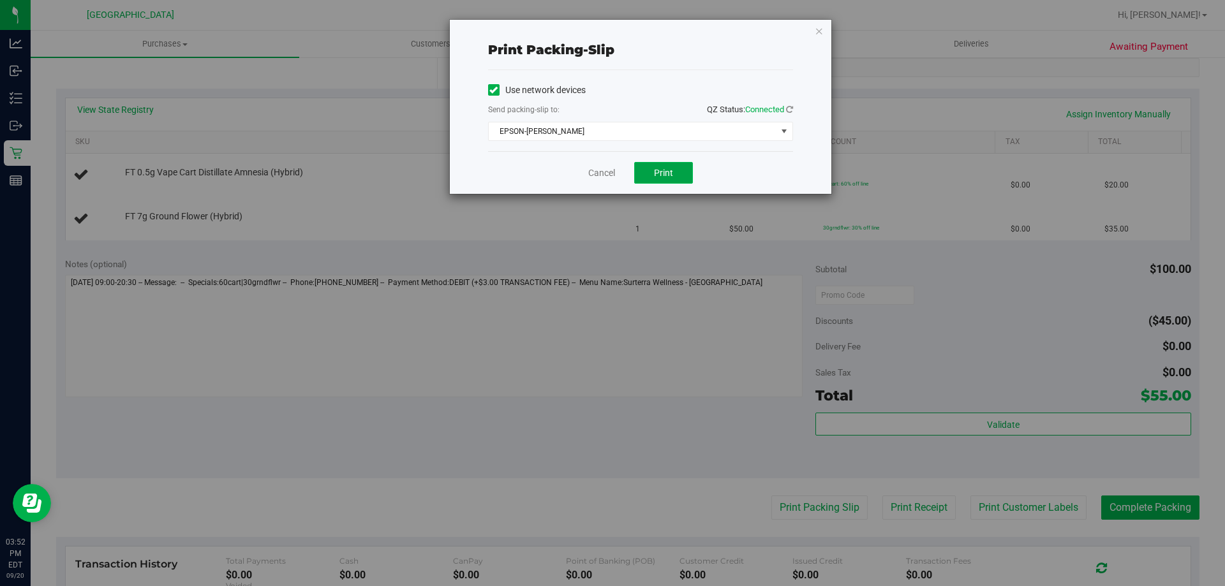
click at [670, 170] on span "Print" at bounding box center [663, 173] width 19 height 10
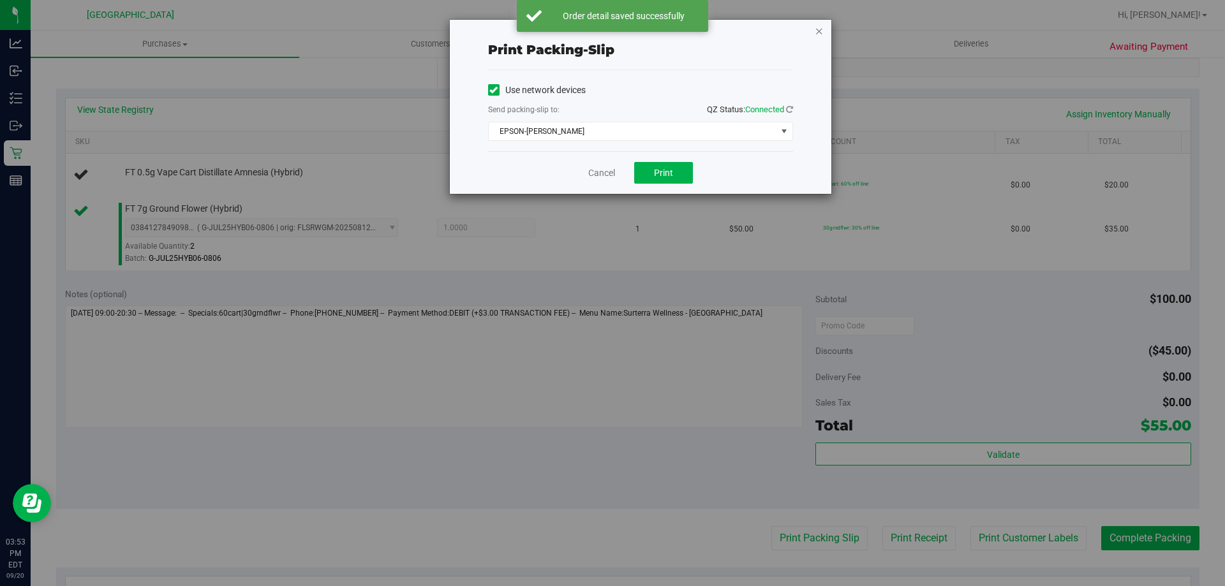
click at [822, 31] on icon "button" at bounding box center [819, 30] width 9 height 15
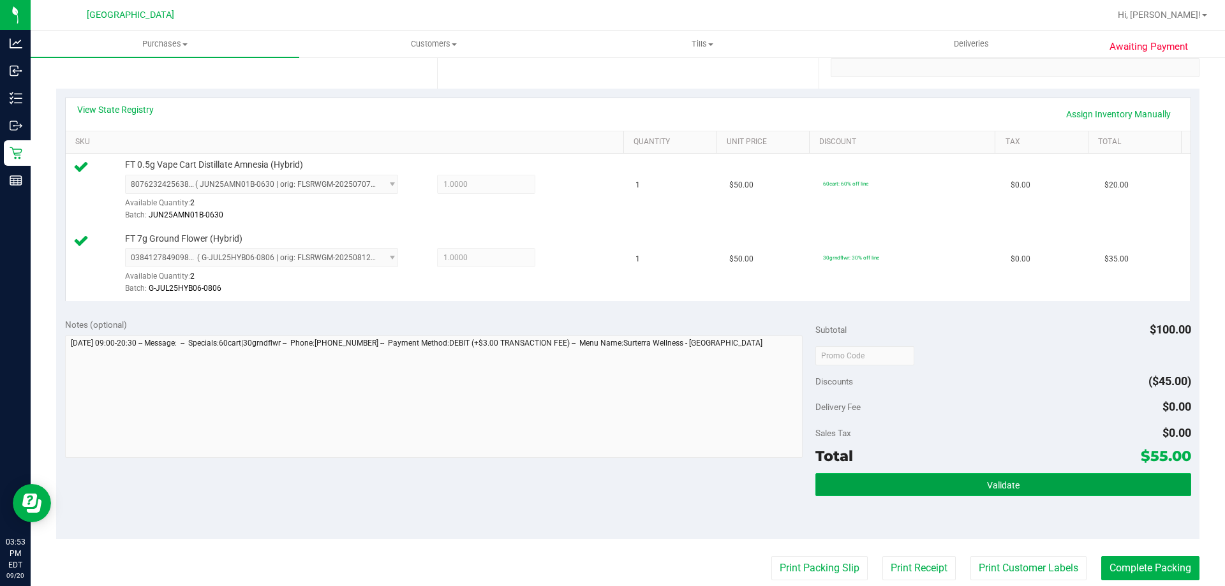
click at [970, 487] on button "Validate" at bounding box center [1002, 484] width 375 height 23
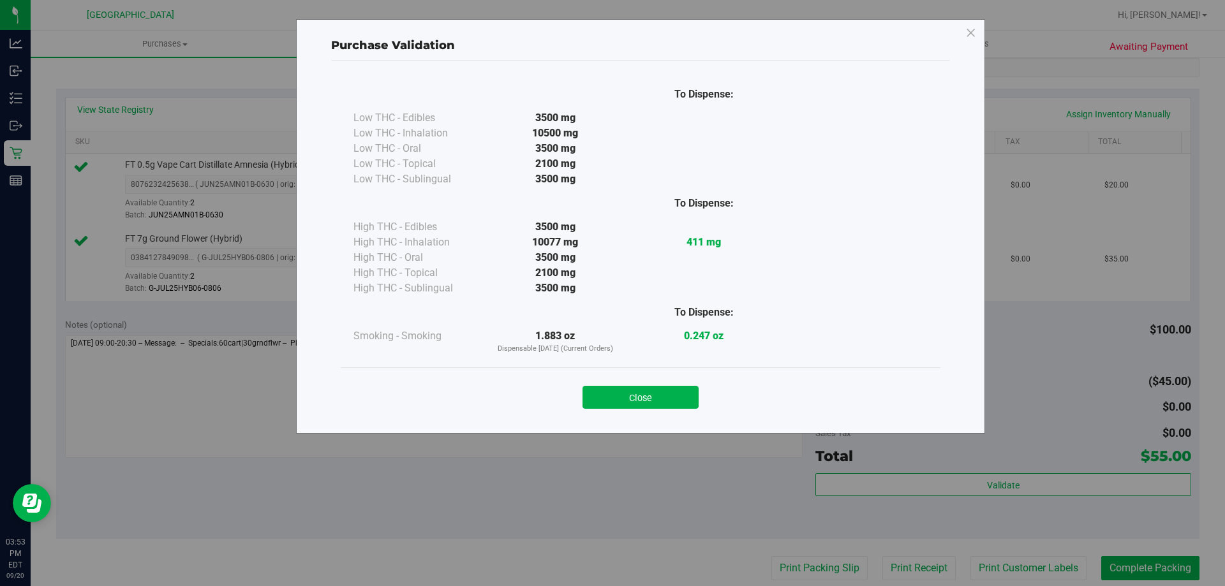
click at [649, 413] on div "Close" at bounding box center [641, 393] width 600 height 52
click at [649, 406] on button "Close" at bounding box center [640, 397] width 116 height 23
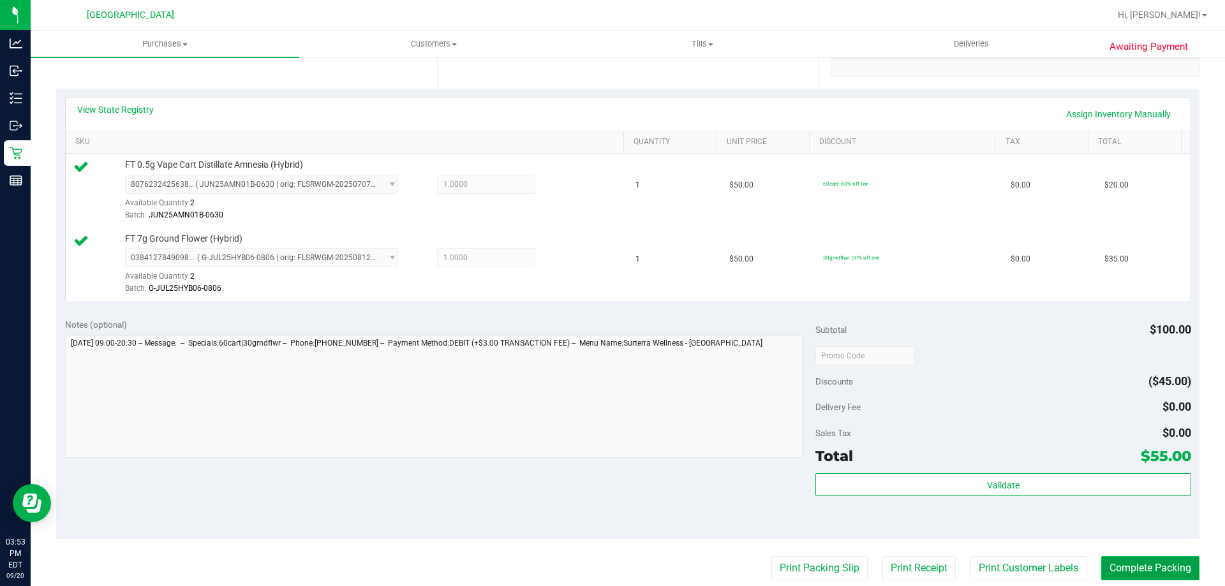
click at [1176, 575] on button "Complete Packing" at bounding box center [1150, 568] width 98 height 24
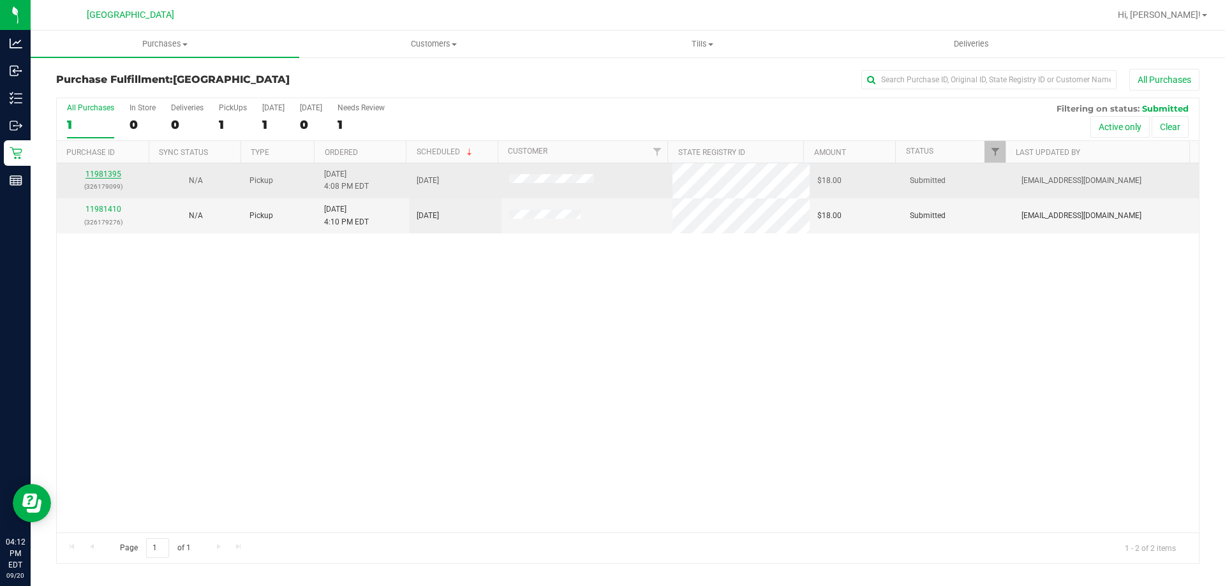
click at [114, 177] on link "11981395" at bounding box center [103, 174] width 36 height 9
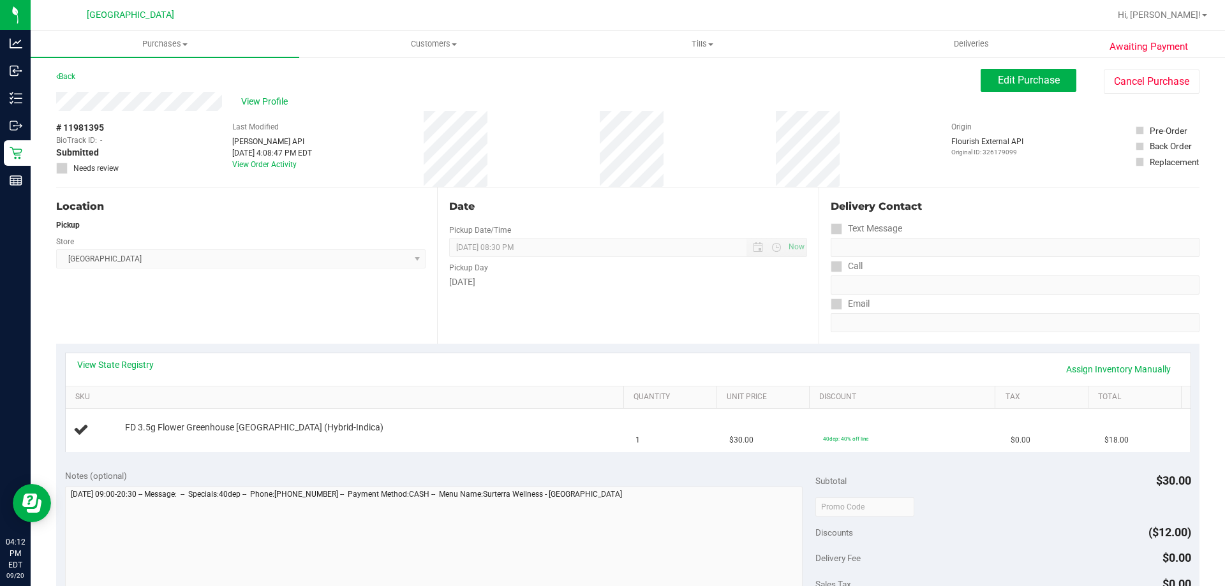
click at [364, 312] on div "Location Pickup Store [GEOGRAPHIC_DATA] WC Select Store [PERSON_NAME][GEOGRAPHI…" at bounding box center [246, 266] width 381 height 156
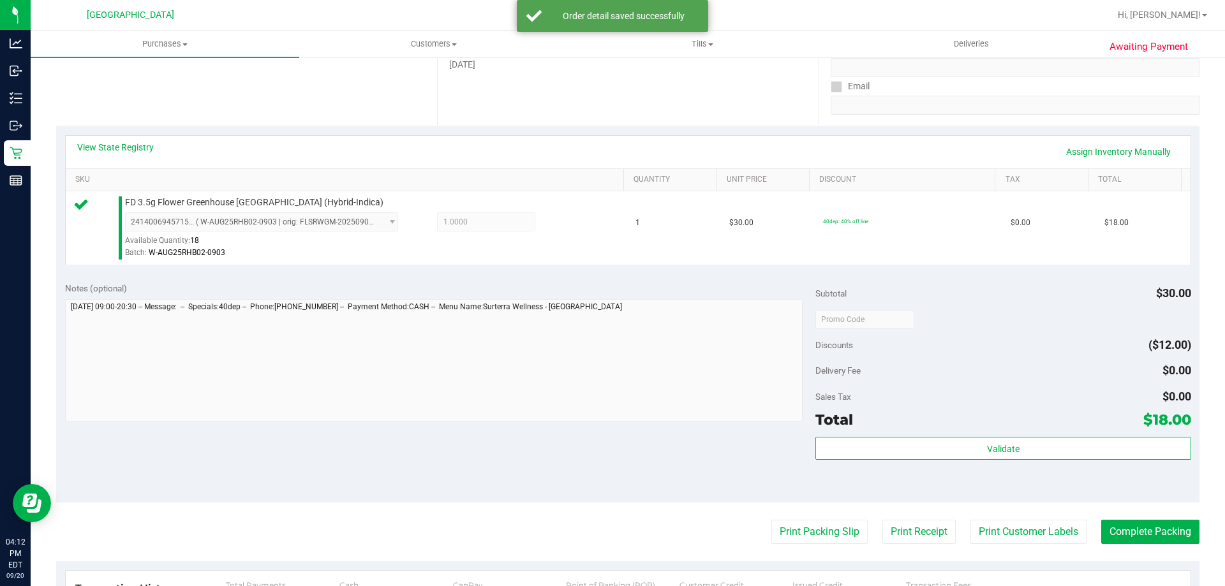
scroll to position [239, 0]
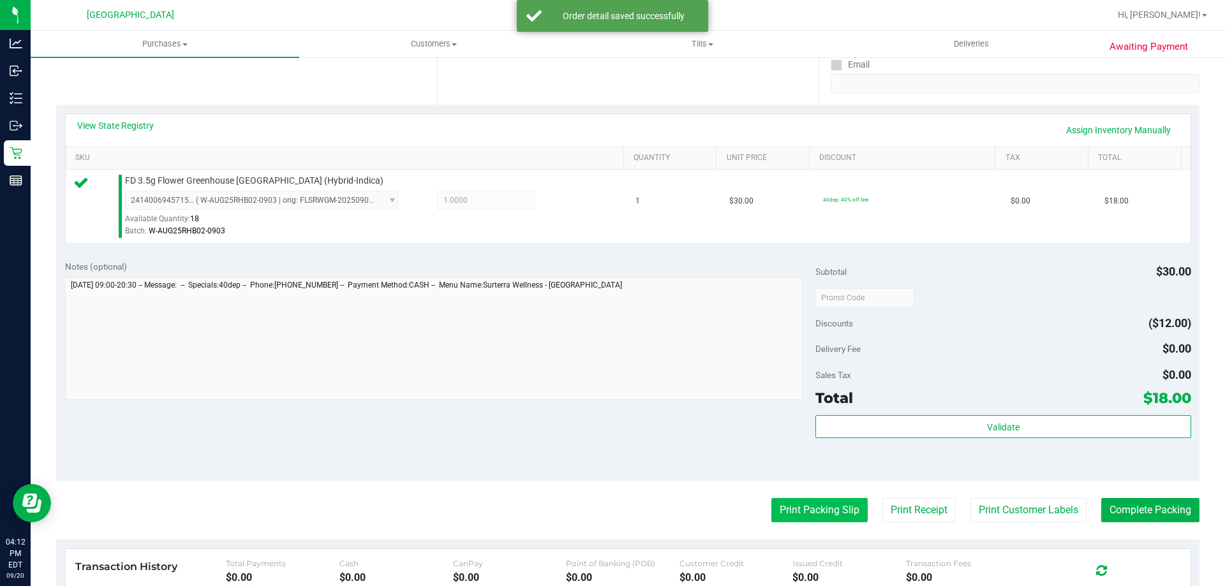
click at [810, 518] on button "Print Packing Slip" at bounding box center [819, 510] width 96 height 24
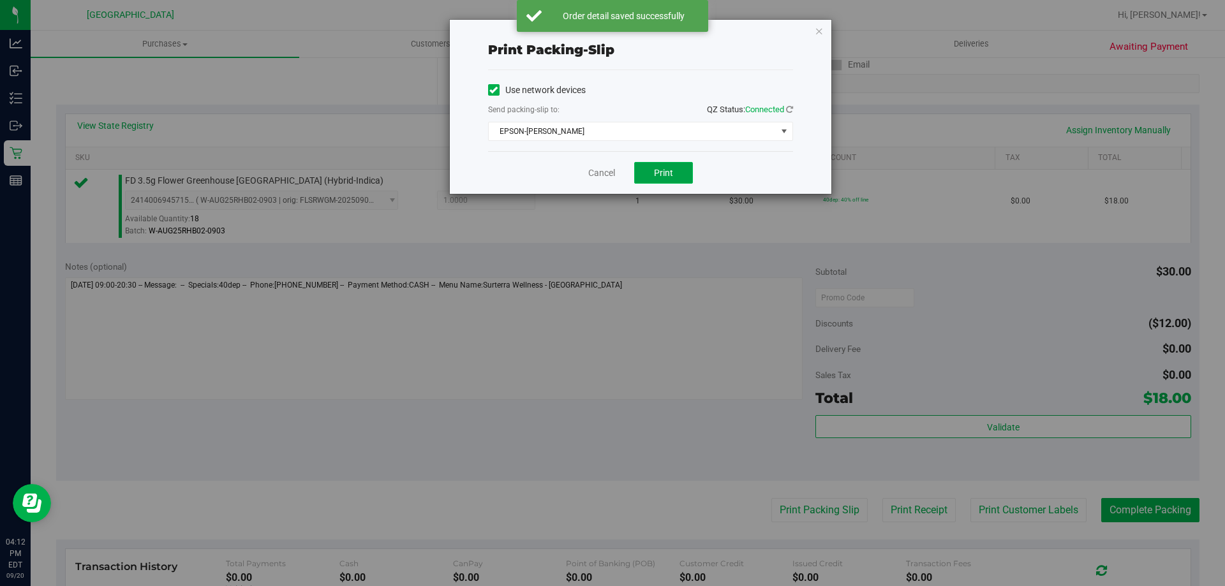
click at [674, 168] on button "Print" at bounding box center [663, 173] width 59 height 22
click at [818, 36] on icon "button" at bounding box center [819, 30] width 9 height 15
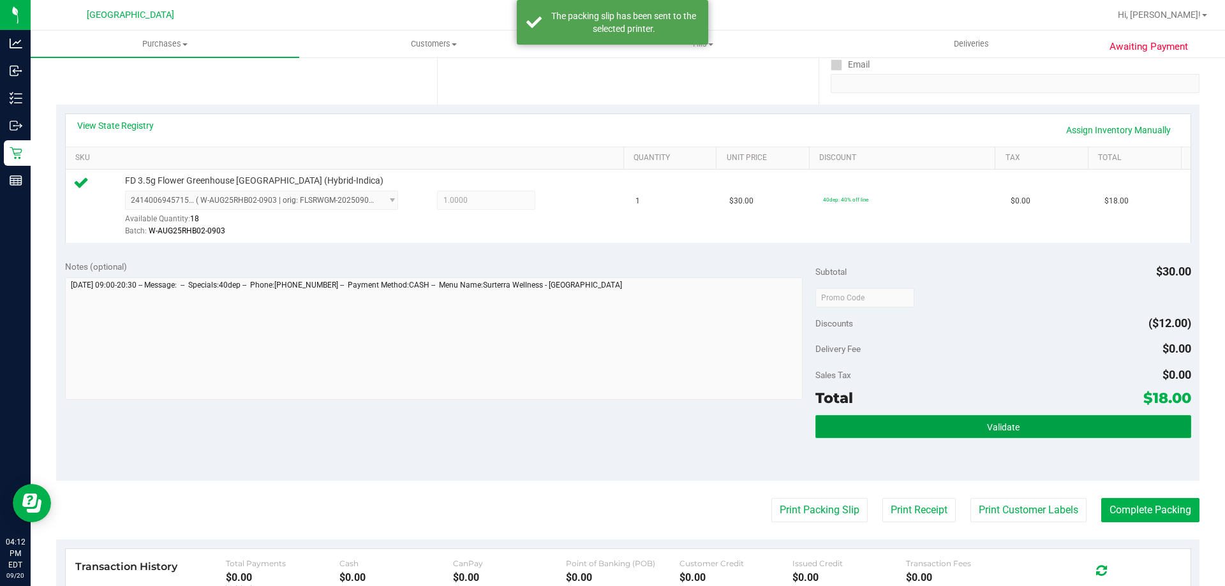
click at [987, 425] on span "Validate" at bounding box center [1003, 427] width 33 height 10
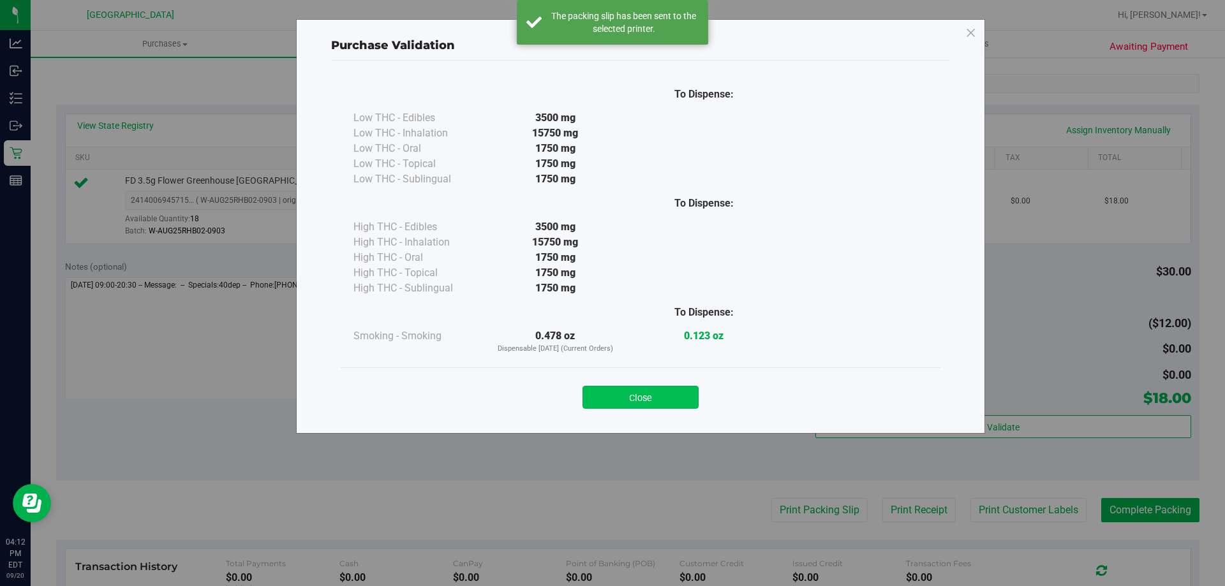
click at [672, 390] on button "Close" at bounding box center [640, 397] width 116 height 23
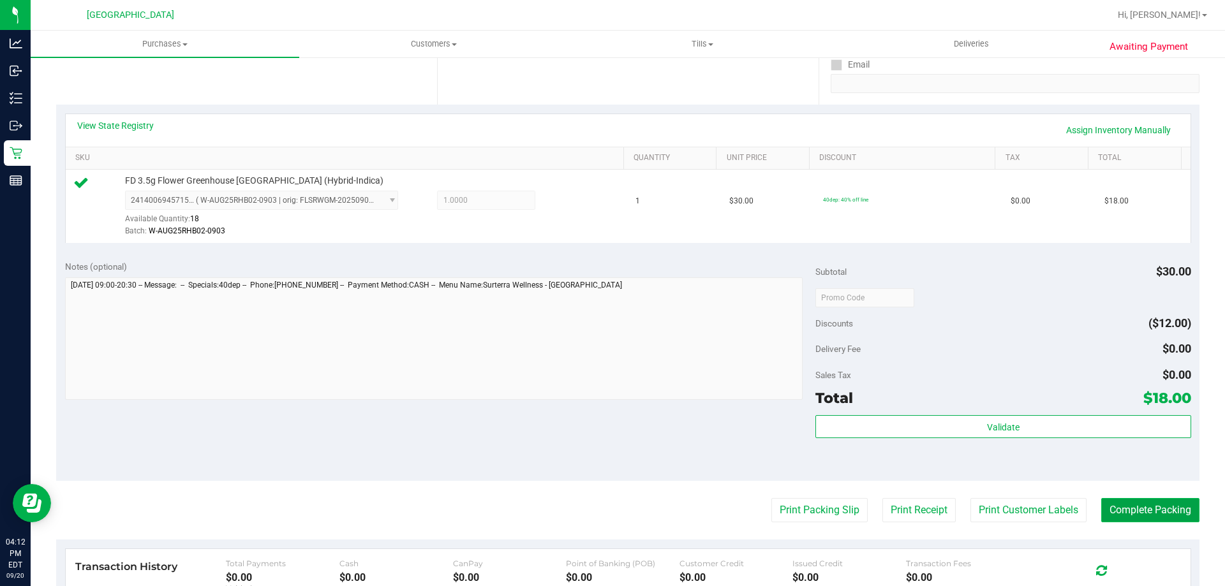
click at [1160, 509] on button "Complete Packing" at bounding box center [1150, 510] width 98 height 24
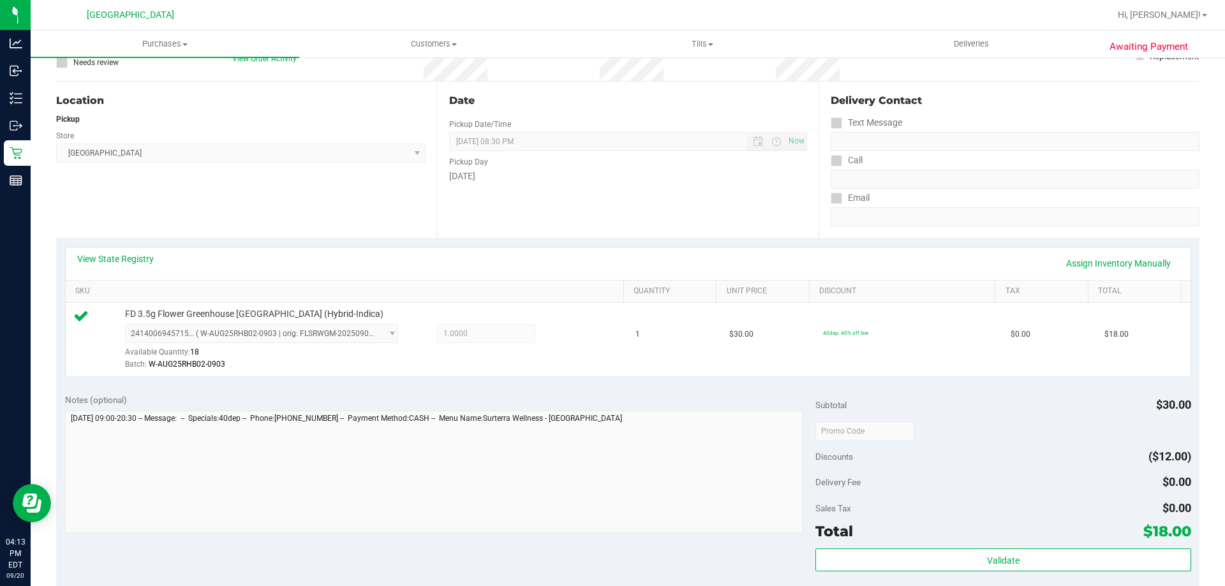
scroll to position [0, 0]
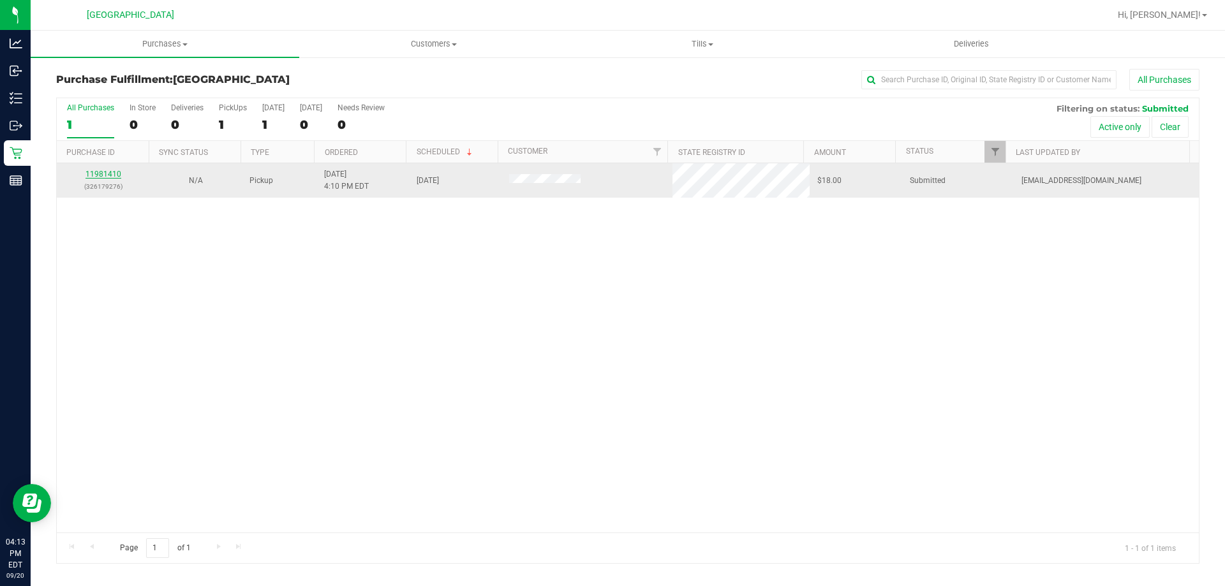
click at [110, 172] on link "11981410" at bounding box center [103, 174] width 36 height 9
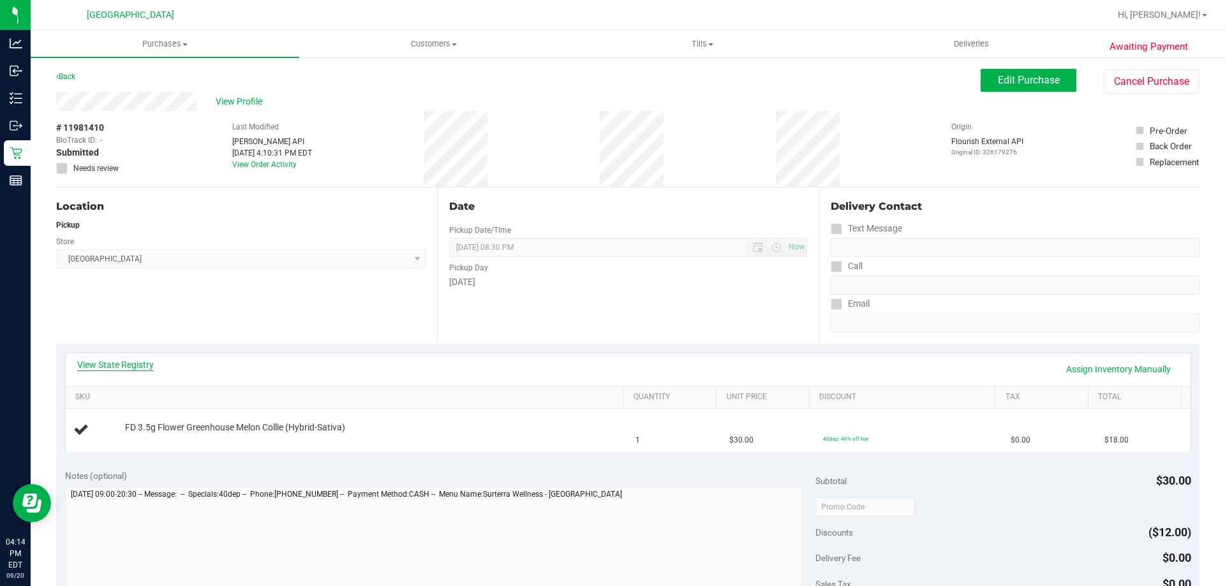
click at [138, 360] on link "View State Registry" at bounding box center [115, 365] width 77 height 13
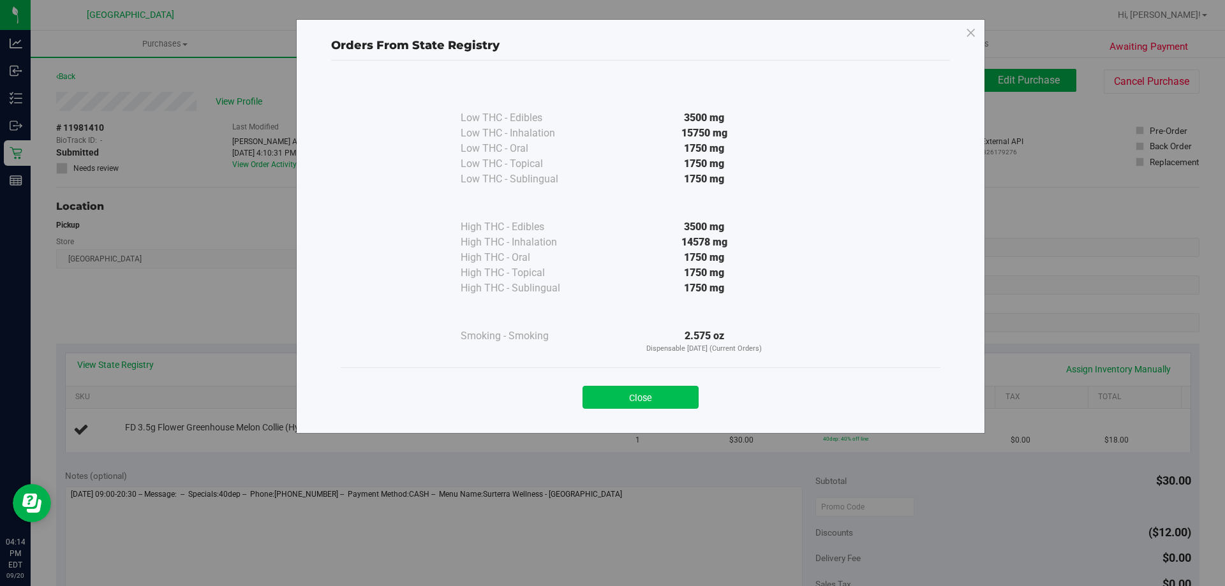
click at [669, 401] on button "Close" at bounding box center [640, 397] width 116 height 23
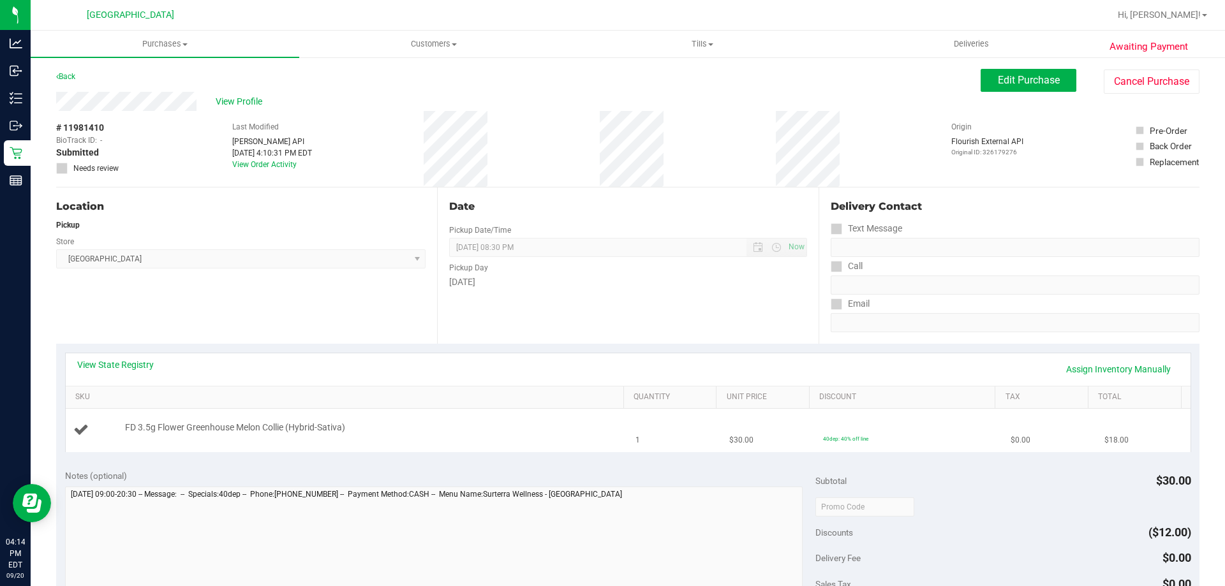
scroll to position [383, 0]
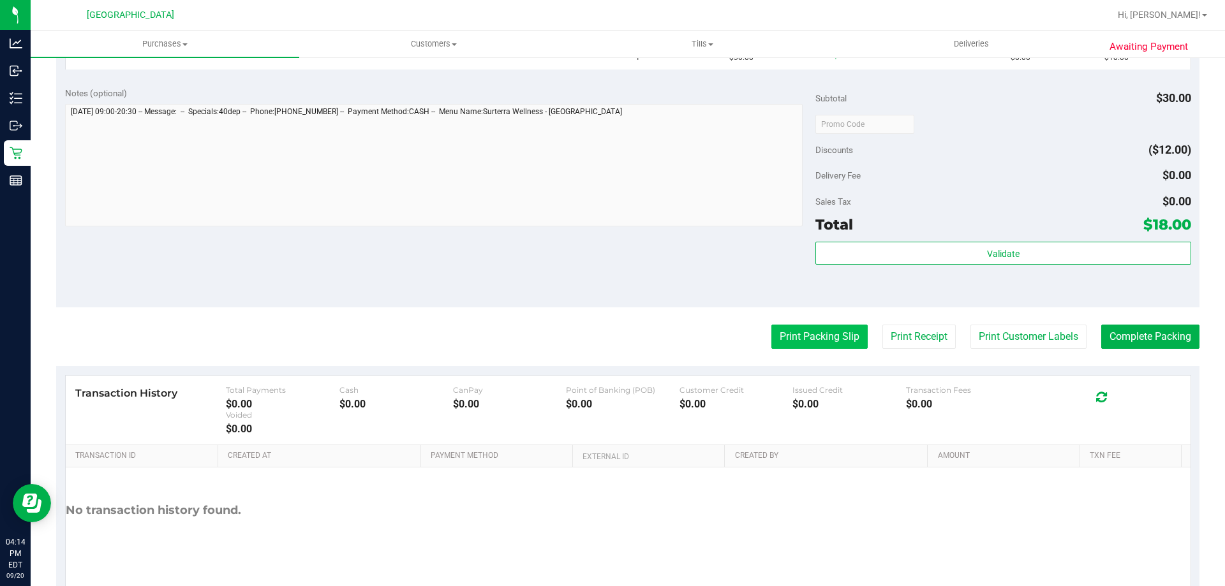
click at [790, 326] on button "Print Packing Slip" at bounding box center [819, 337] width 96 height 24
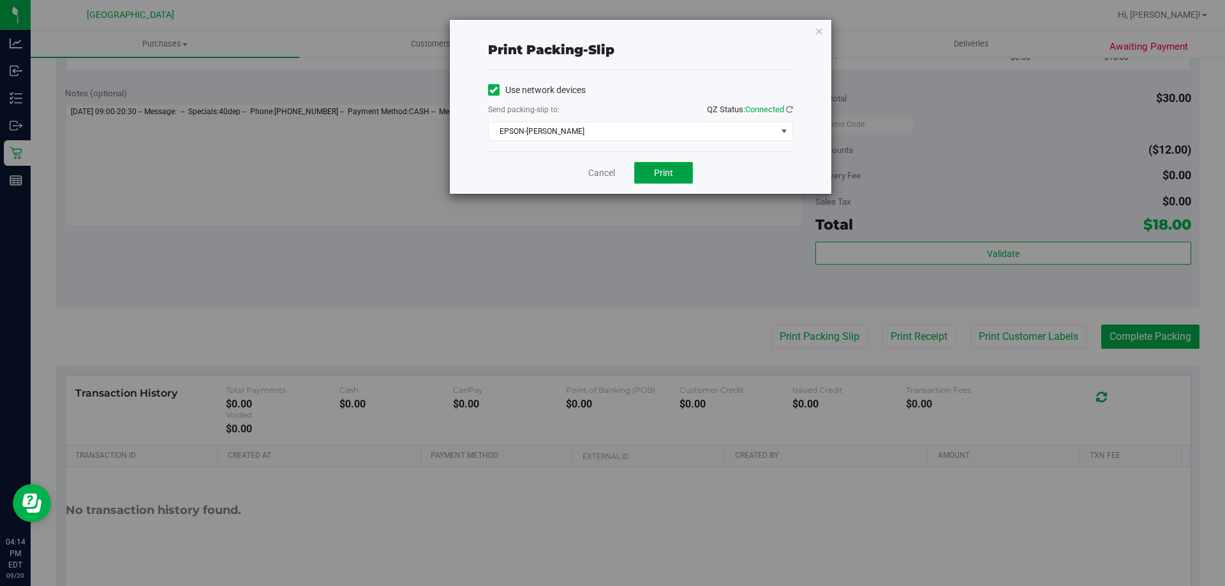
click at [683, 175] on button "Print" at bounding box center [663, 173] width 59 height 22
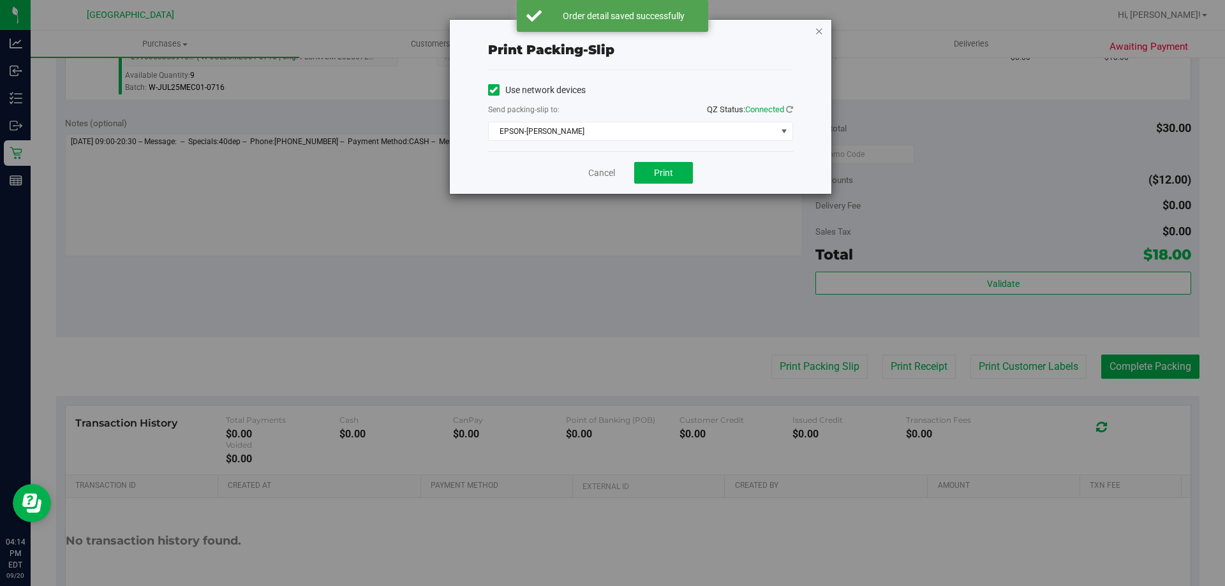
click at [819, 37] on icon "button" at bounding box center [819, 30] width 9 height 15
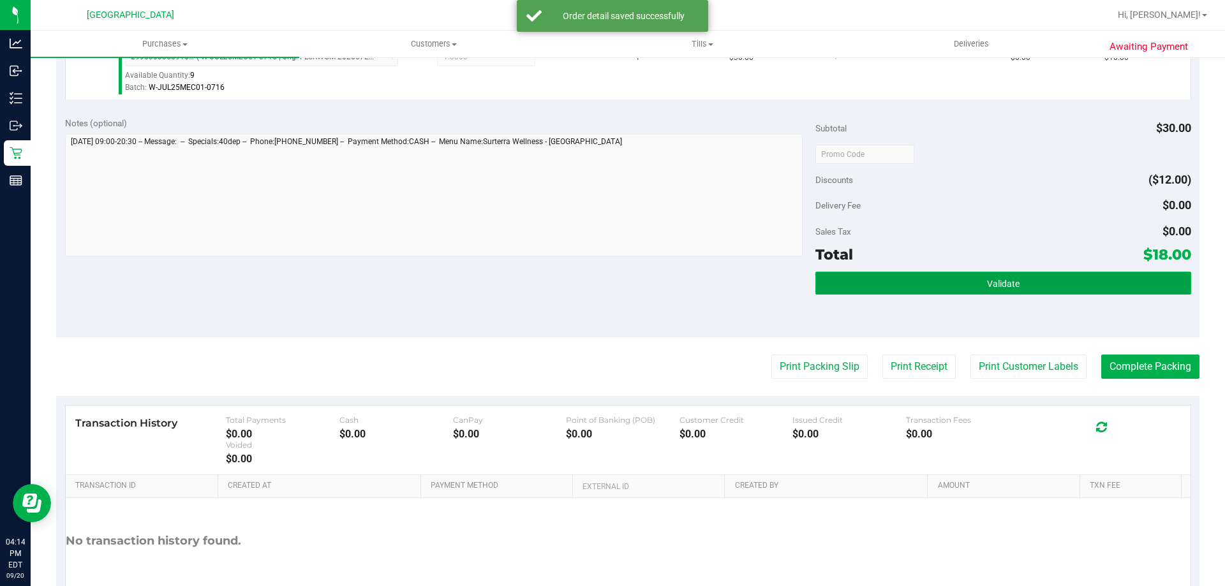
click at [973, 294] on button "Validate" at bounding box center [1002, 283] width 375 height 23
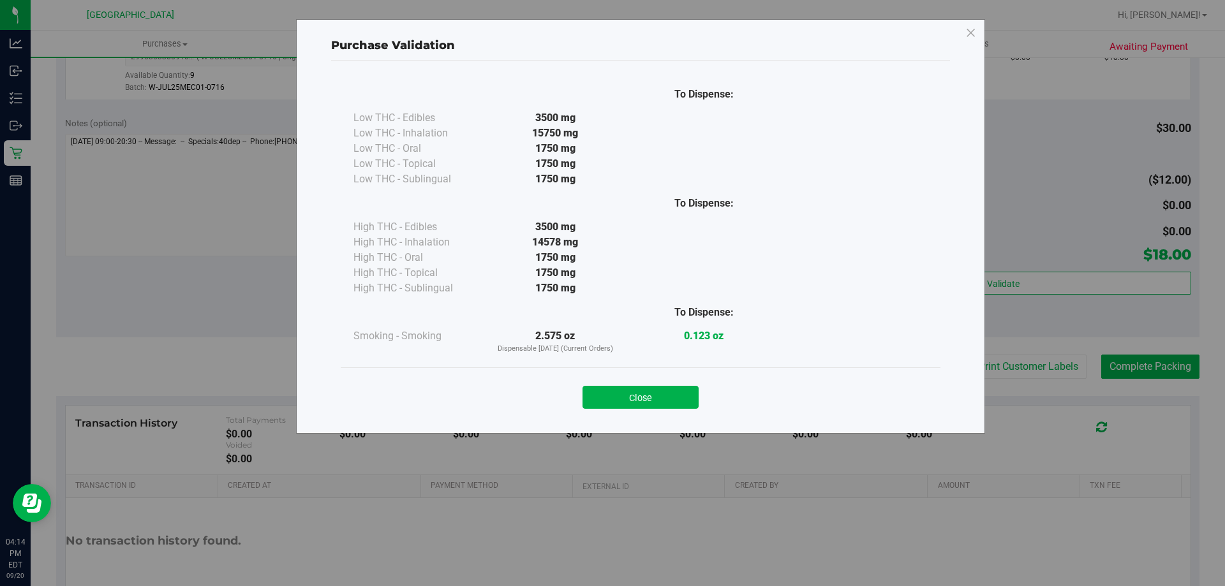
click at [659, 376] on div "Close" at bounding box center [641, 393] width 600 height 52
click at [678, 398] on button "Close" at bounding box center [640, 397] width 116 height 23
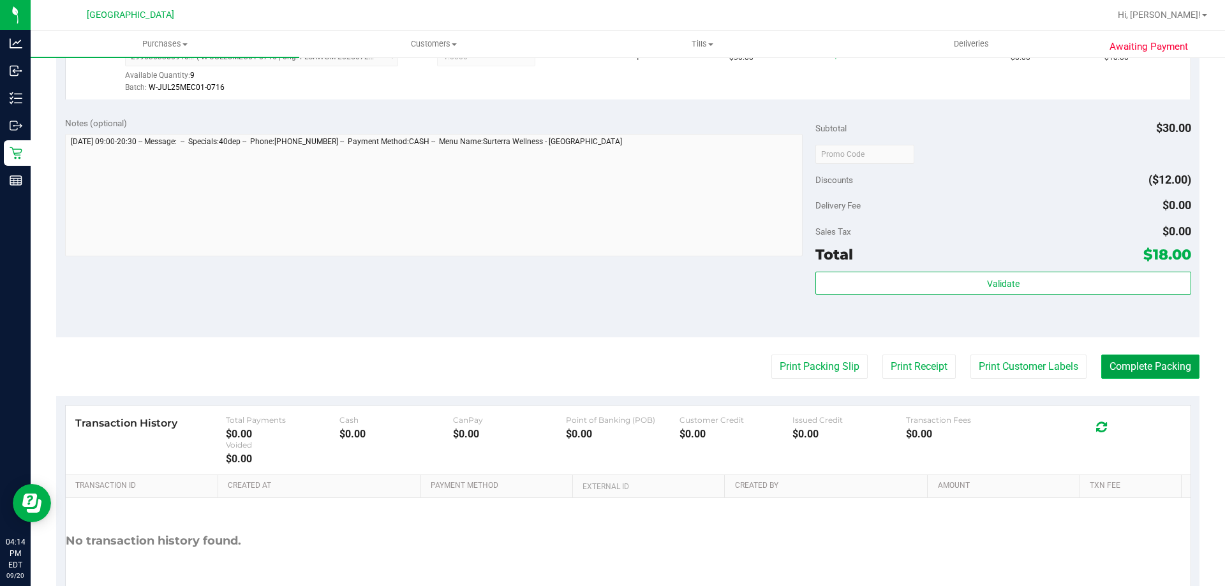
click at [1153, 376] on button "Complete Packing" at bounding box center [1150, 367] width 98 height 24
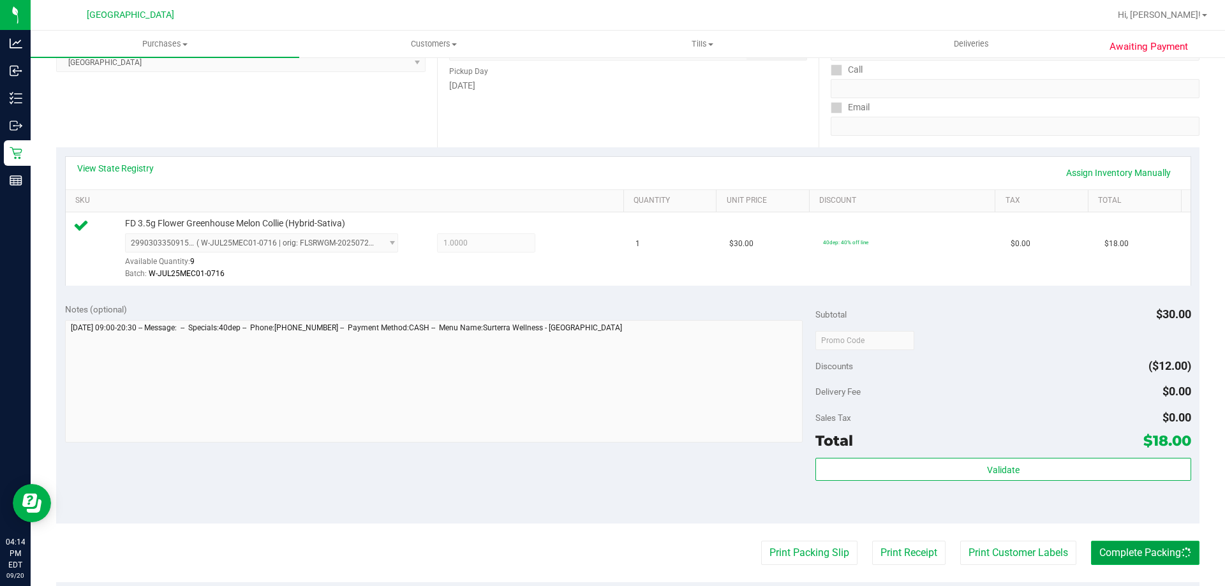
scroll to position [0, 0]
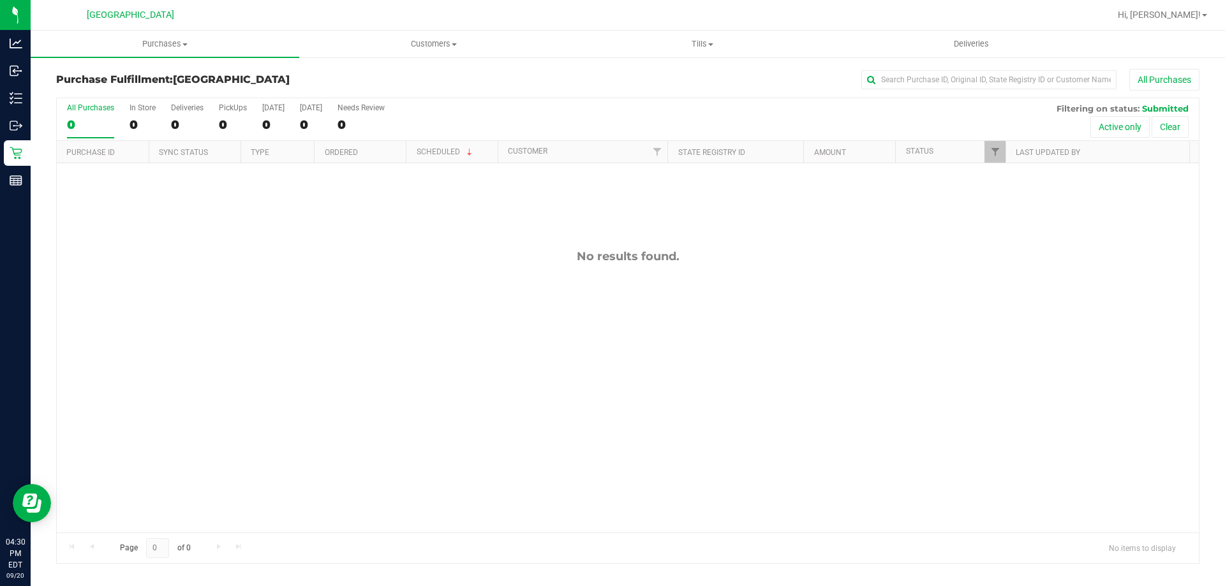
click at [620, 102] on div "All Purchases 0 In Store 0 Deliveries 0 PickUps 0 [DATE] 0 [DATE] 0 Needs Revie…" at bounding box center [628, 103] width 1142 height 10
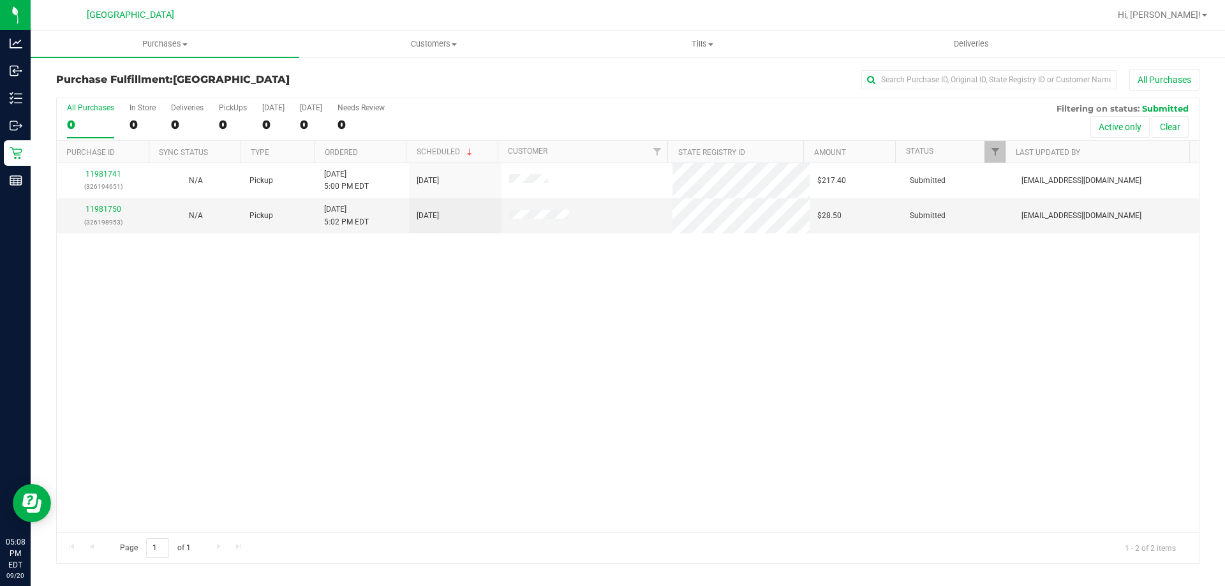
click at [356, 558] on div "Page 1 of 1 1 - 2 of 2 items" at bounding box center [628, 548] width 1142 height 31
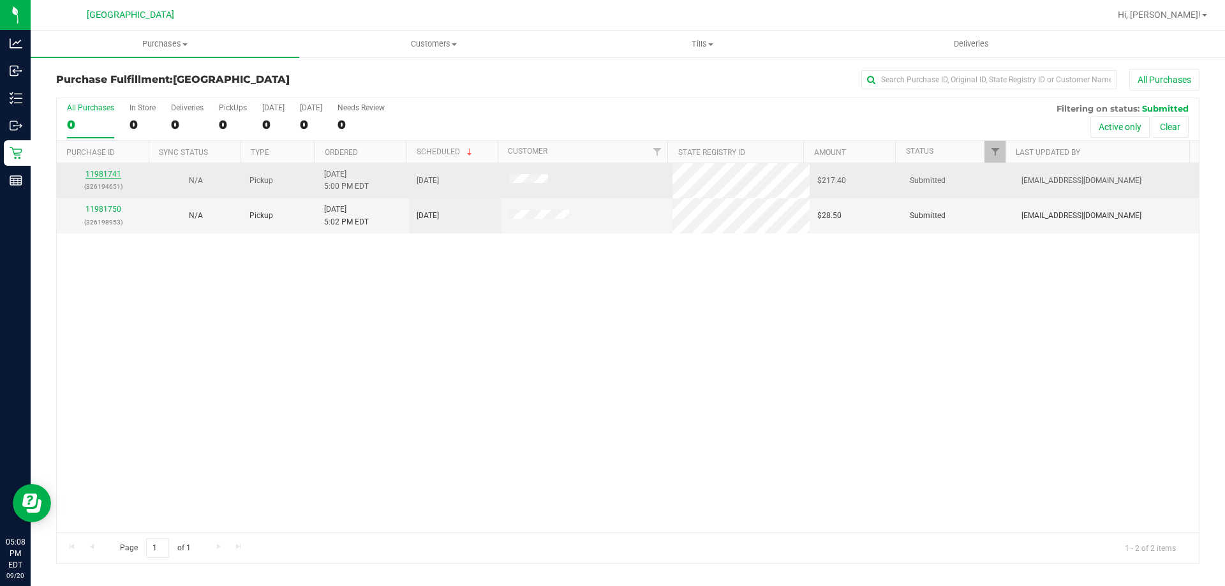
click at [104, 175] on link "11981741" at bounding box center [103, 174] width 36 height 9
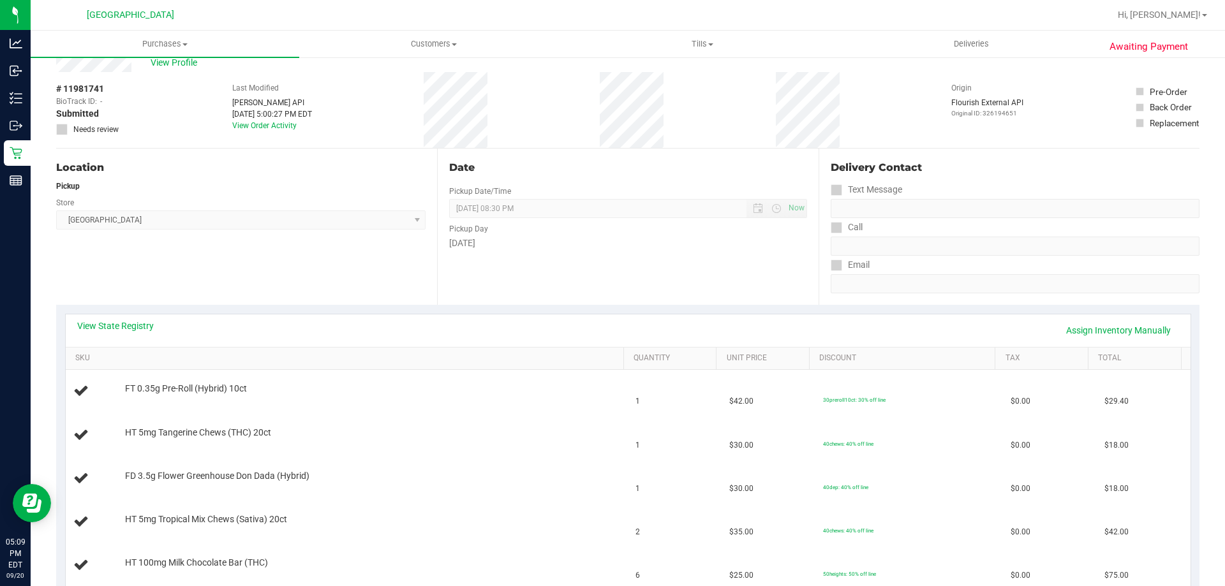
scroll to position [11, 0]
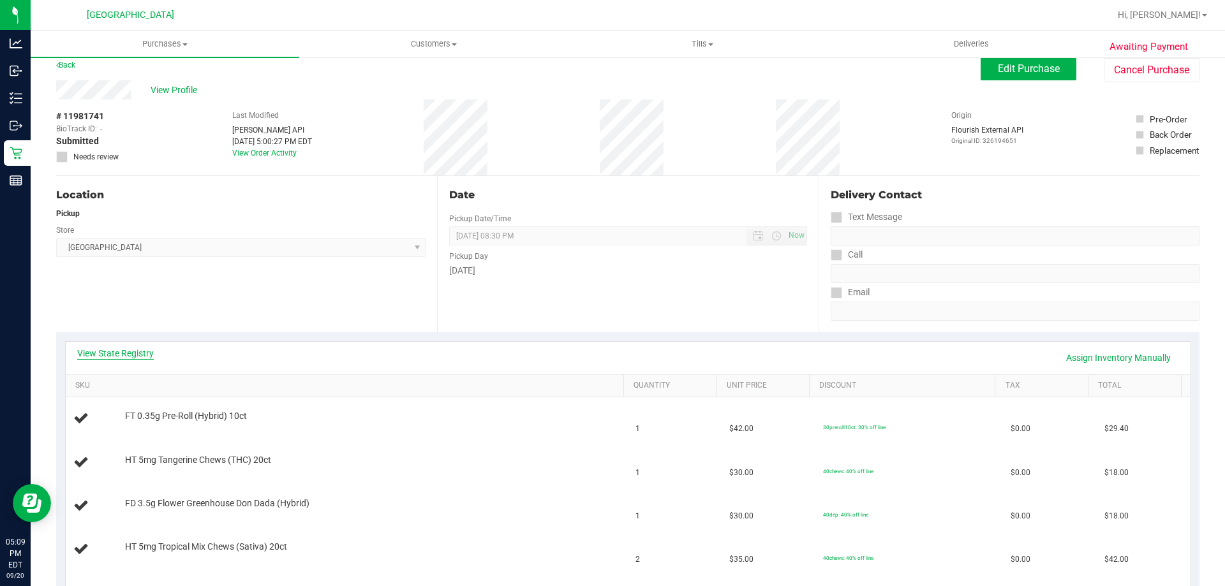
click at [137, 351] on link "View State Registry" at bounding box center [115, 353] width 77 height 13
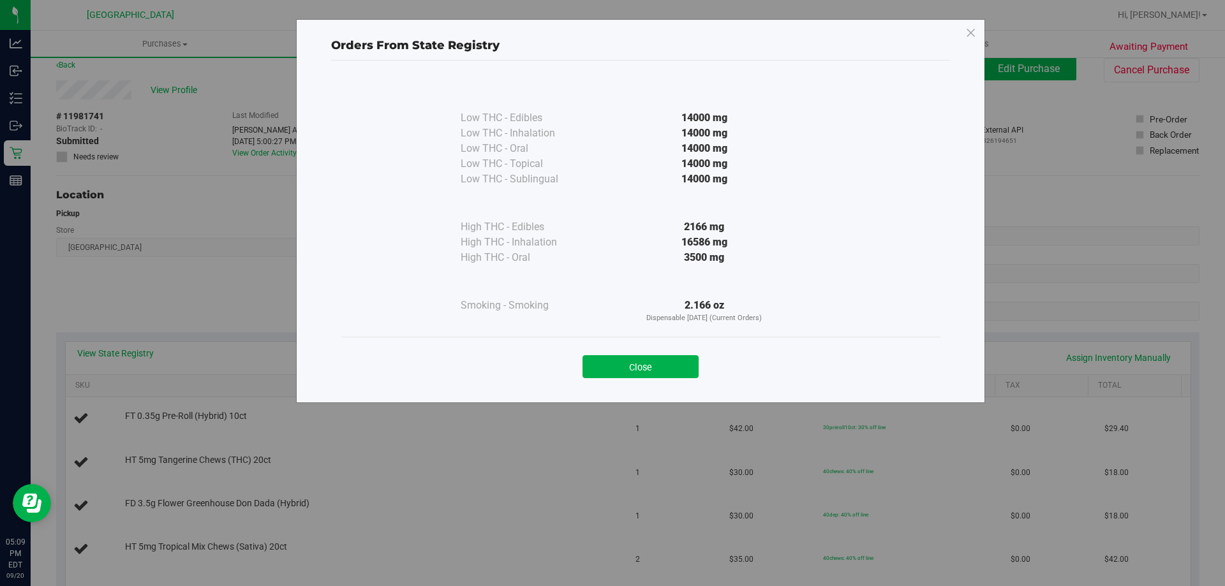
drag, startPoint x: 660, startPoint y: 367, endPoint x: 1097, endPoint y: 362, distance: 437.0
click at [662, 367] on button "Close" at bounding box center [640, 366] width 116 height 23
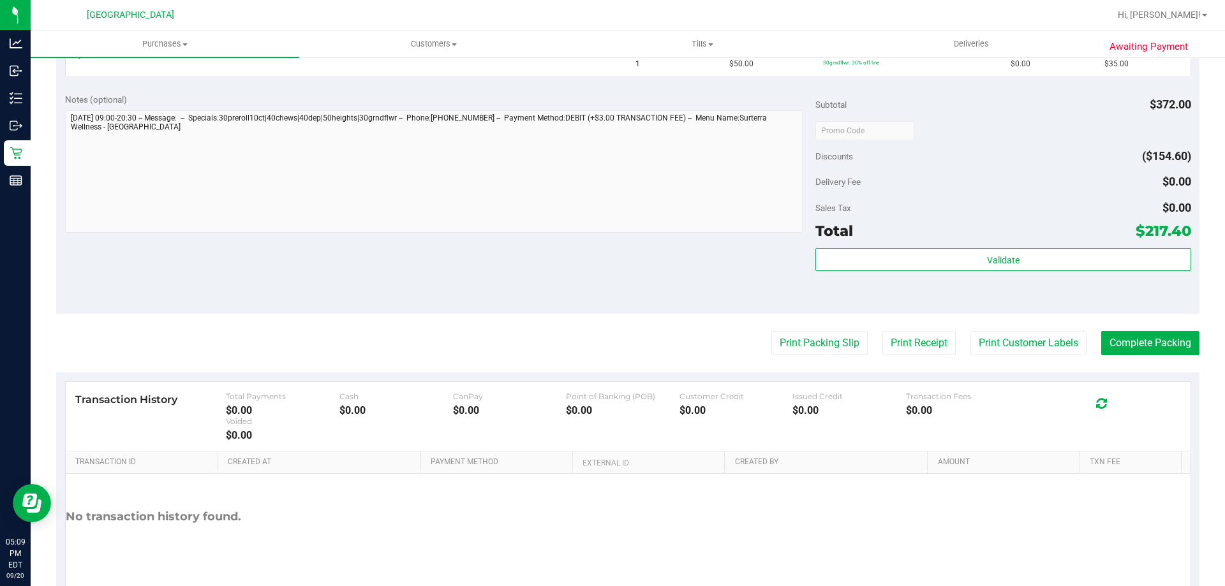
scroll to position [644, 0]
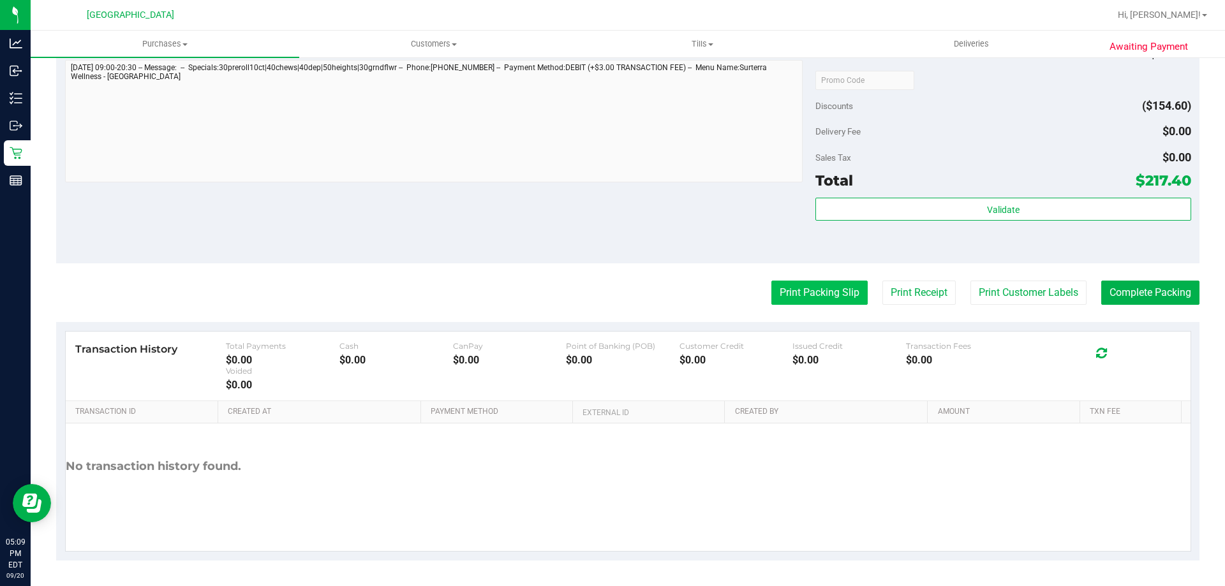
click at [803, 297] on button "Print Packing Slip" at bounding box center [819, 293] width 96 height 24
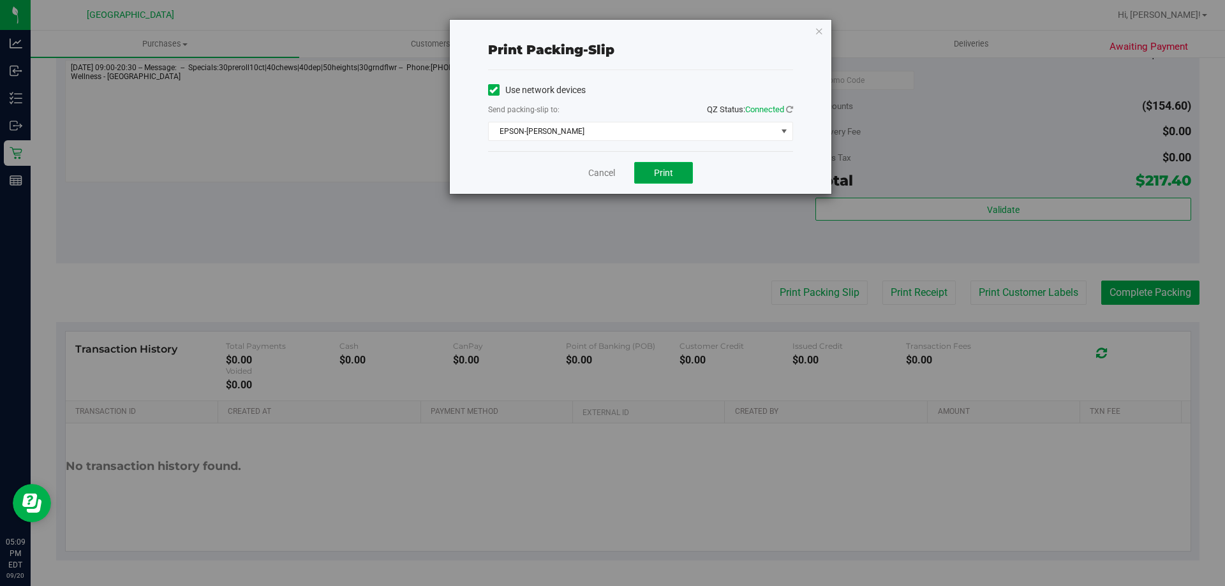
click at [665, 164] on button "Print" at bounding box center [663, 173] width 59 height 22
click at [602, 181] on div "Cancel Print" at bounding box center [640, 172] width 305 height 43
click at [605, 175] on link "Cancel" at bounding box center [601, 172] width 27 height 13
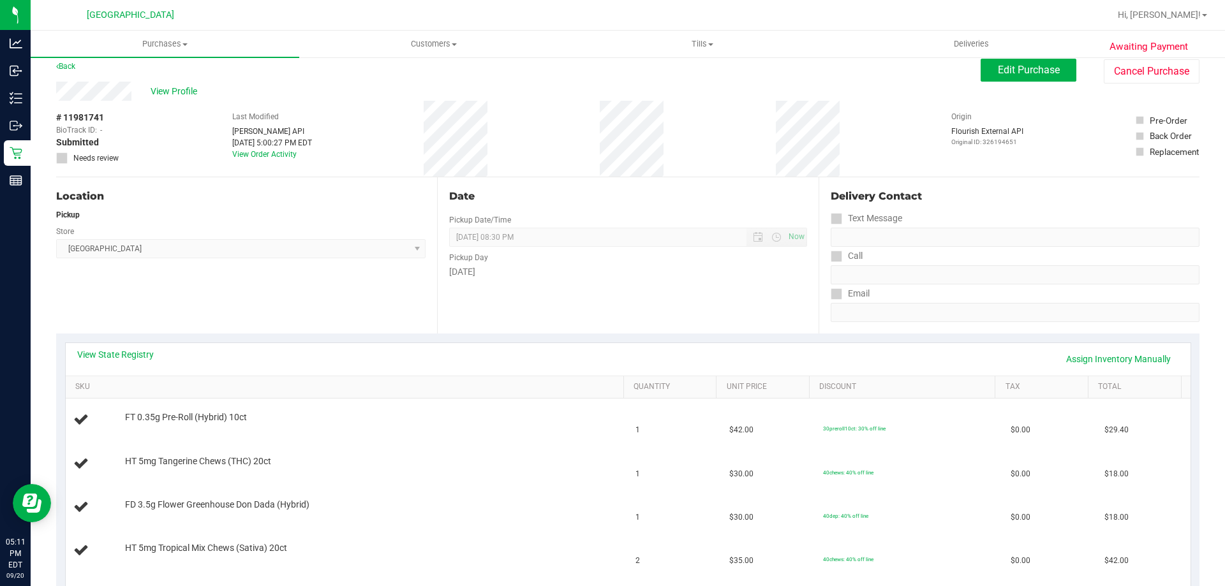
scroll to position [0, 0]
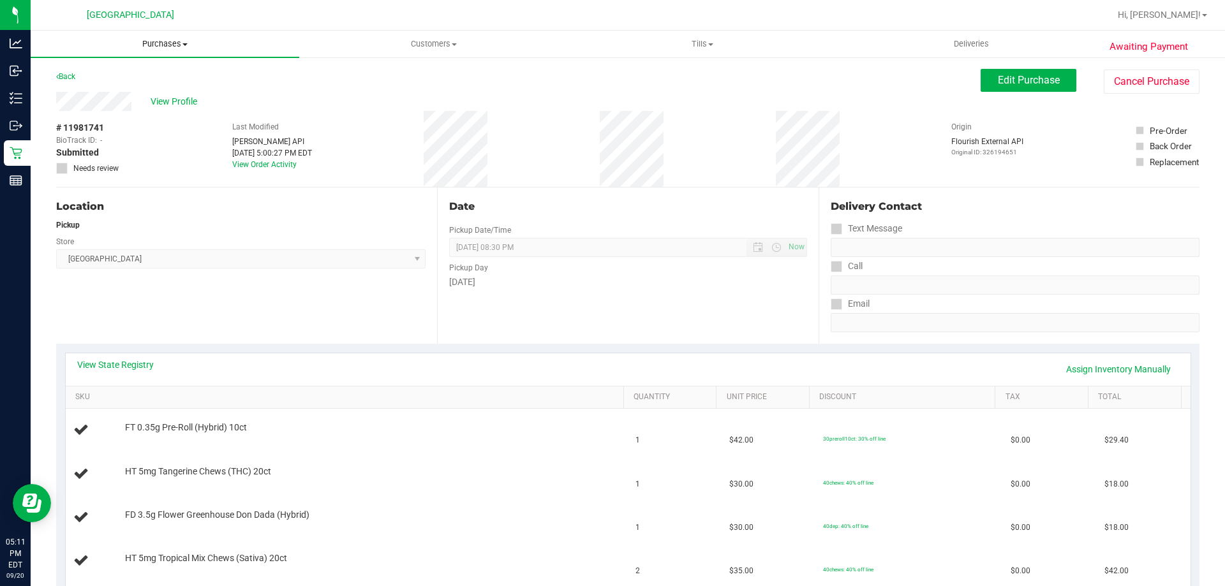
click at [151, 51] on uib-tab-heading "Purchases Summary of purchases Fulfillment All purchases" at bounding box center [165, 44] width 269 height 27
click at [146, 89] on li "Fulfillment" at bounding box center [165, 92] width 269 height 15
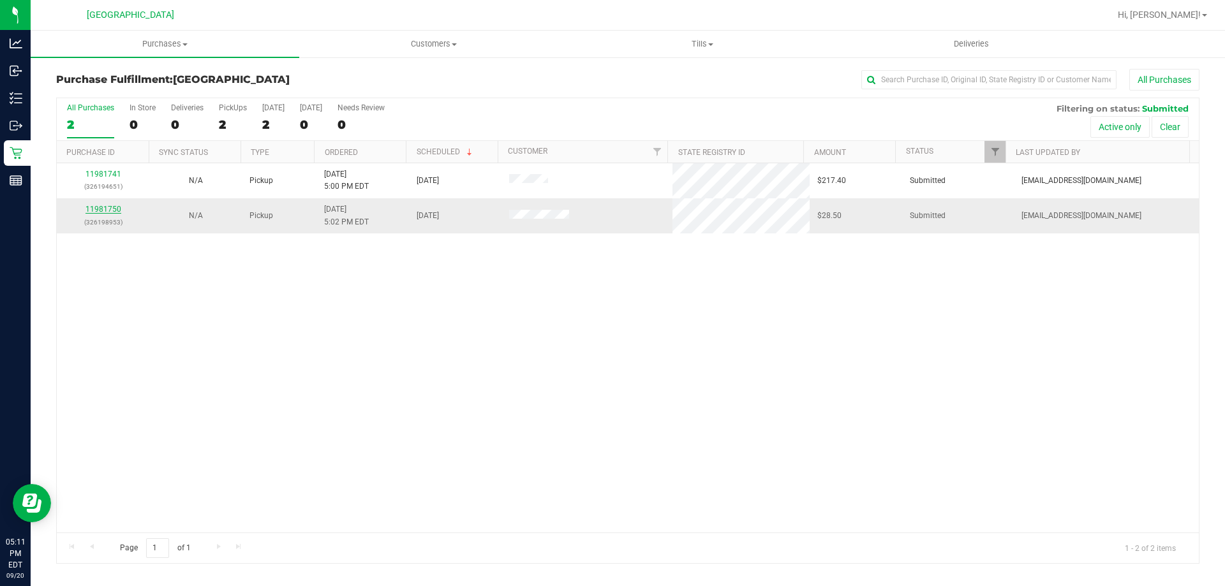
click at [102, 211] on link "11981750" at bounding box center [103, 209] width 36 height 9
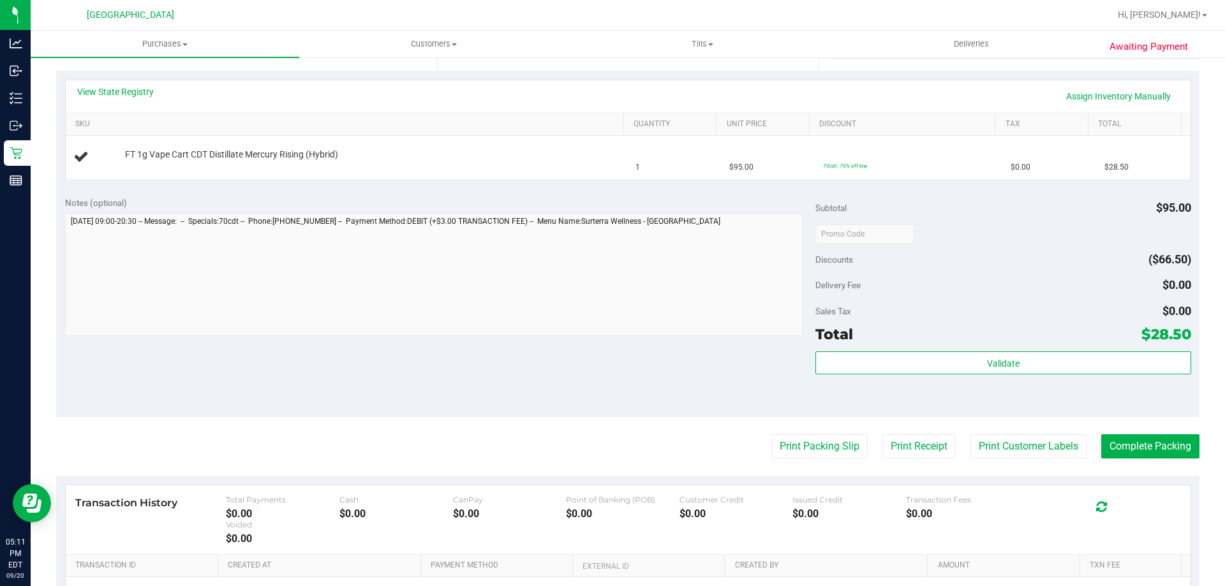
scroll to position [279, 0]
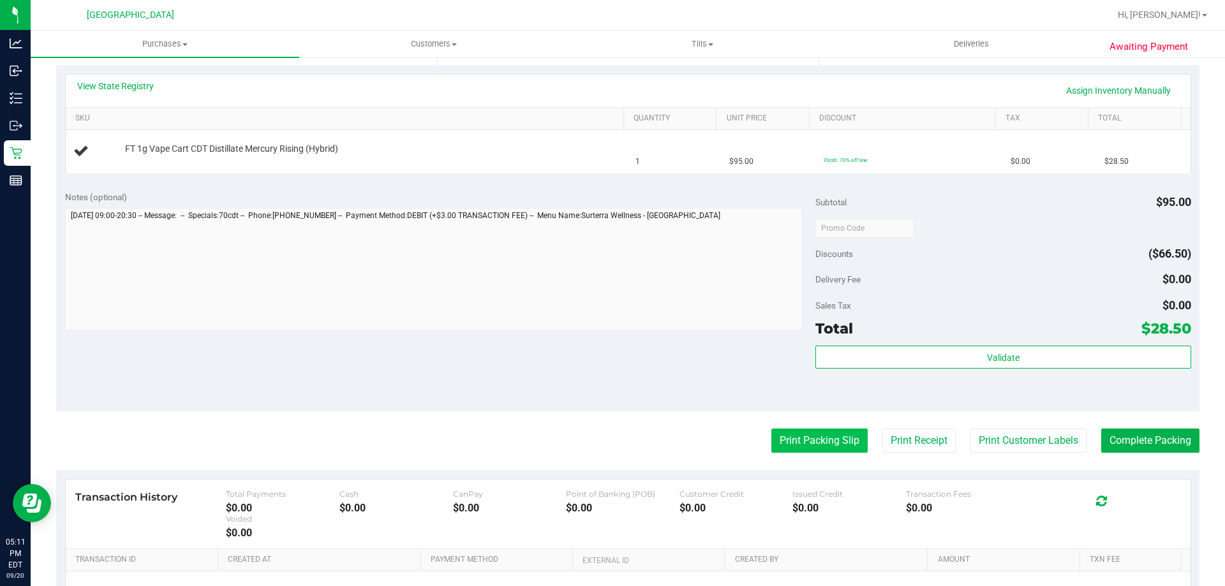
click at [811, 448] on button "Print Packing Slip" at bounding box center [819, 441] width 96 height 24
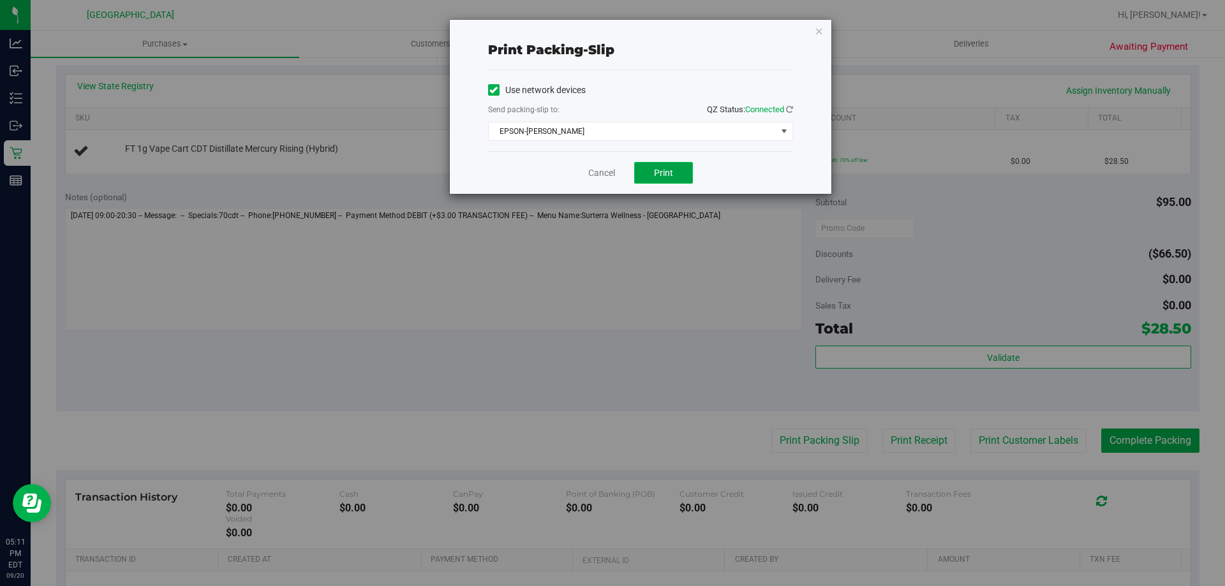
click at [667, 175] on span "Print" at bounding box center [663, 173] width 19 height 10
click at [601, 173] on link "Cancel" at bounding box center [601, 172] width 27 height 13
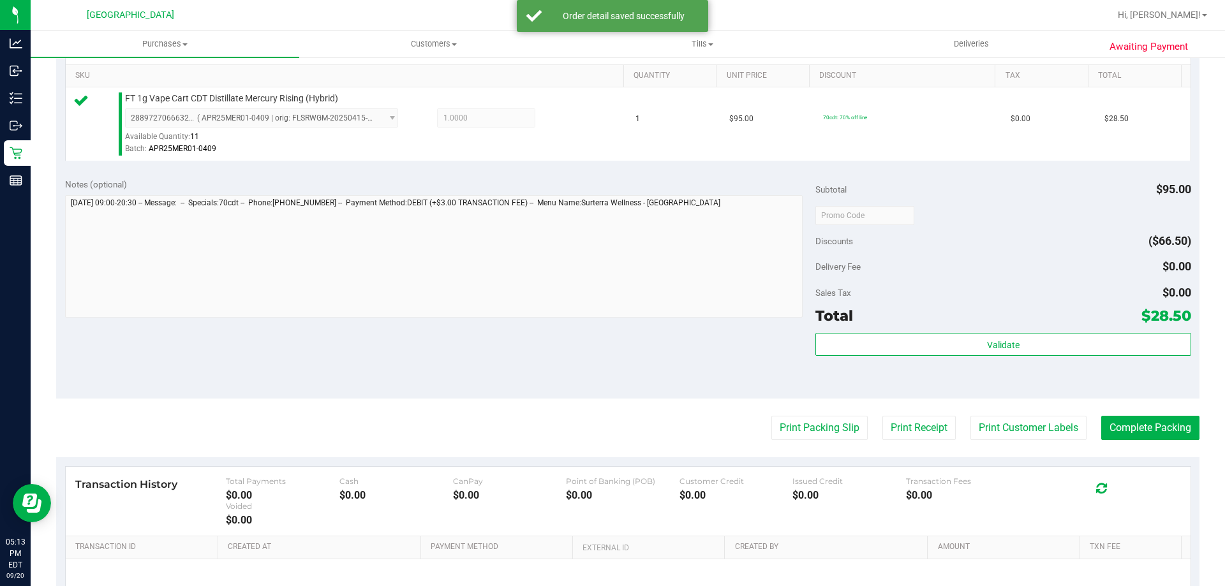
scroll to position [336, 0]
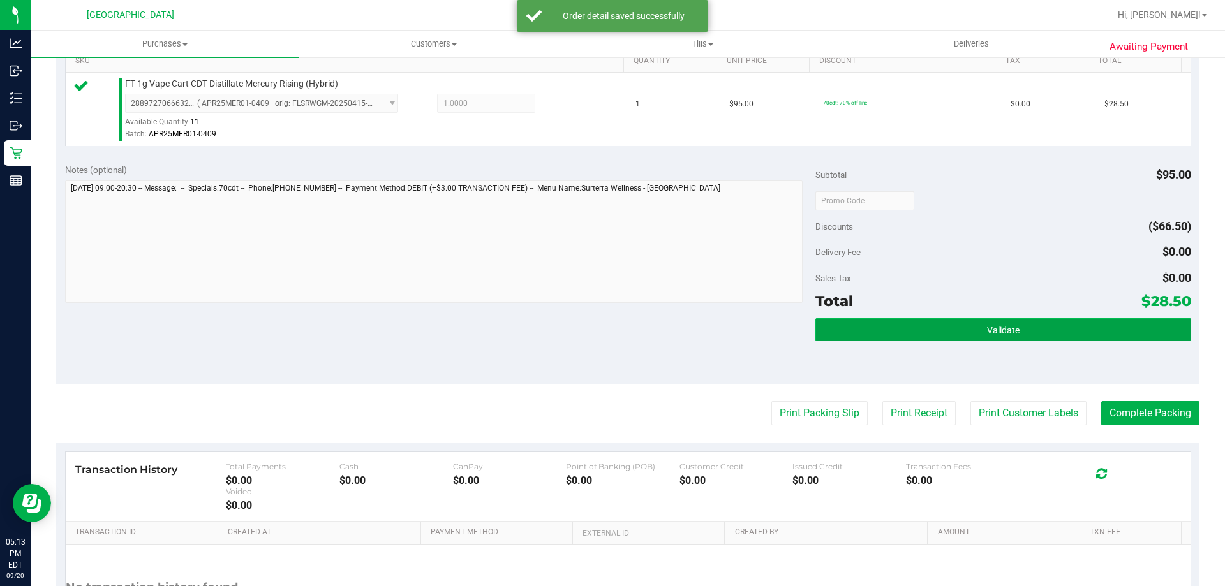
click at [919, 319] on button "Validate" at bounding box center [1002, 329] width 375 height 23
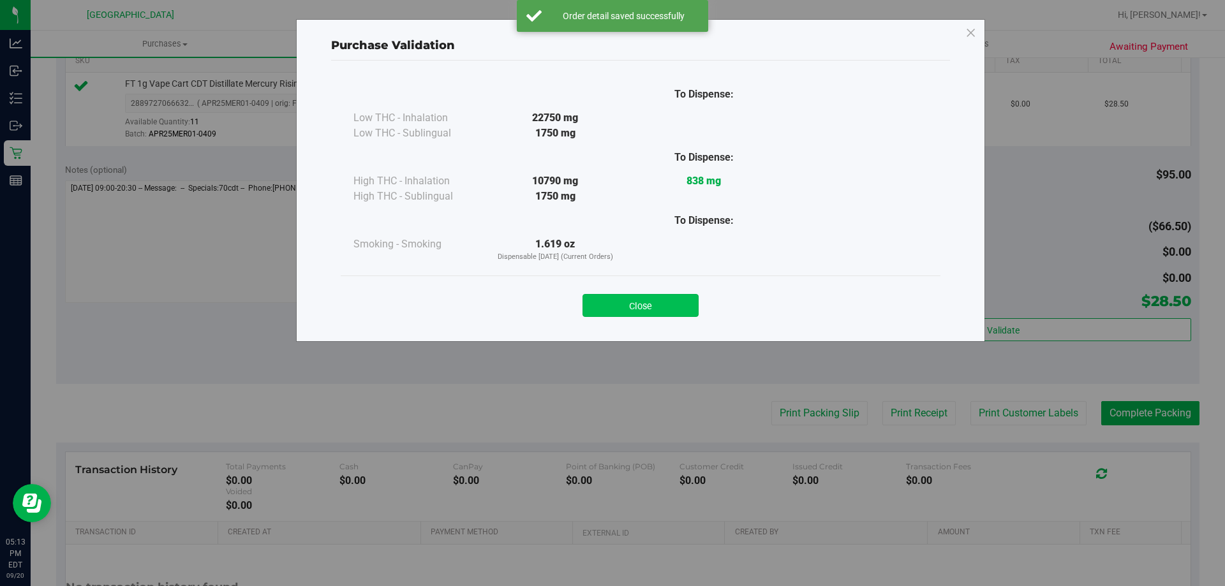
click at [637, 302] on button "Close" at bounding box center [640, 305] width 116 height 23
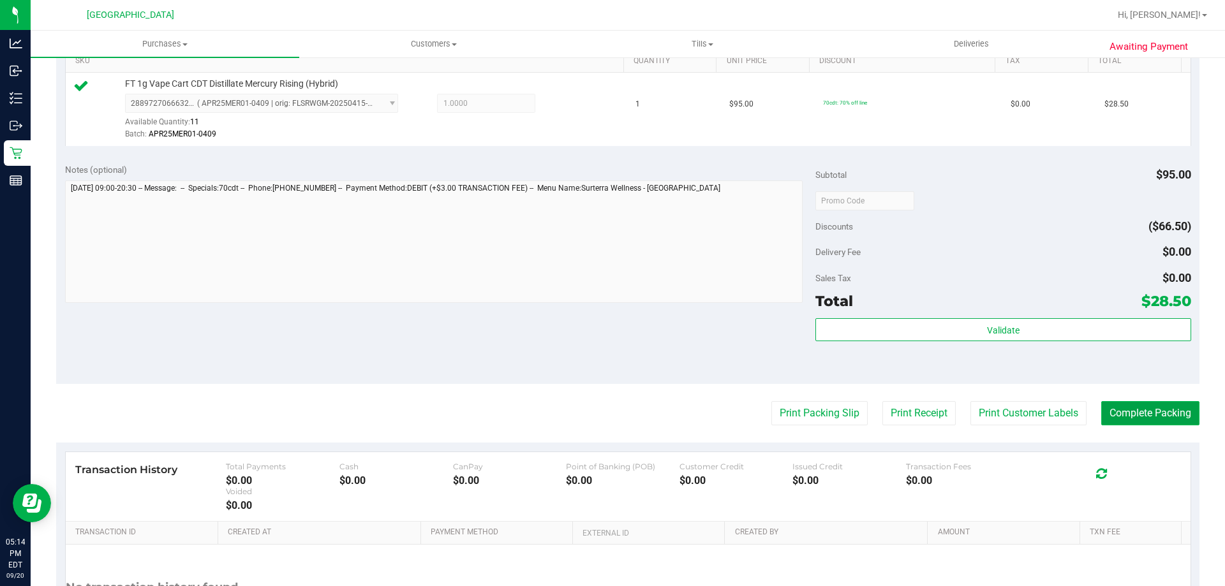
click at [1129, 412] on button "Complete Packing" at bounding box center [1150, 413] width 98 height 24
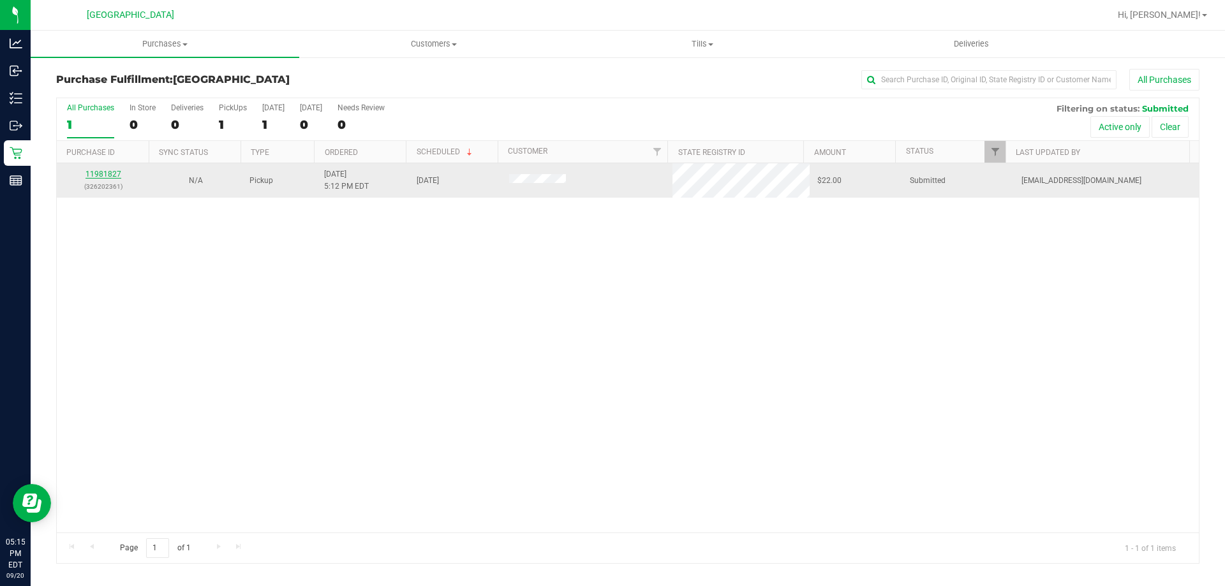
click at [104, 171] on link "11981827" at bounding box center [103, 174] width 36 height 9
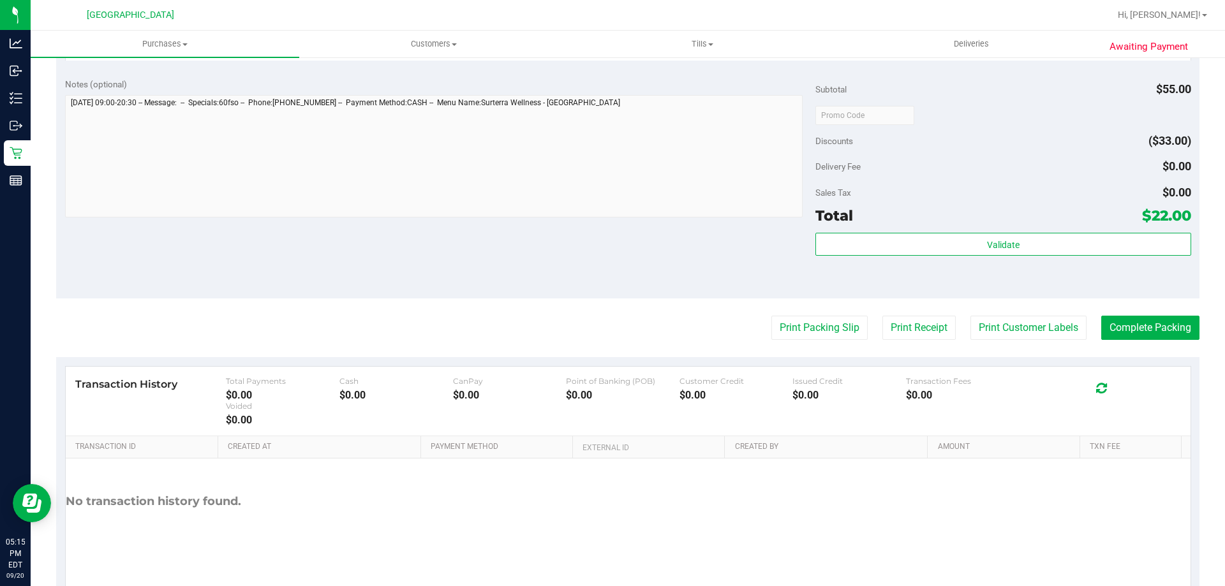
scroll to position [191, 0]
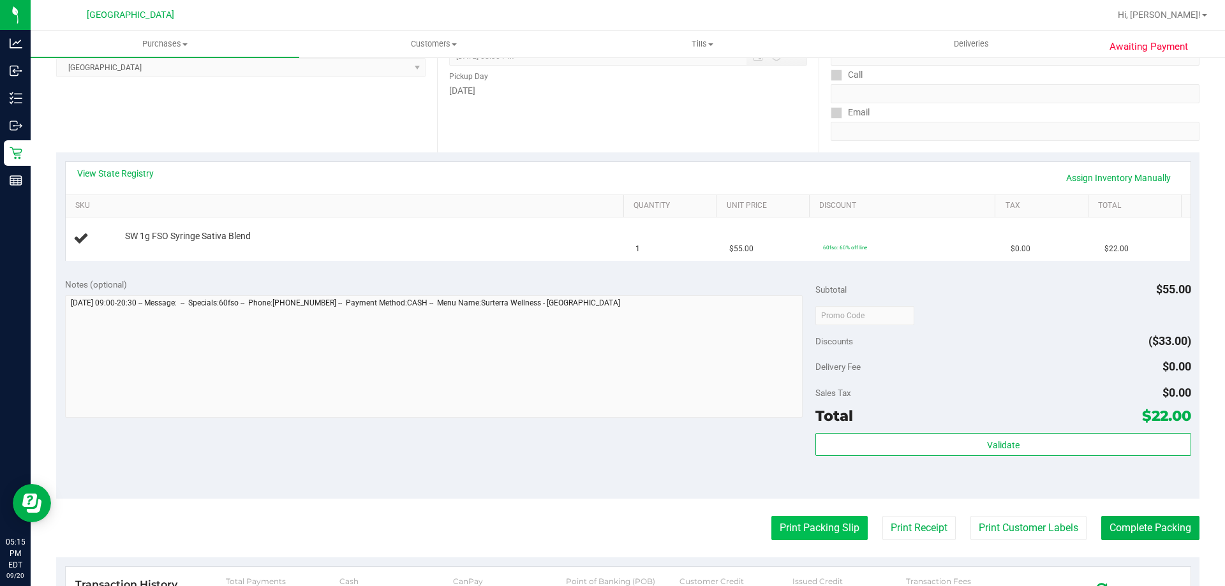
click at [824, 524] on button "Print Packing Slip" at bounding box center [819, 528] width 96 height 24
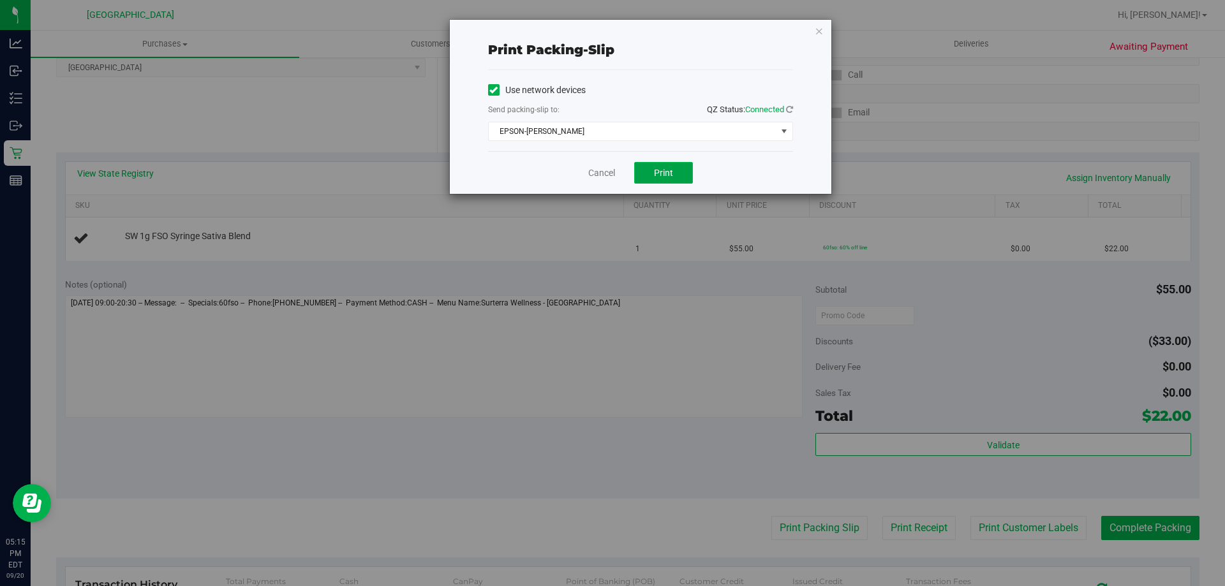
click at [661, 172] on span "Print" at bounding box center [663, 173] width 19 height 10
click at [596, 174] on link "Cancel" at bounding box center [601, 172] width 27 height 13
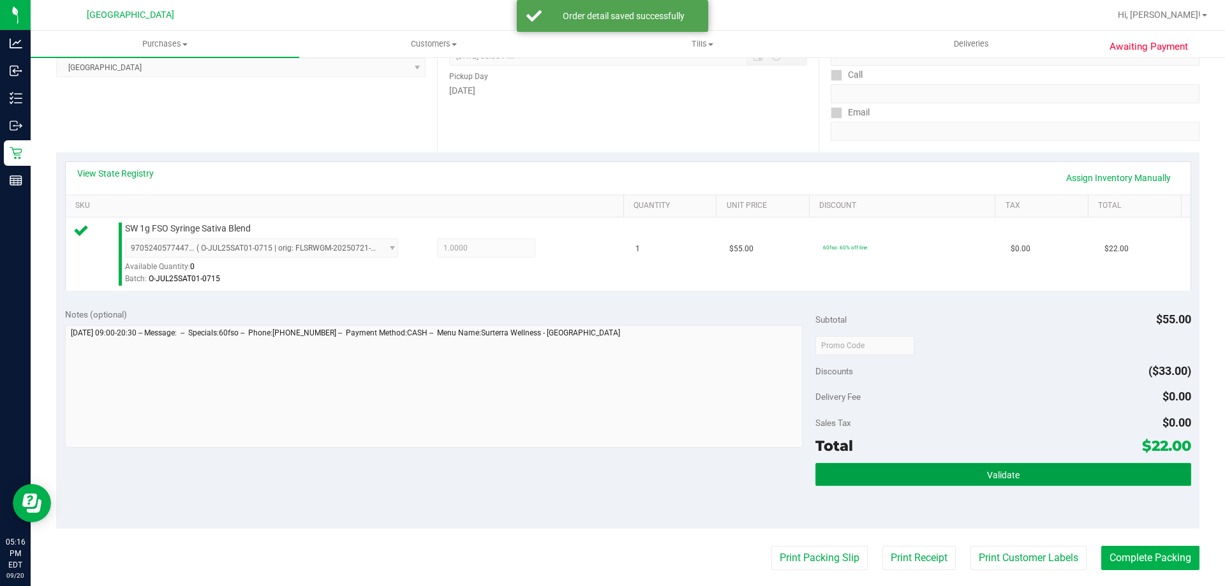
click at [1027, 475] on button "Validate" at bounding box center [1002, 474] width 375 height 23
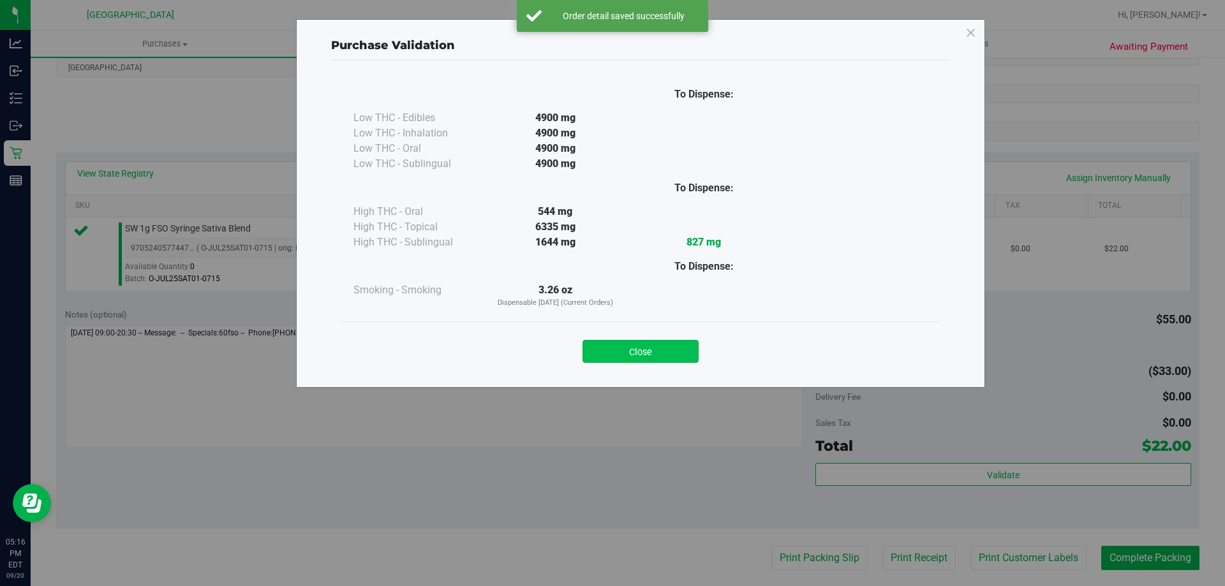
click at [632, 351] on button "Close" at bounding box center [640, 351] width 116 height 23
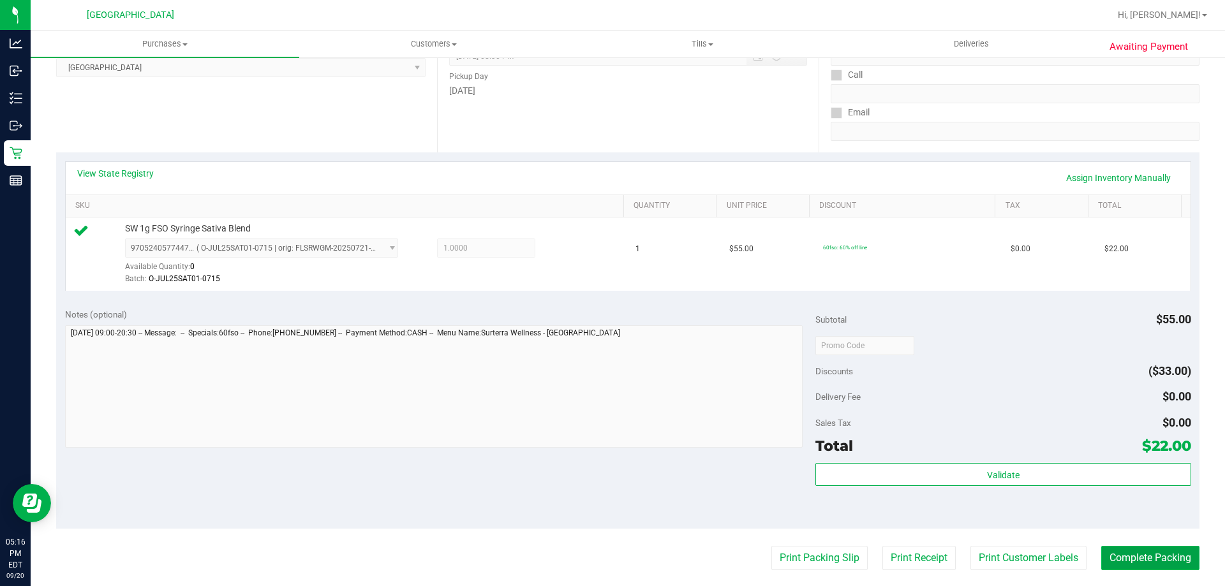
click at [1152, 558] on button "Complete Packing" at bounding box center [1150, 558] width 98 height 24
